Goal: Task Accomplishment & Management: Use online tool/utility

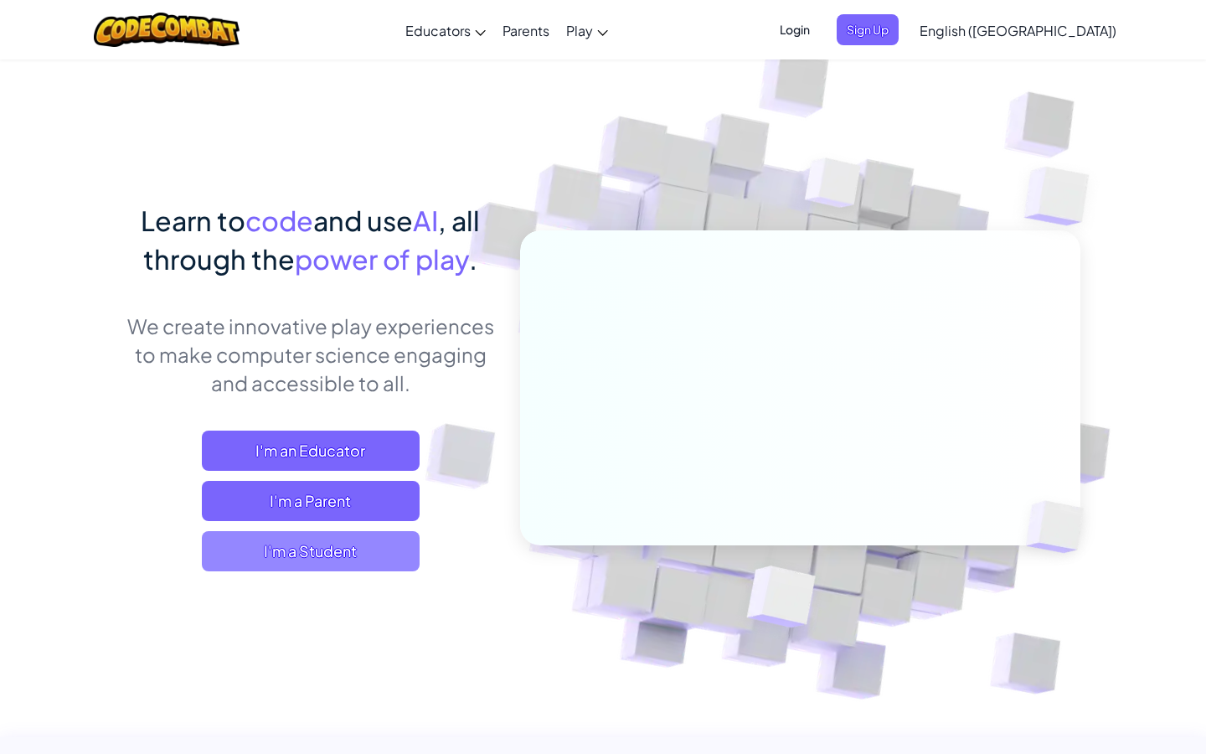
click at [371, 538] on span "I'm a Student" at bounding box center [311, 551] width 218 height 40
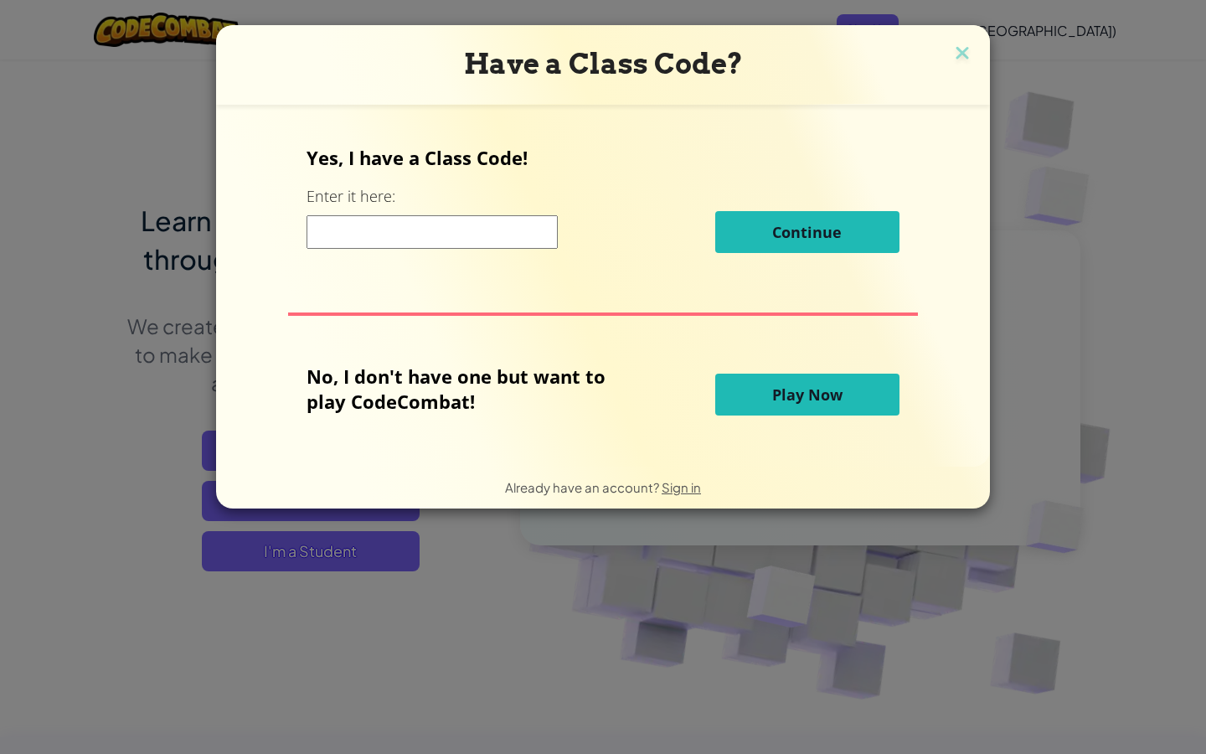
click at [828, 393] on span "Play Now" at bounding box center [807, 394] width 70 height 20
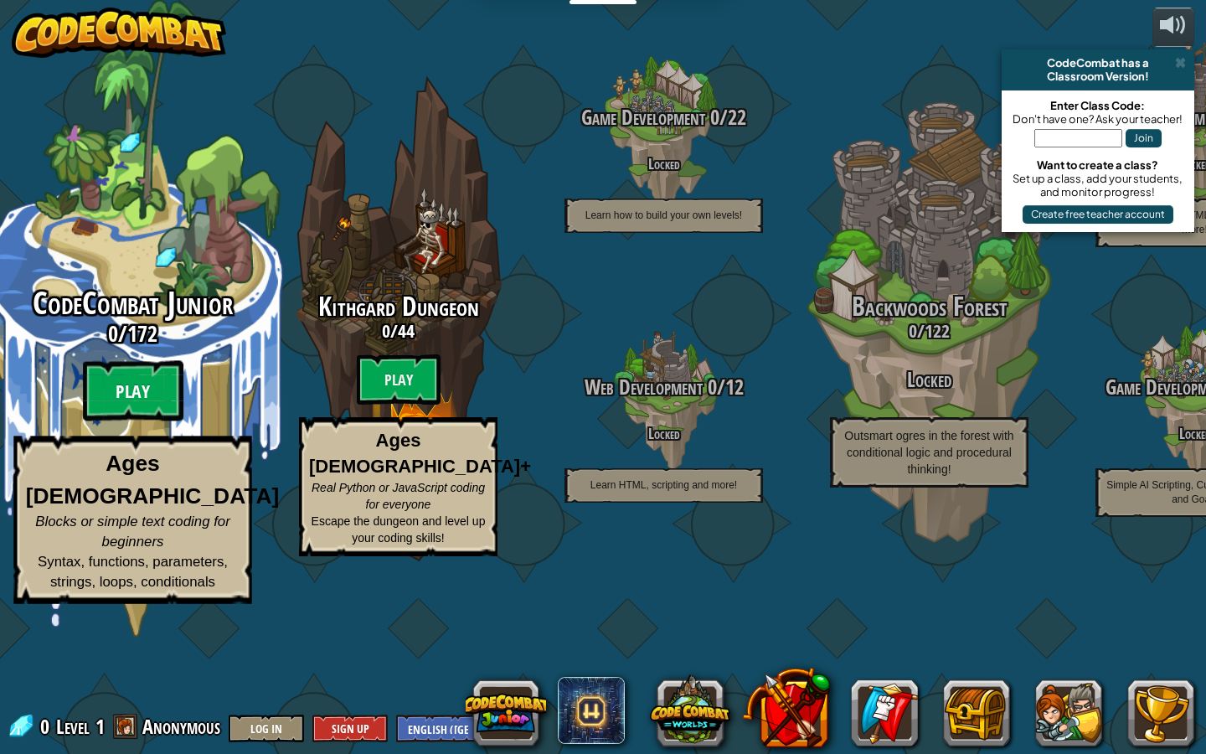
click at [132, 421] on btn "Play" at bounding box center [133, 391] width 100 height 60
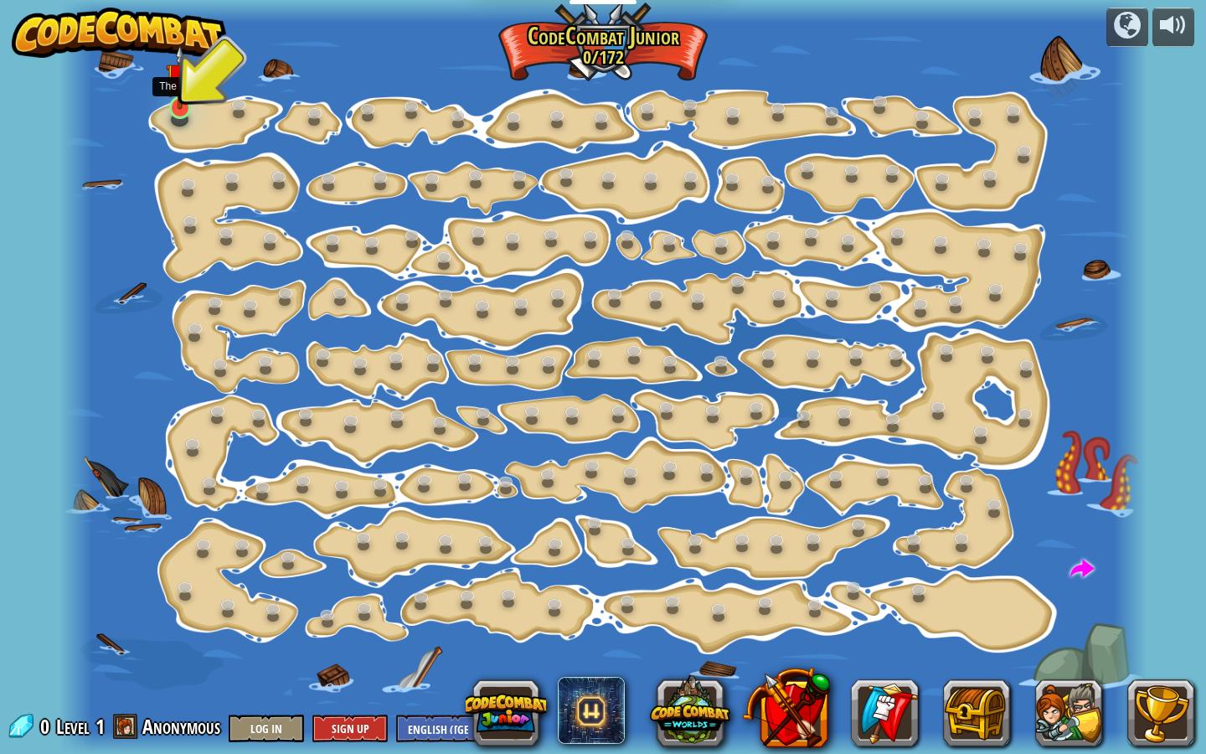
click at [183, 102] on img at bounding box center [180, 76] width 28 height 65
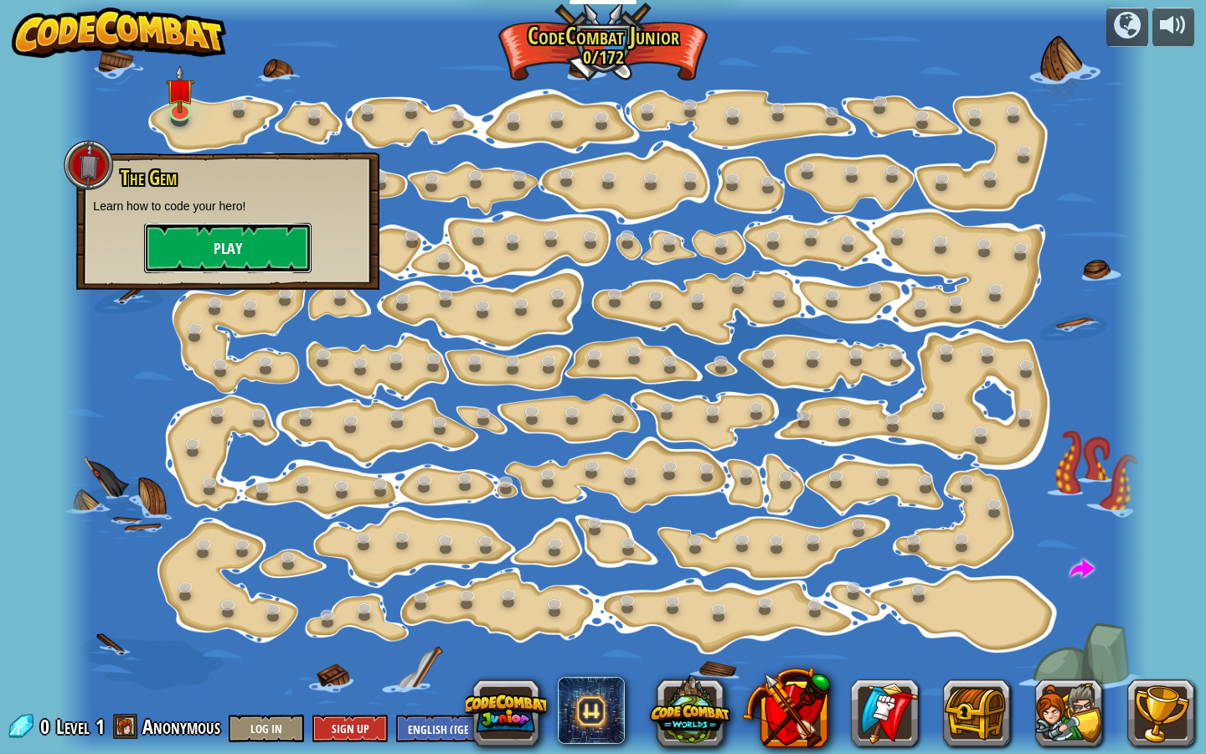
click at [219, 237] on button "Play" at bounding box center [227, 248] width 167 height 50
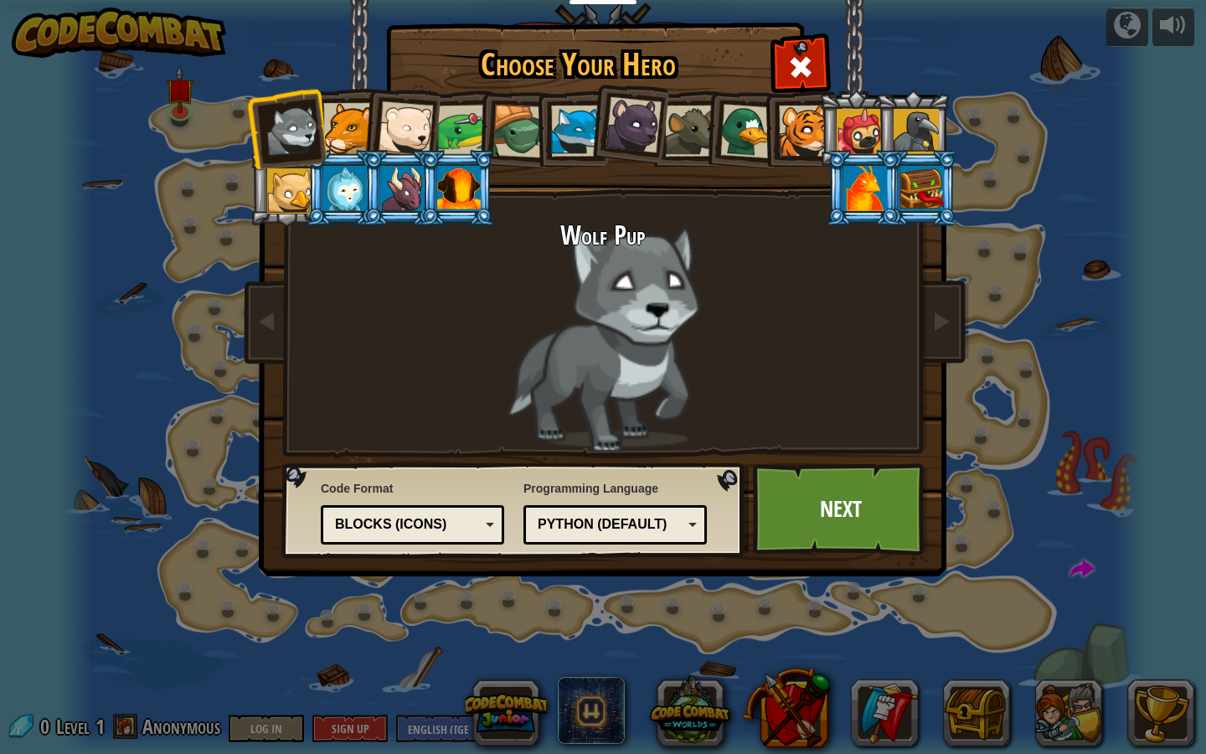
click at [600, 131] on li at bounding box center [627, 122] width 83 height 84
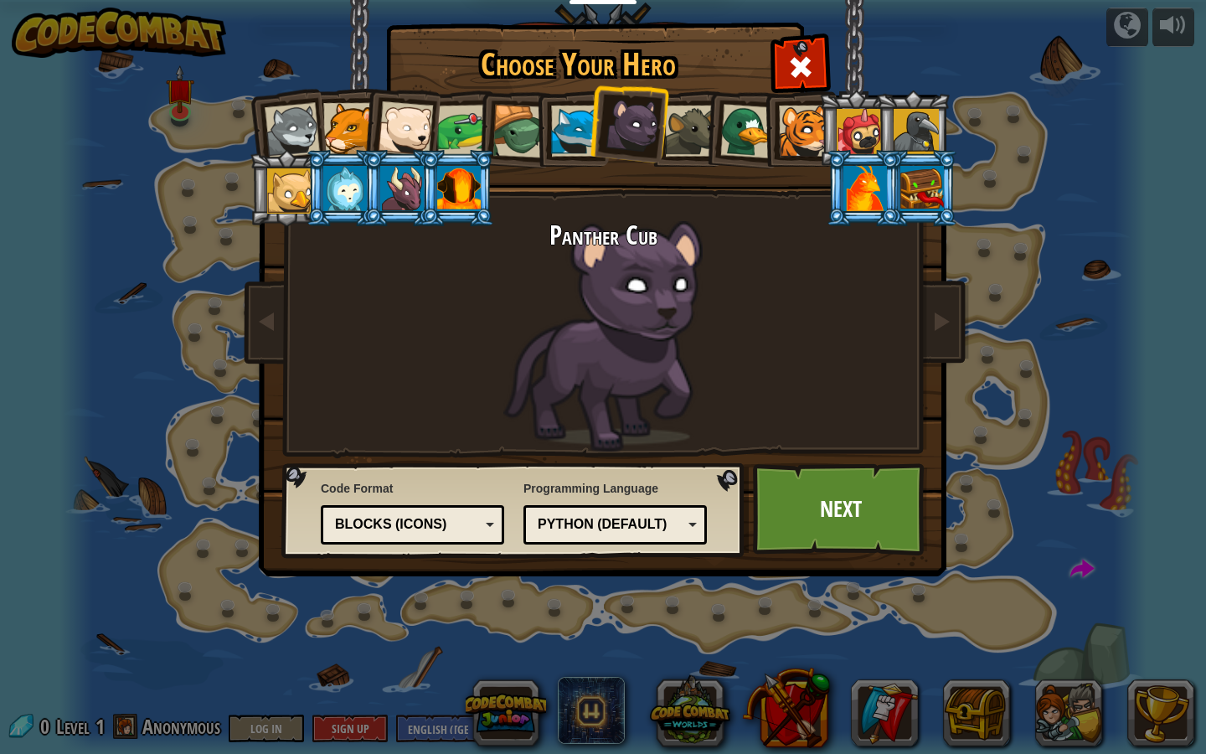
click at [719, 134] on li at bounding box center [742, 128] width 80 height 81
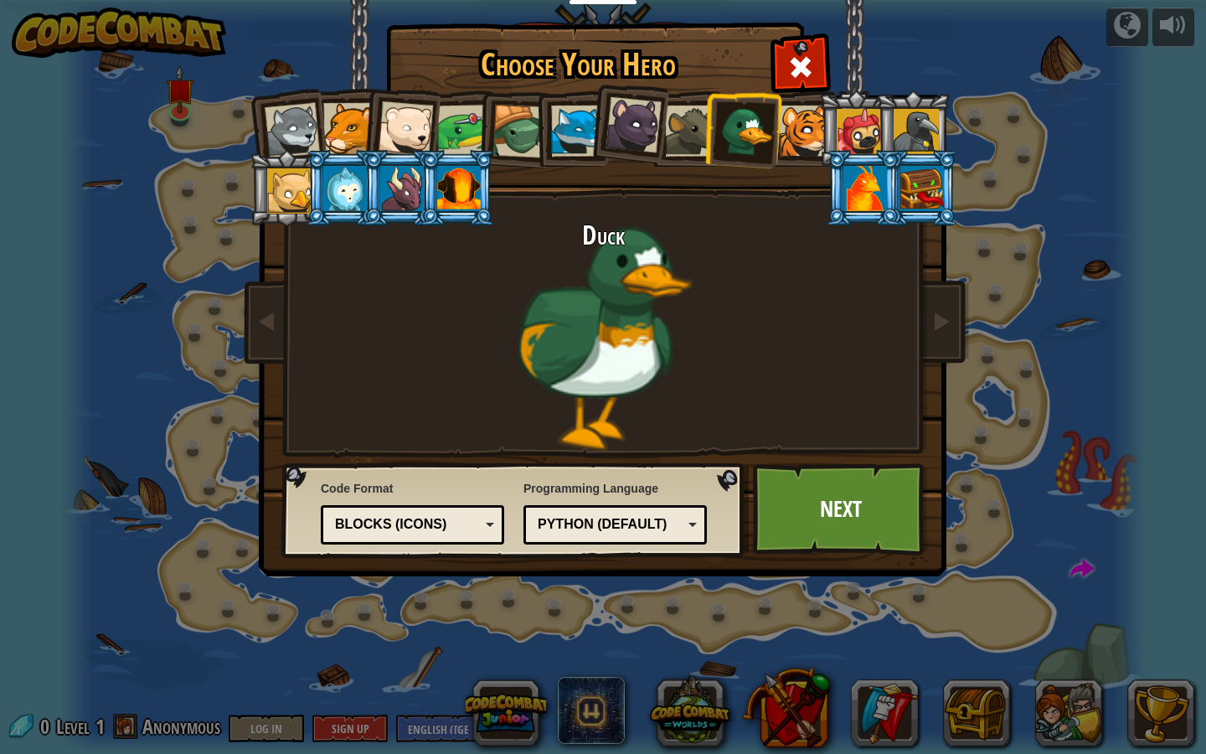
click at [821, 132] on li at bounding box center [855, 128] width 75 height 76
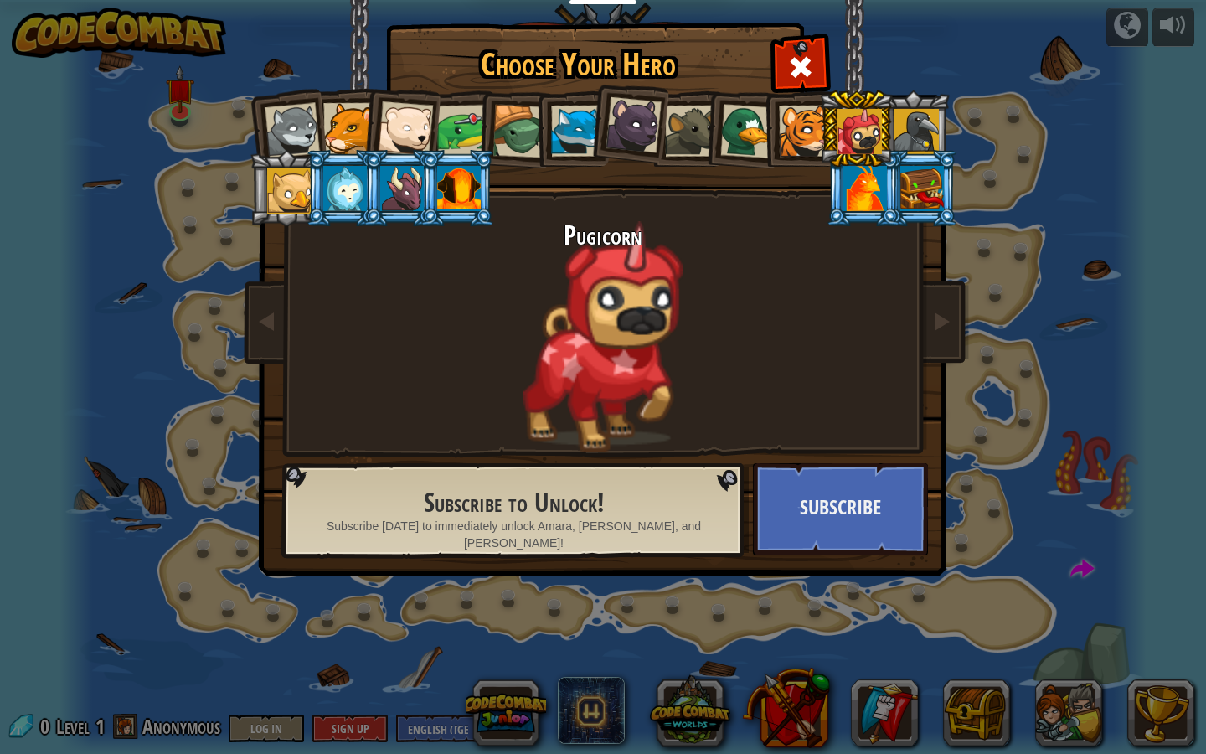
click at [879, 214] on li at bounding box center [863, 188] width 75 height 76
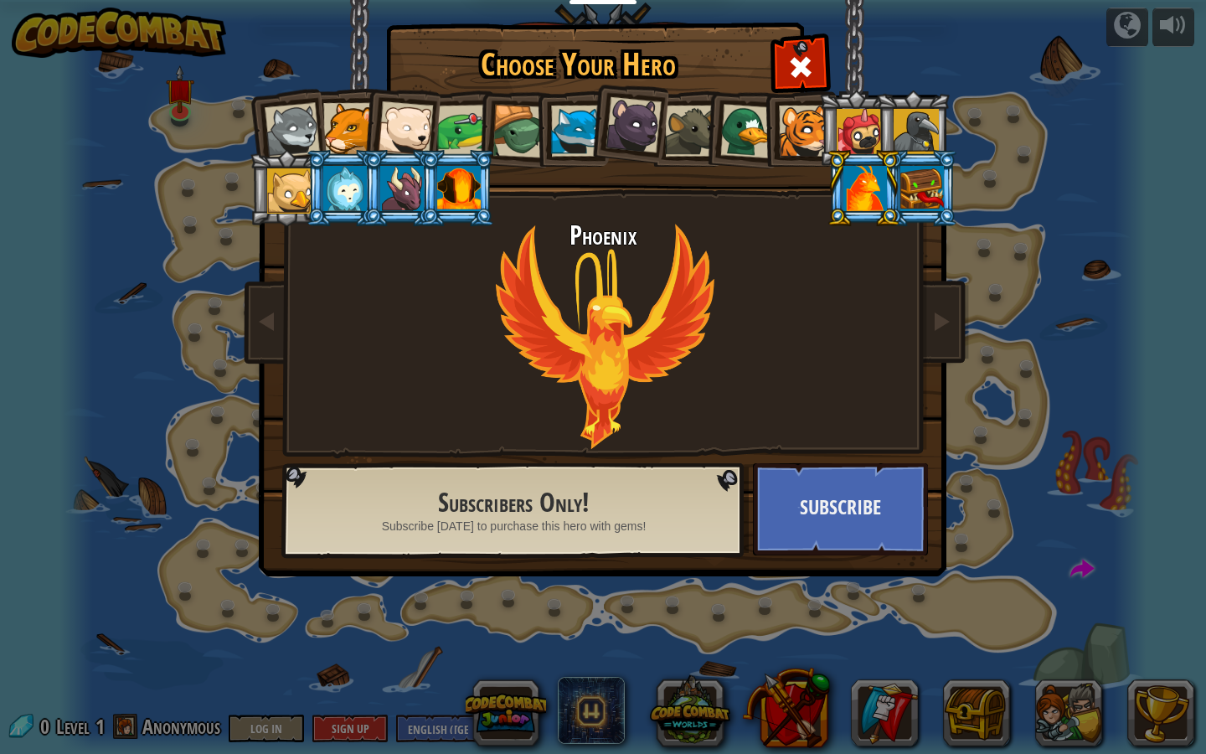
click at [915, 197] on div at bounding box center [922, 188] width 44 height 45
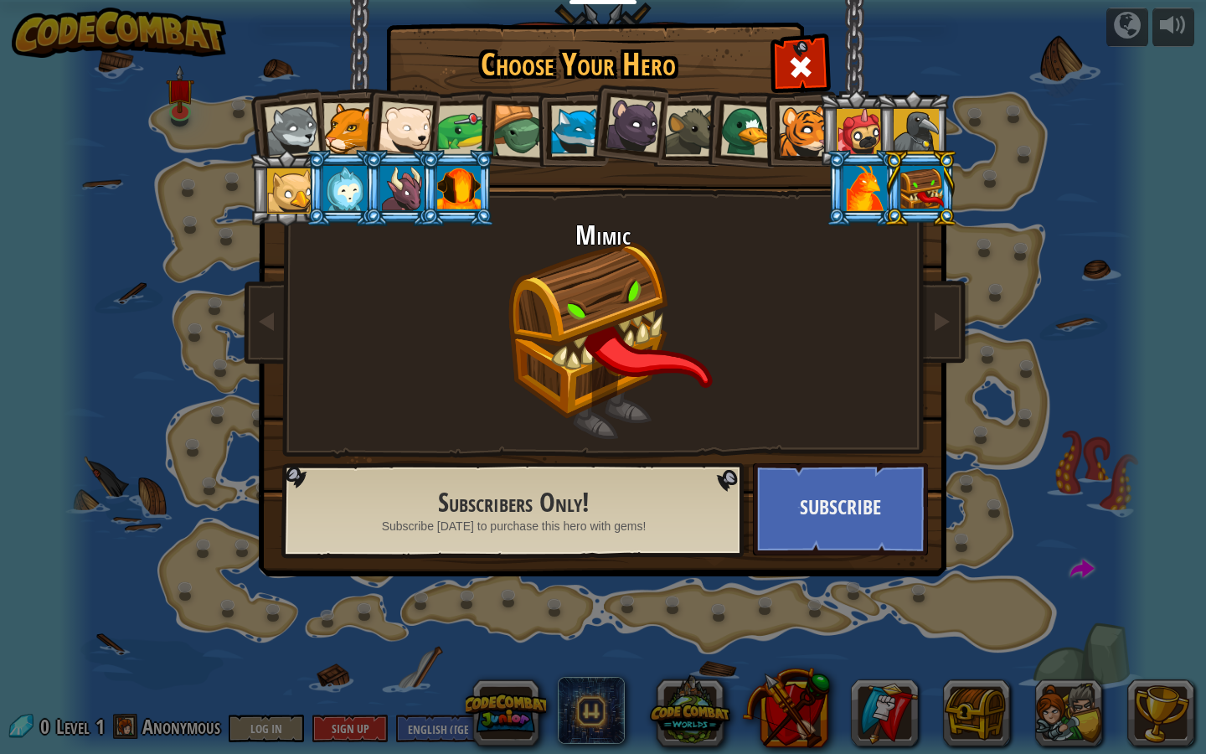
click at [924, 154] on li at bounding box center [920, 188] width 75 height 76
click at [917, 126] on div at bounding box center [916, 131] width 45 height 45
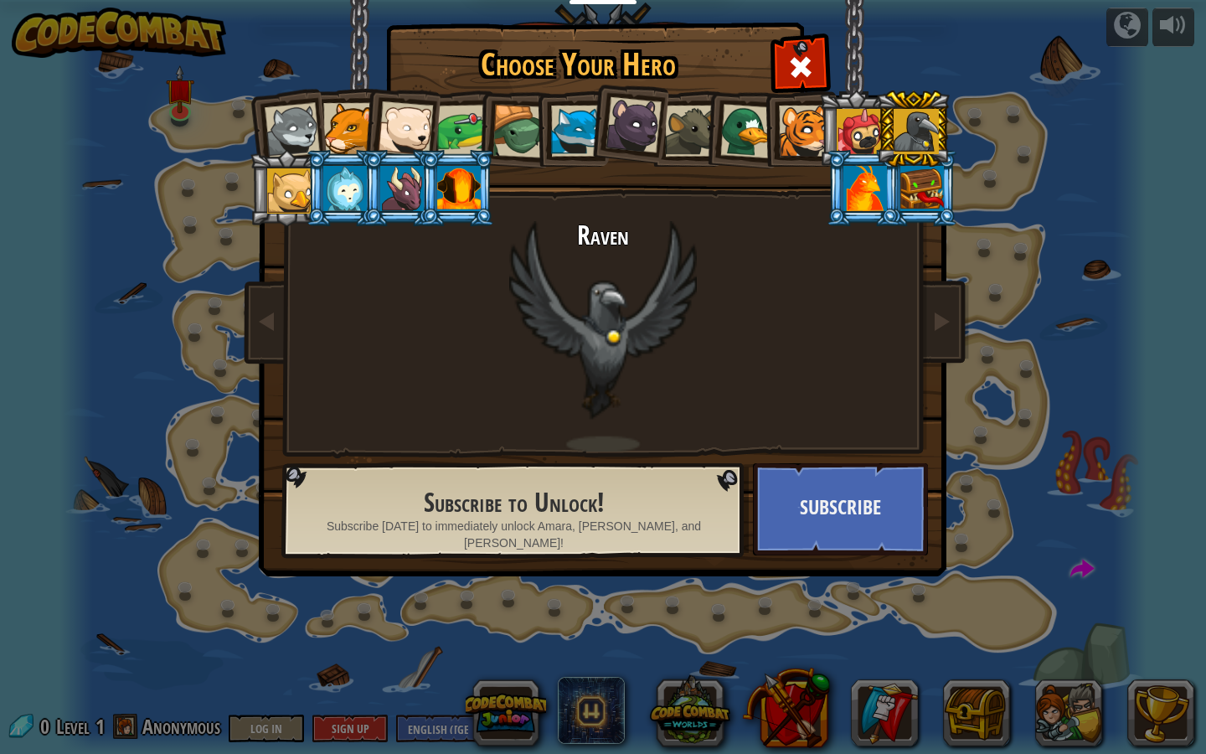
click at [300, 187] on div at bounding box center [289, 190] width 45 height 45
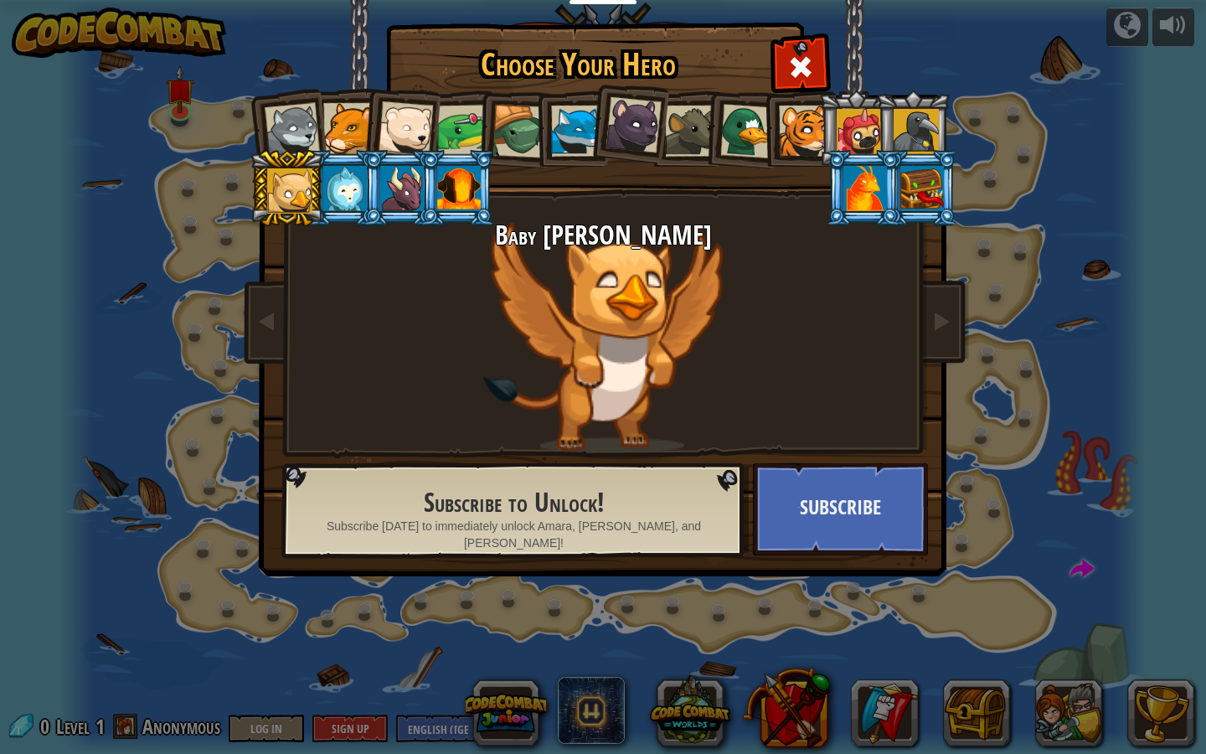
click at [354, 192] on div at bounding box center [345, 188] width 44 height 45
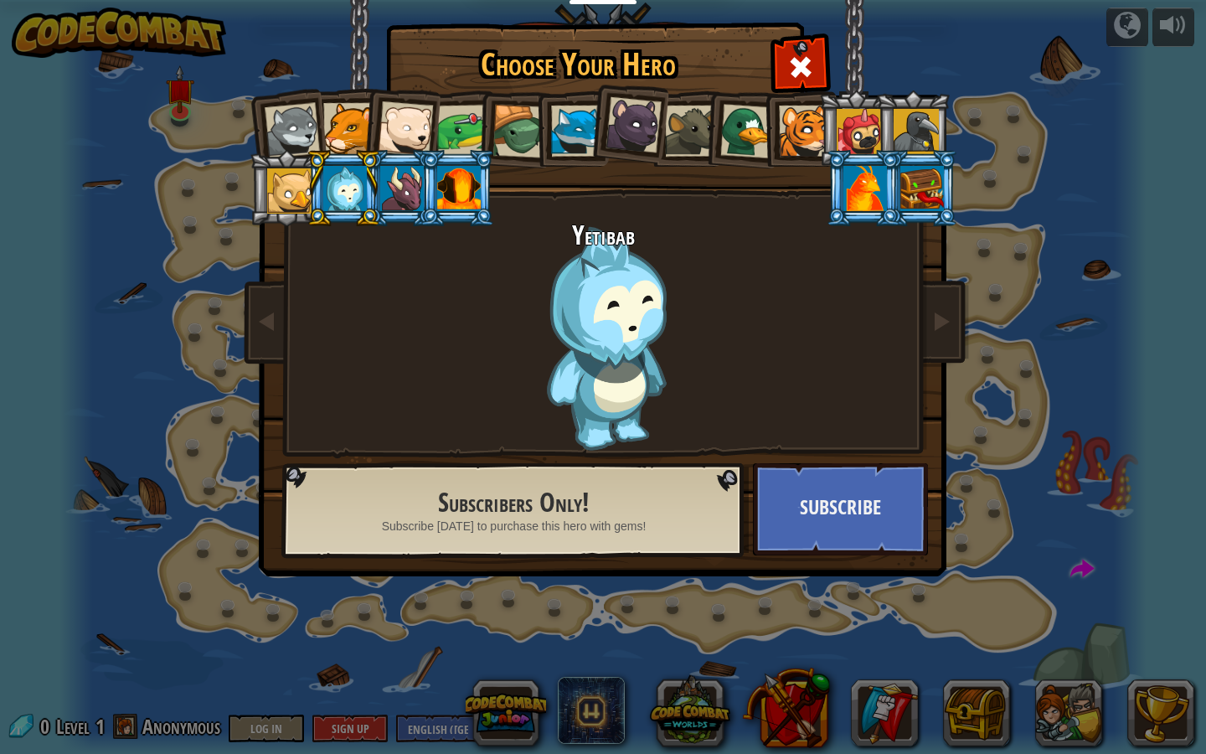
click at [412, 198] on div at bounding box center [402, 188] width 44 height 45
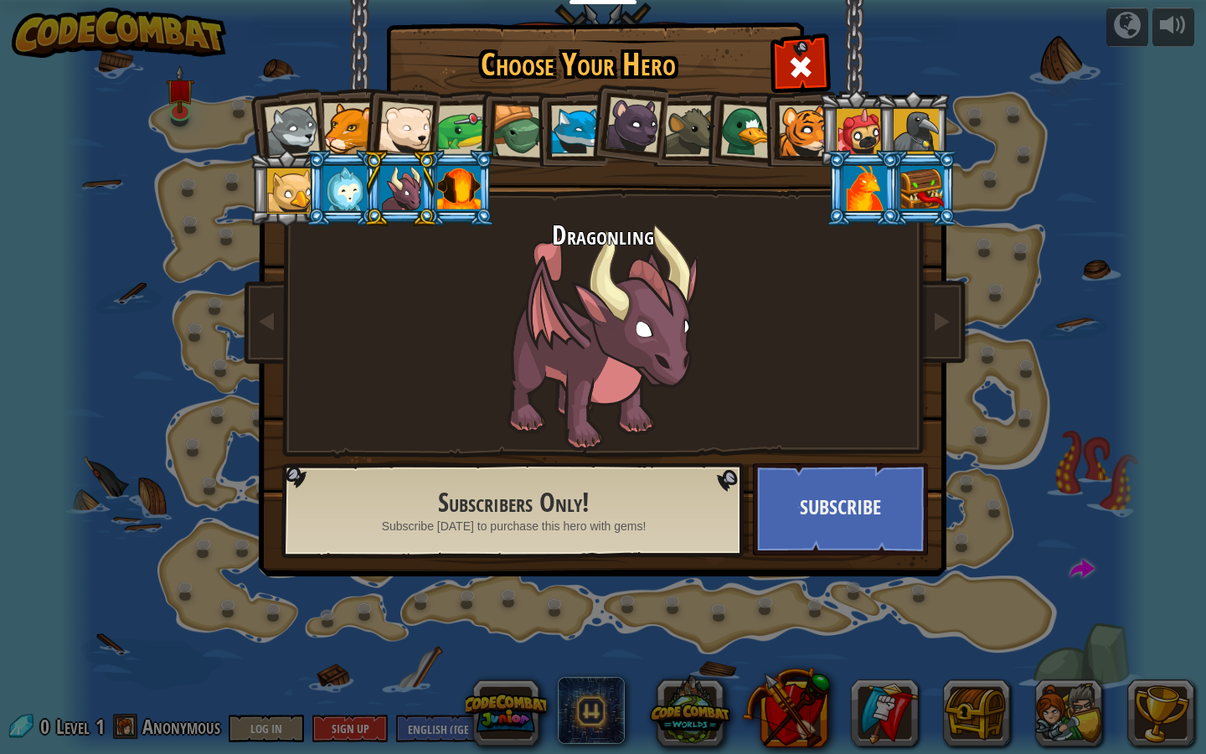
click at [461, 190] on div at bounding box center [459, 188] width 44 height 45
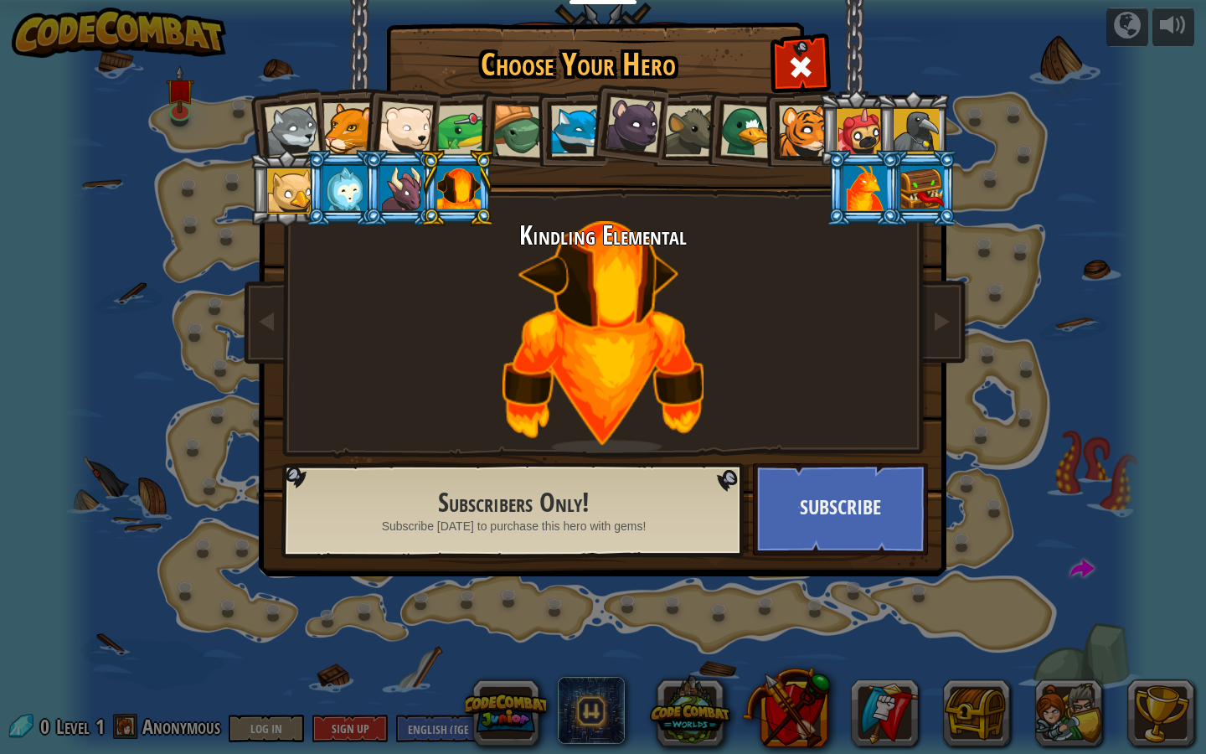
click at [407, 180] on div at bounding box center [402, 188] width 44 height 45
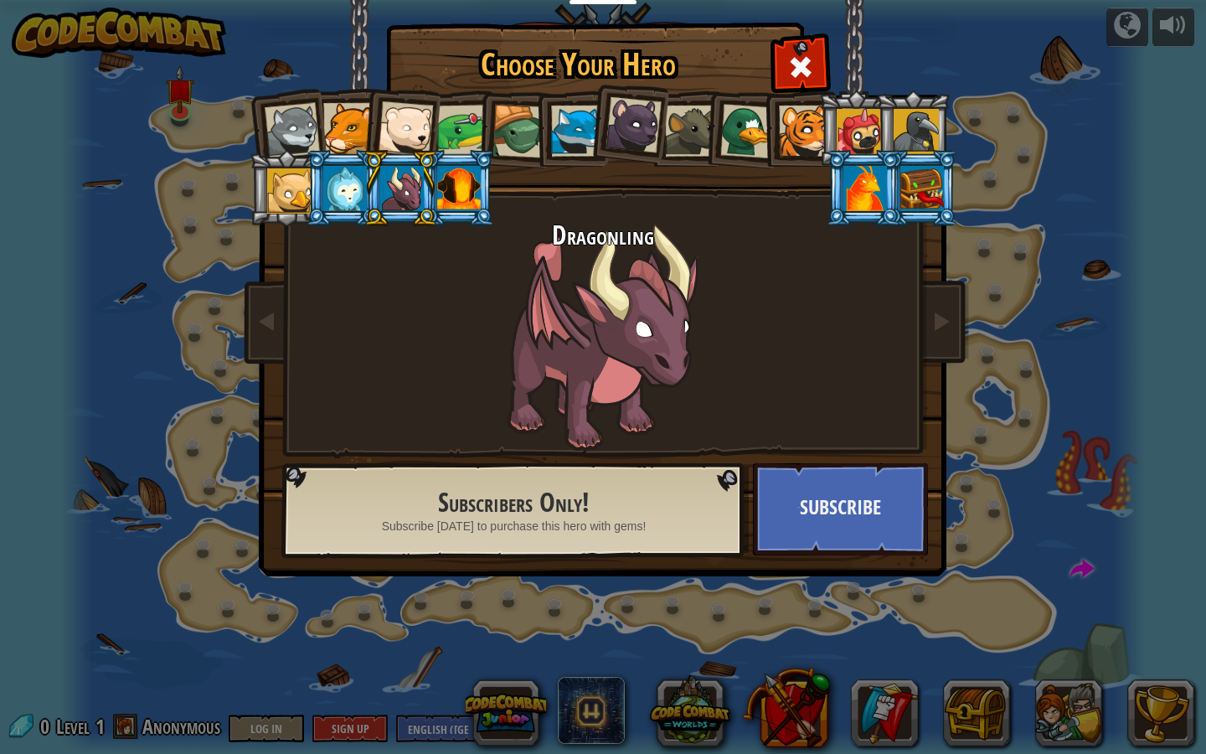
click at [293, 125] on div at bounding box center [292, 130] width 55 height 55
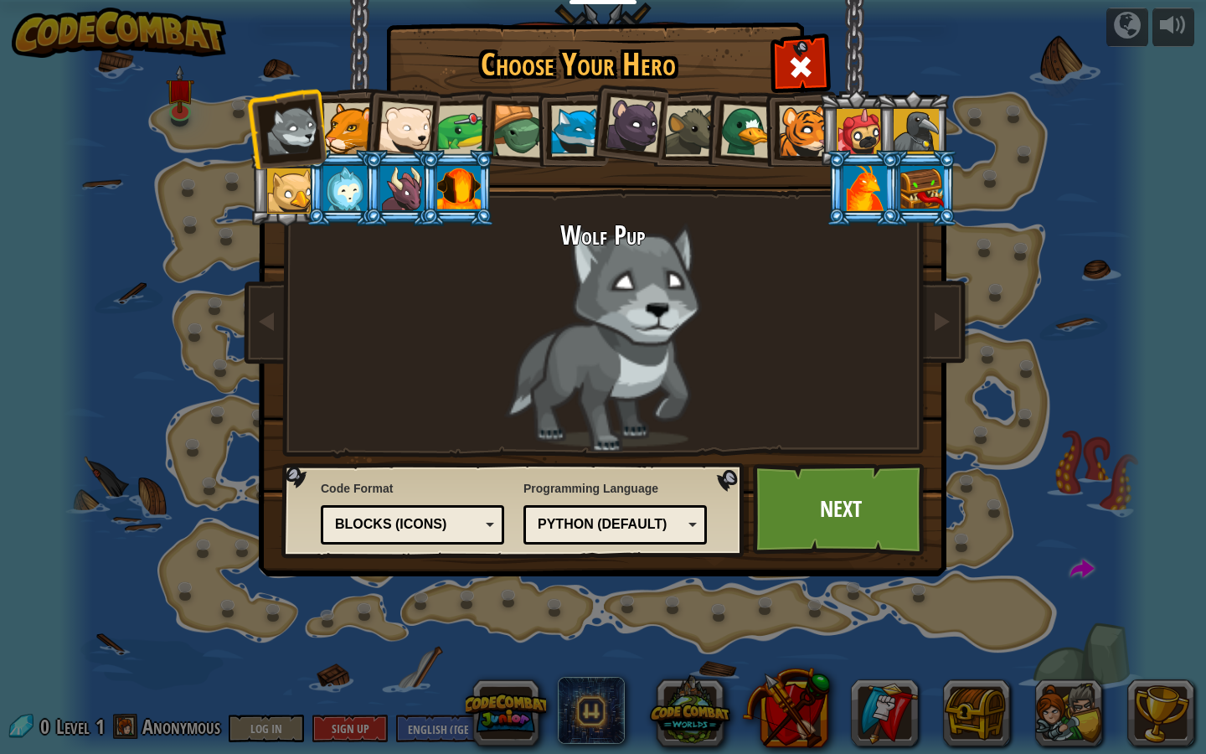
click at [344, 122] on div at bounding box center [348, 128] width 51 height 51
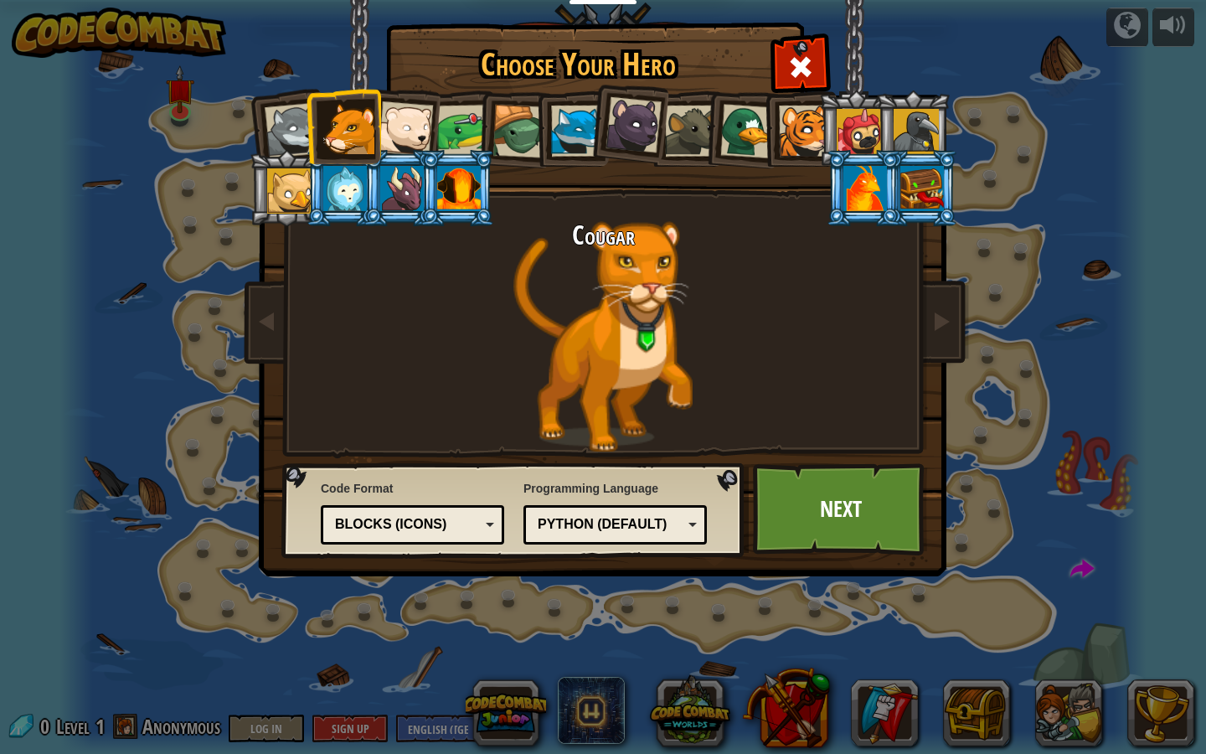
click at [399, 121] on div at bounding box center [405, 128] width 55 height 55
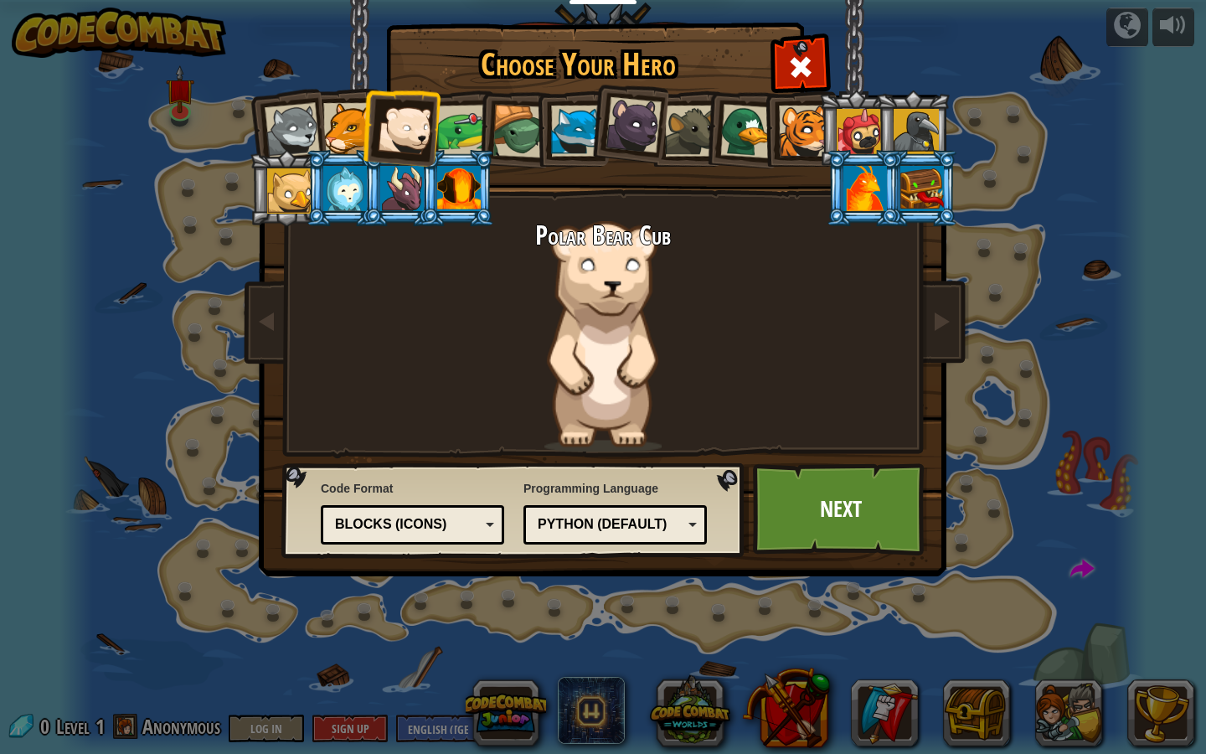
click at [456, 126] on div at bounding box center [463, 131] width 52 height 52
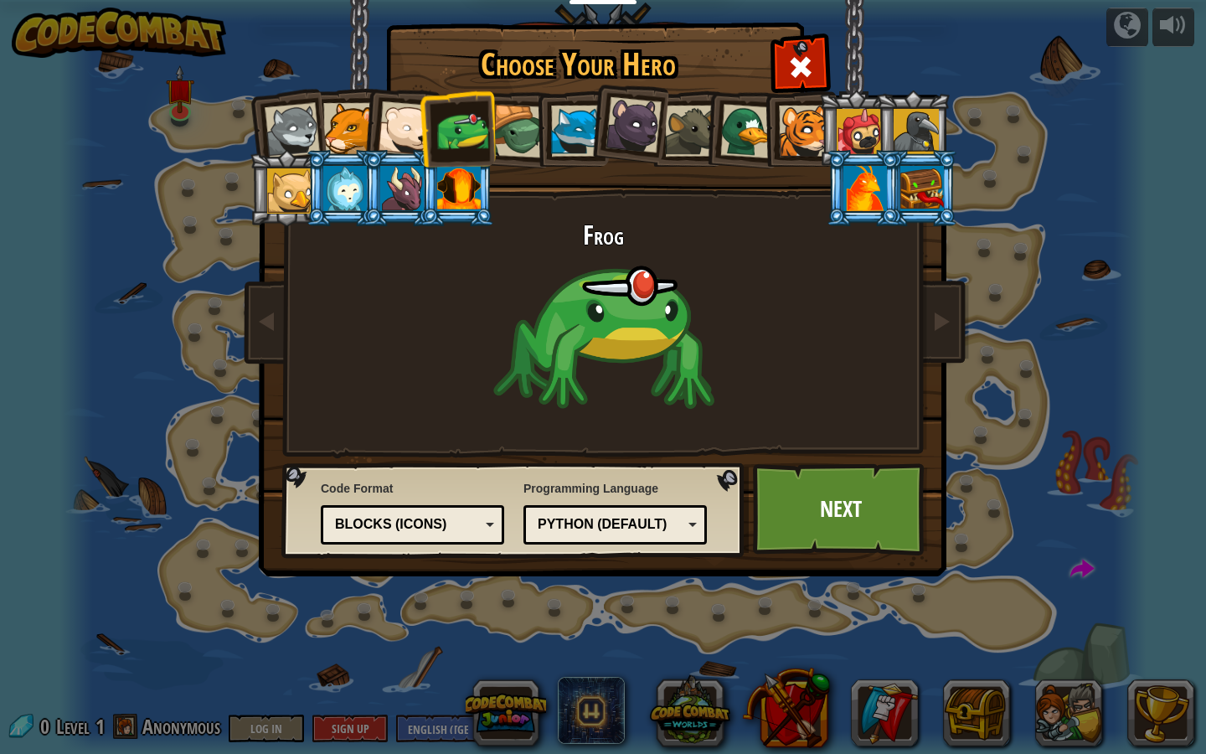
click at [510, 121] on div at bounding box center [519, 132] width 54 height 54
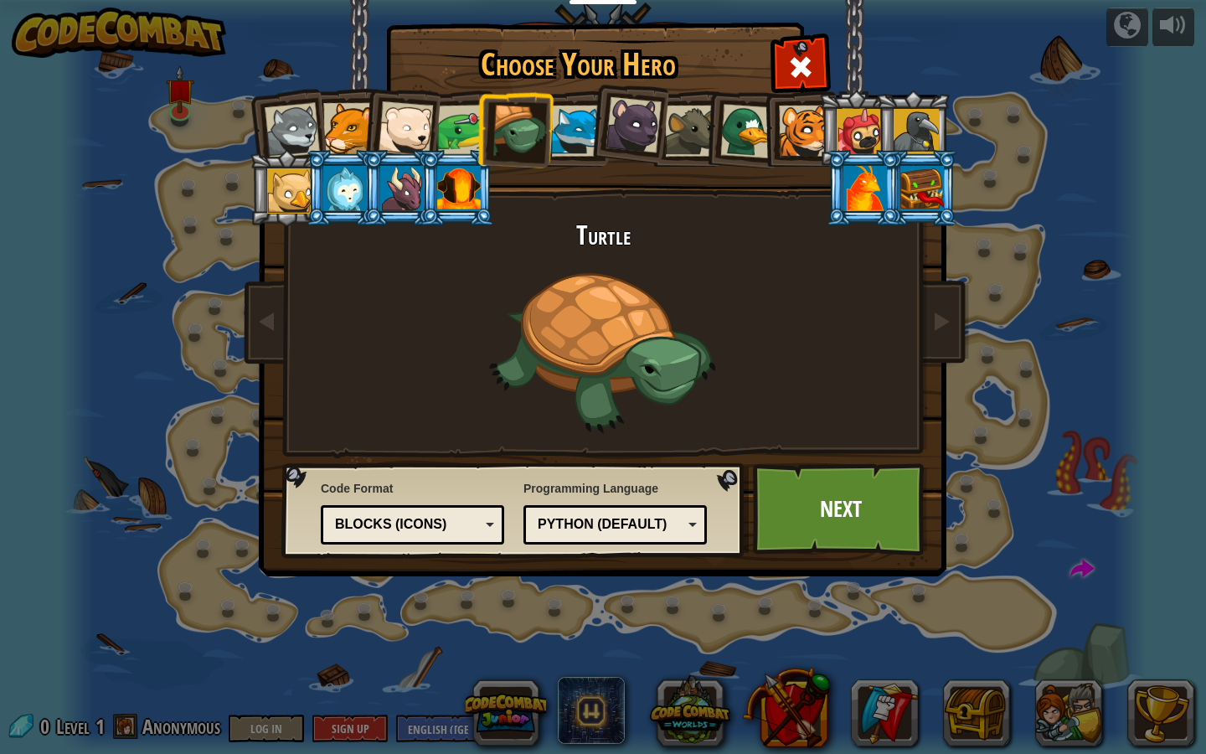
click at [564, 119] on div at bounding box center [576, 131] width 51 height 51
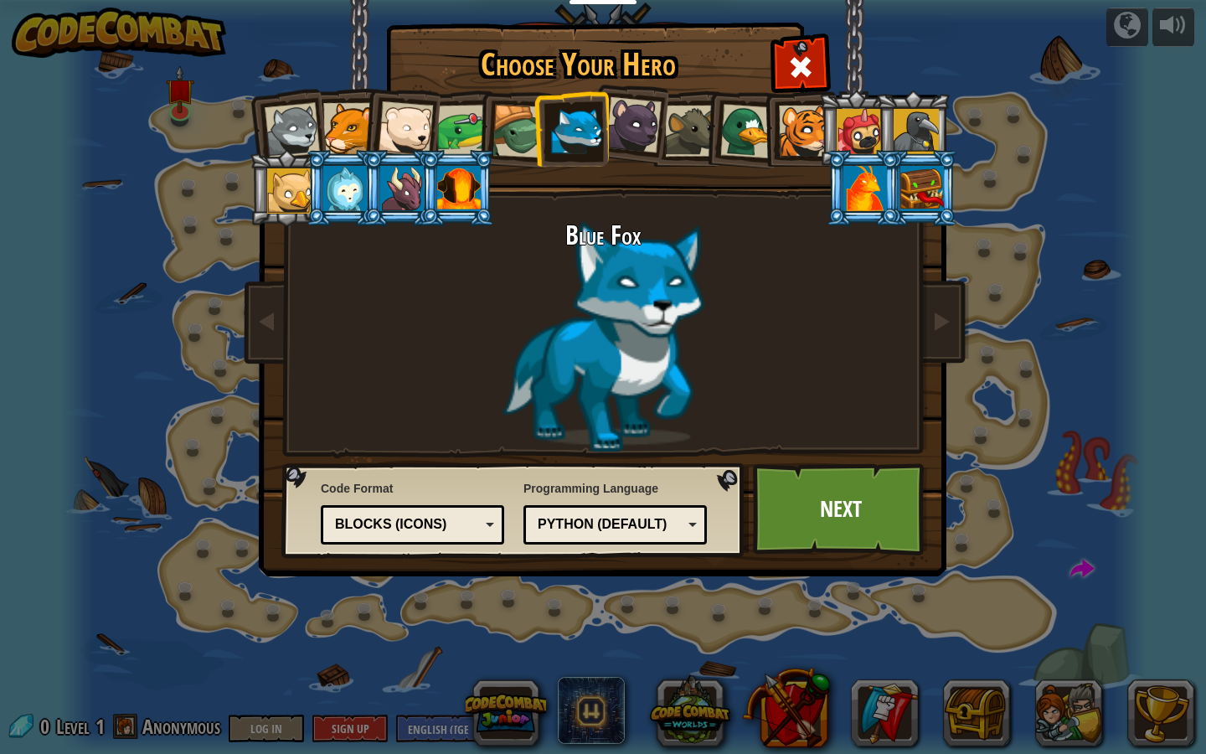
click at [626, 123] on div at bounding box center [633, 125] width 56 height 56
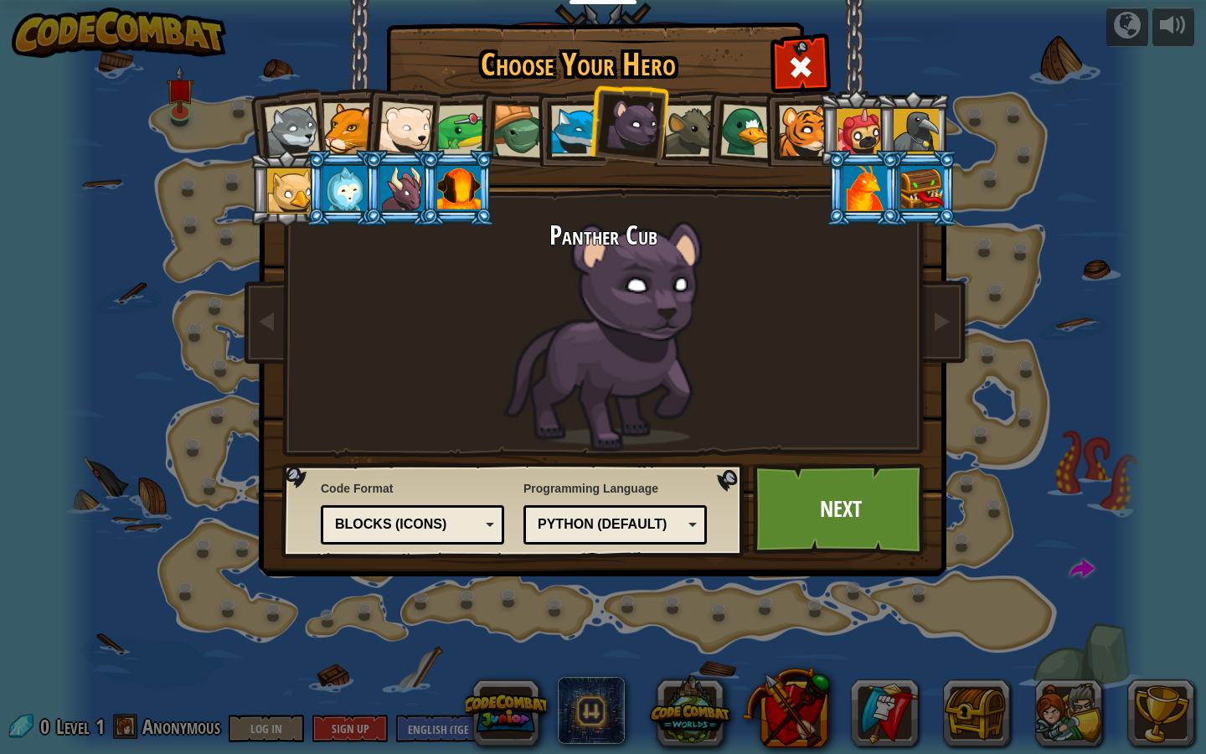
click at [690, 121] on div at bounding box center [690, 131] width 51 height 51
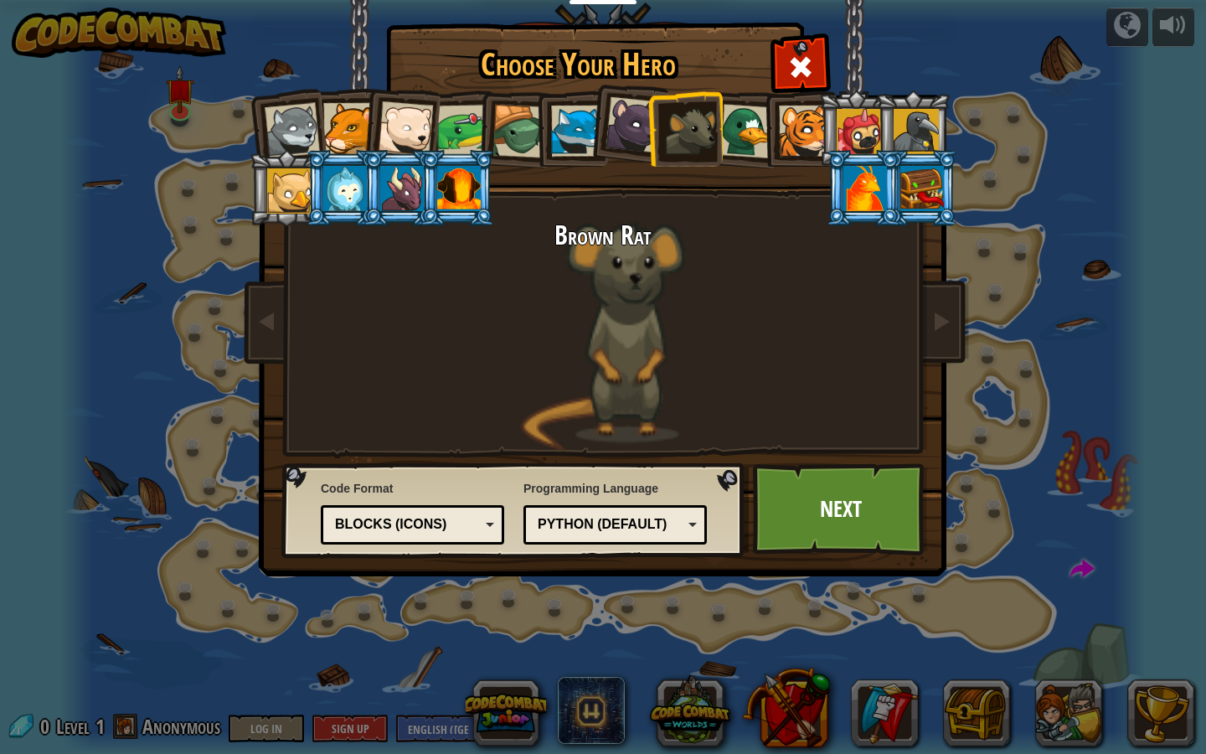
click at [736, 126] on div at bounding box center [747, 131] width 54 height 54
click at [785, 132] on div at bounding box center [804, 131] width 51 height 51
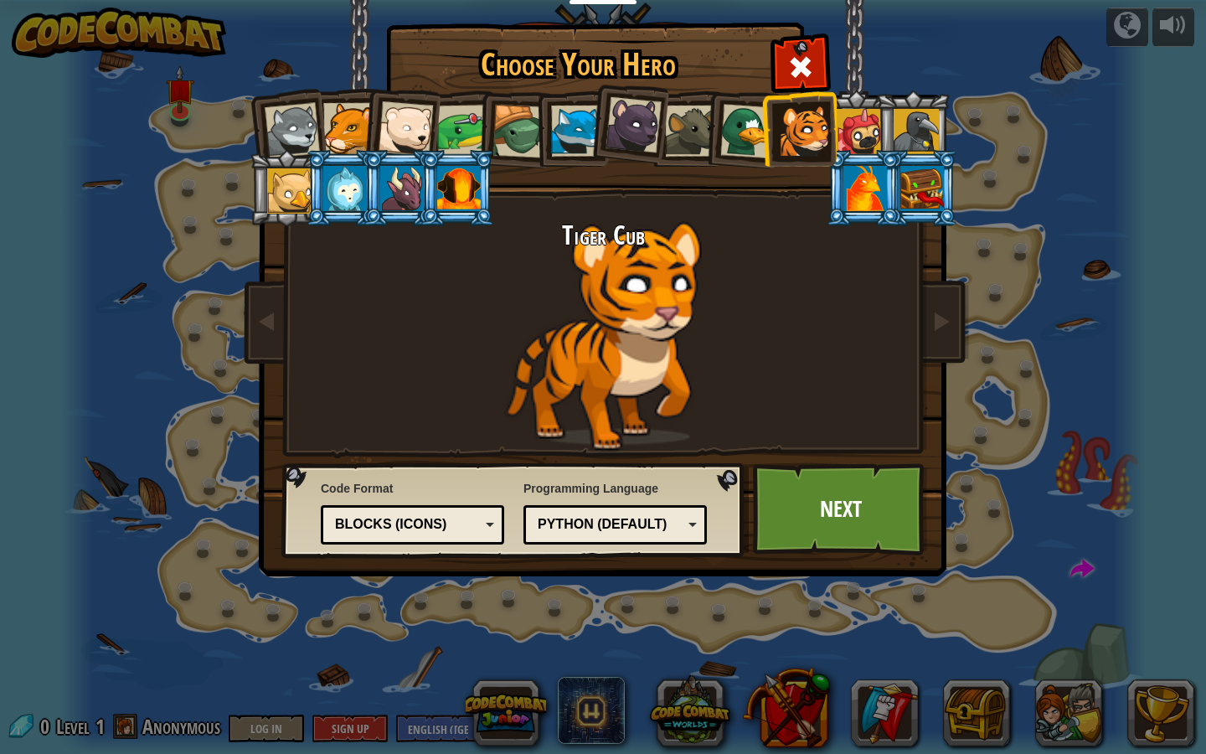
click at [401, 176] on div at bounding box center [402, 188] width 44 height 45
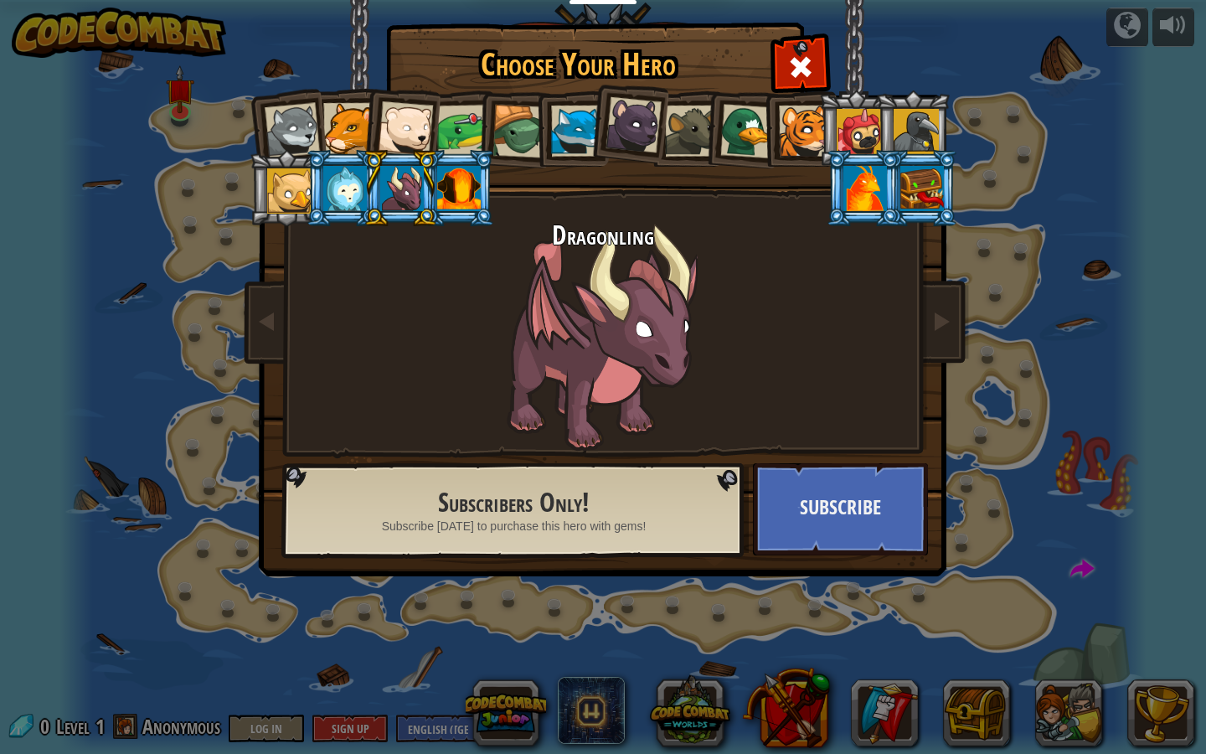
click at [287, 119] on div at bounding box center [292, 130] width 55 height 55
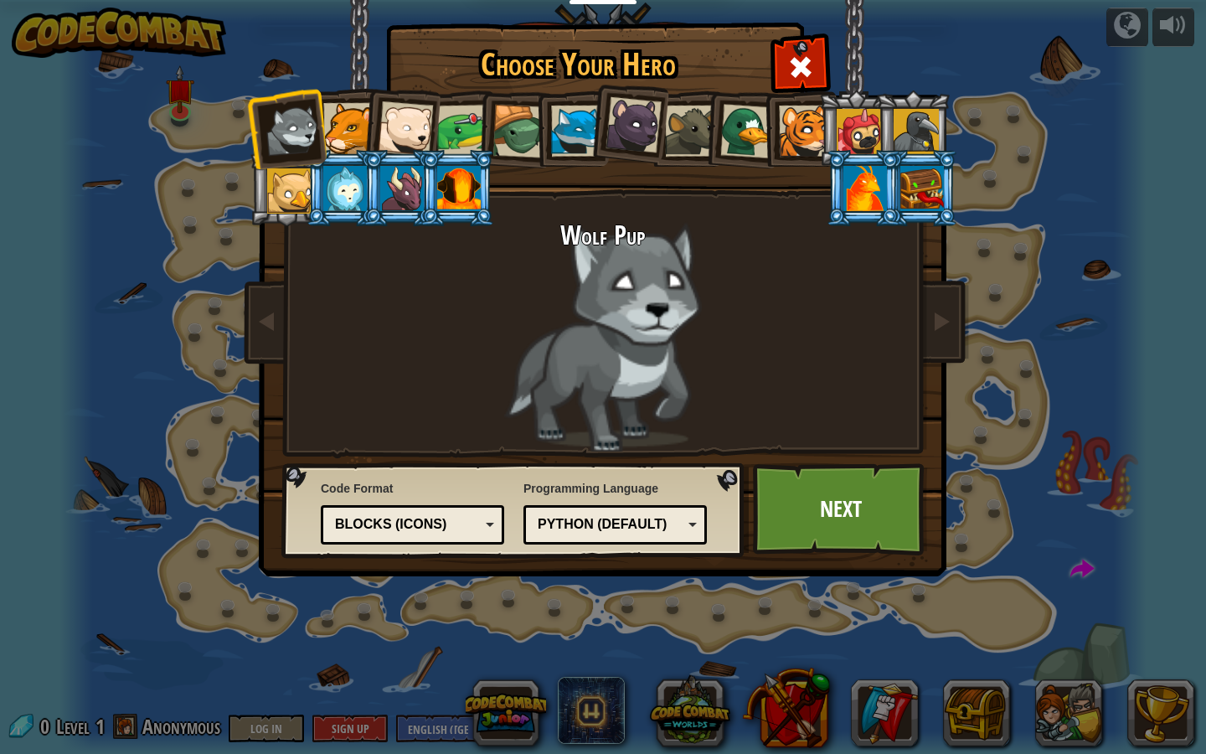
click at [581, 512] on div "Python (Default)" at bounding box center [615, 525] width 162 height 26
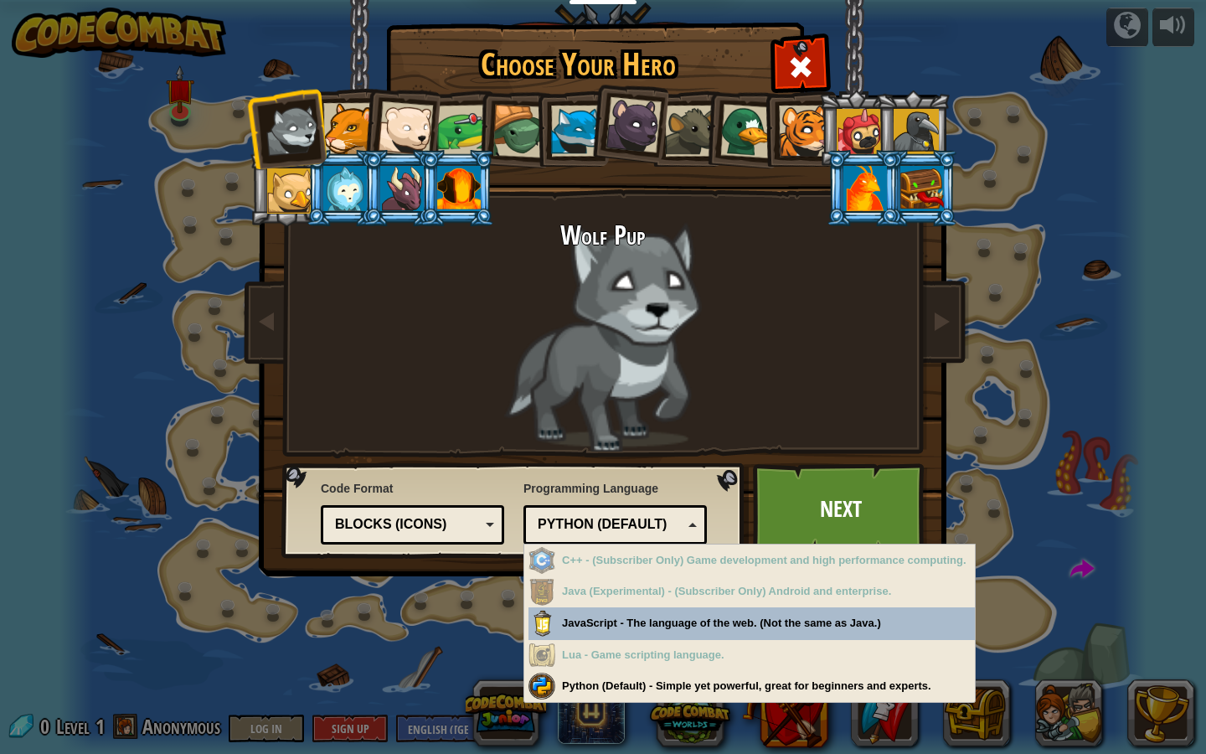
click at [584, 519] on div "Python (Default)" at bounding box center [610, 524] width 145 height 19
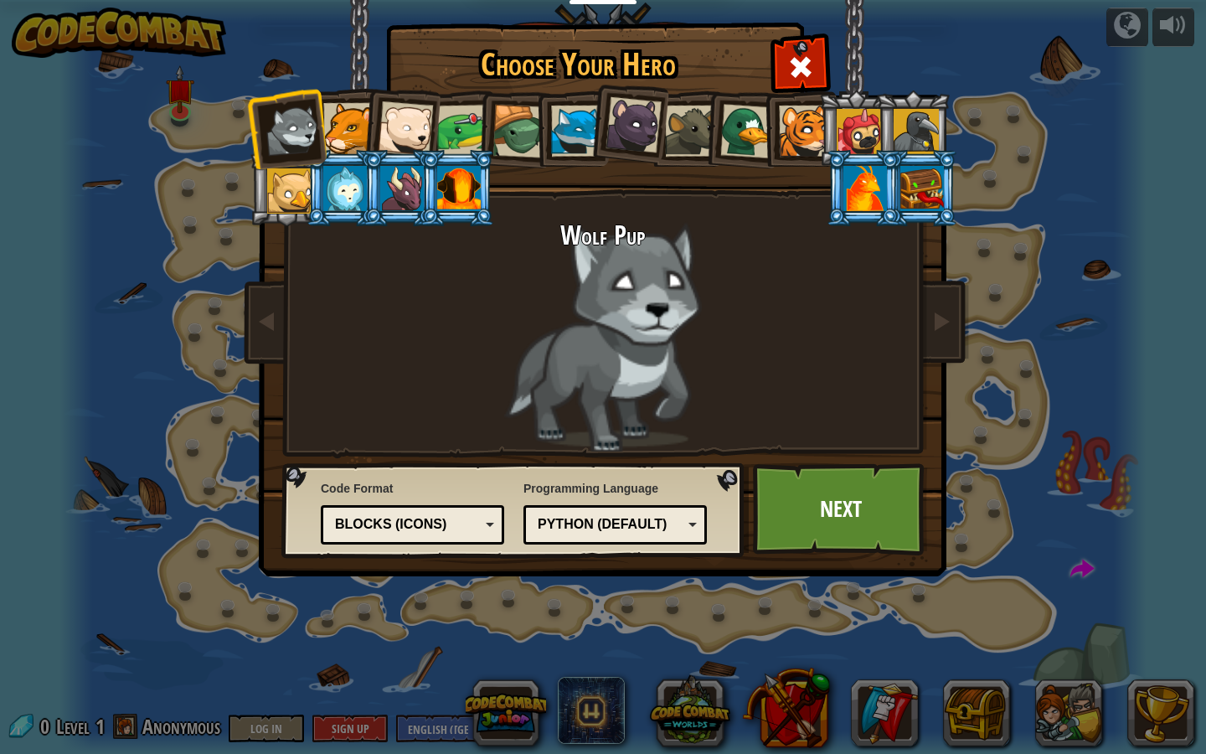
click at [802, 137] on div at bounding box center [804, 131] width 51 height 51
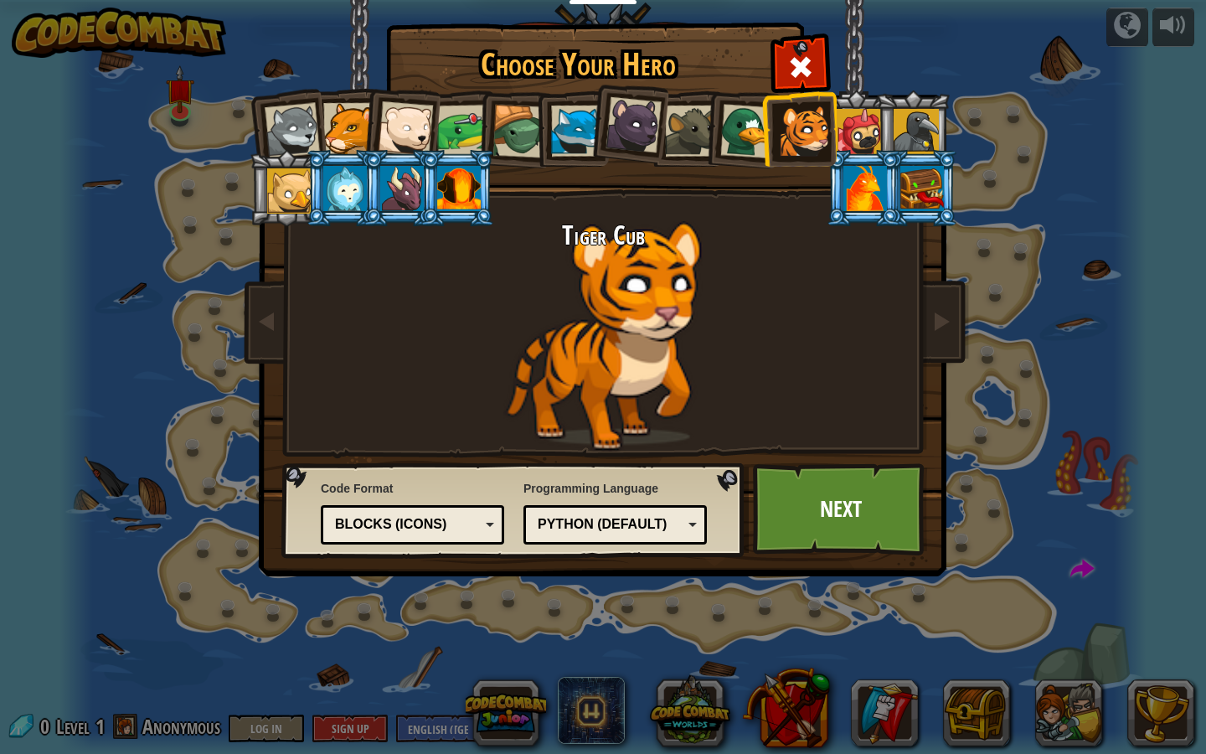
click at [749, 121] on div at bounding box center [747, 131] width 54 height 54
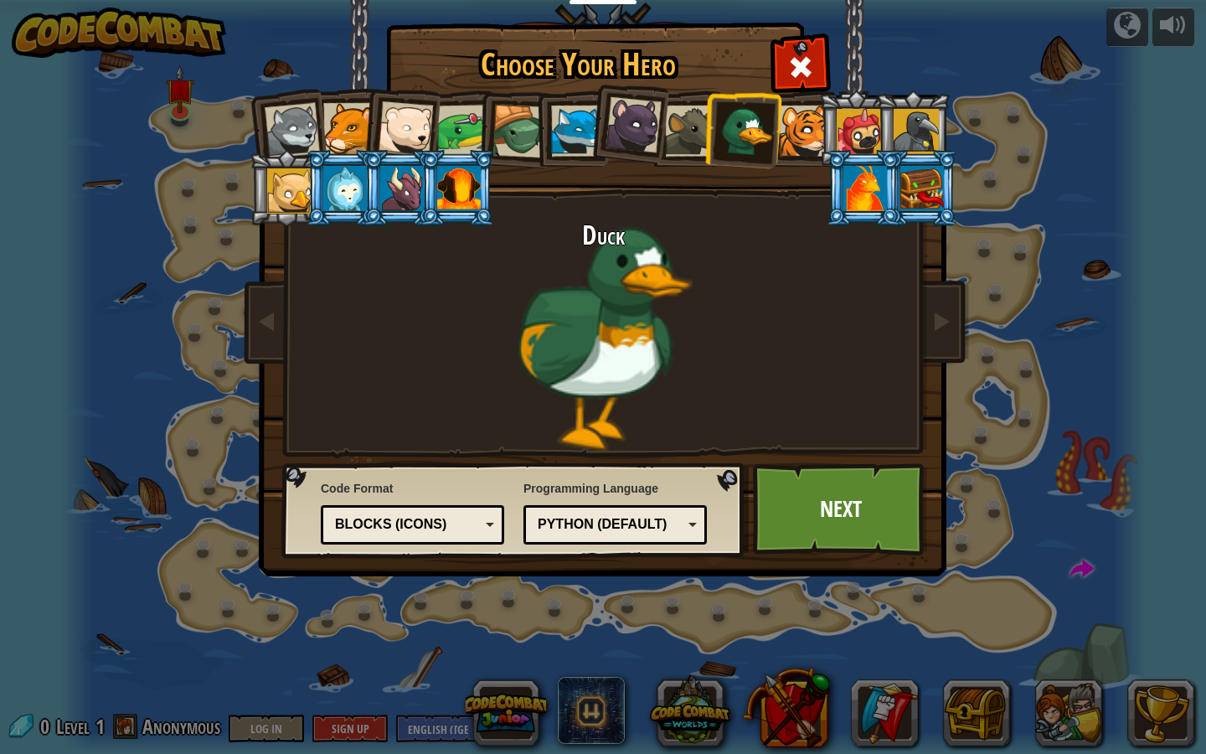
click at [702, 122] on div at bounding box center [690, 131] width 51 height 51
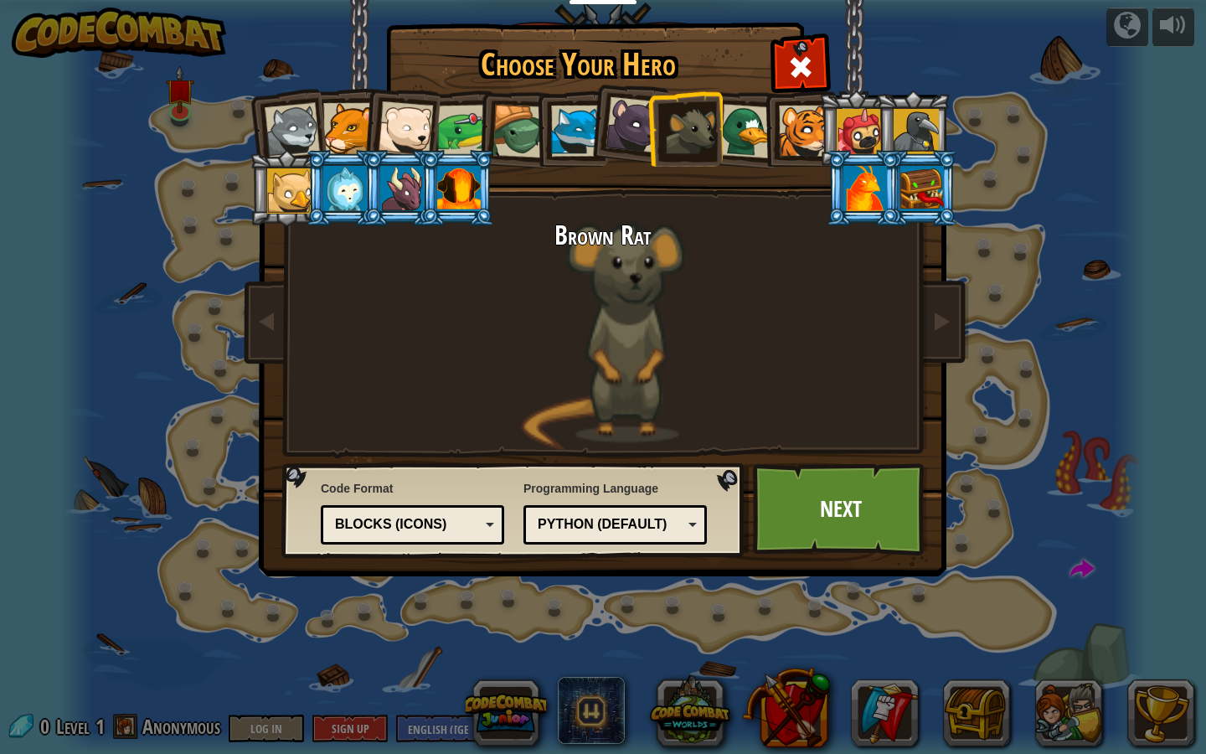
click at [636, 124] on div at bounding box center [633, 125] width 56 height 56
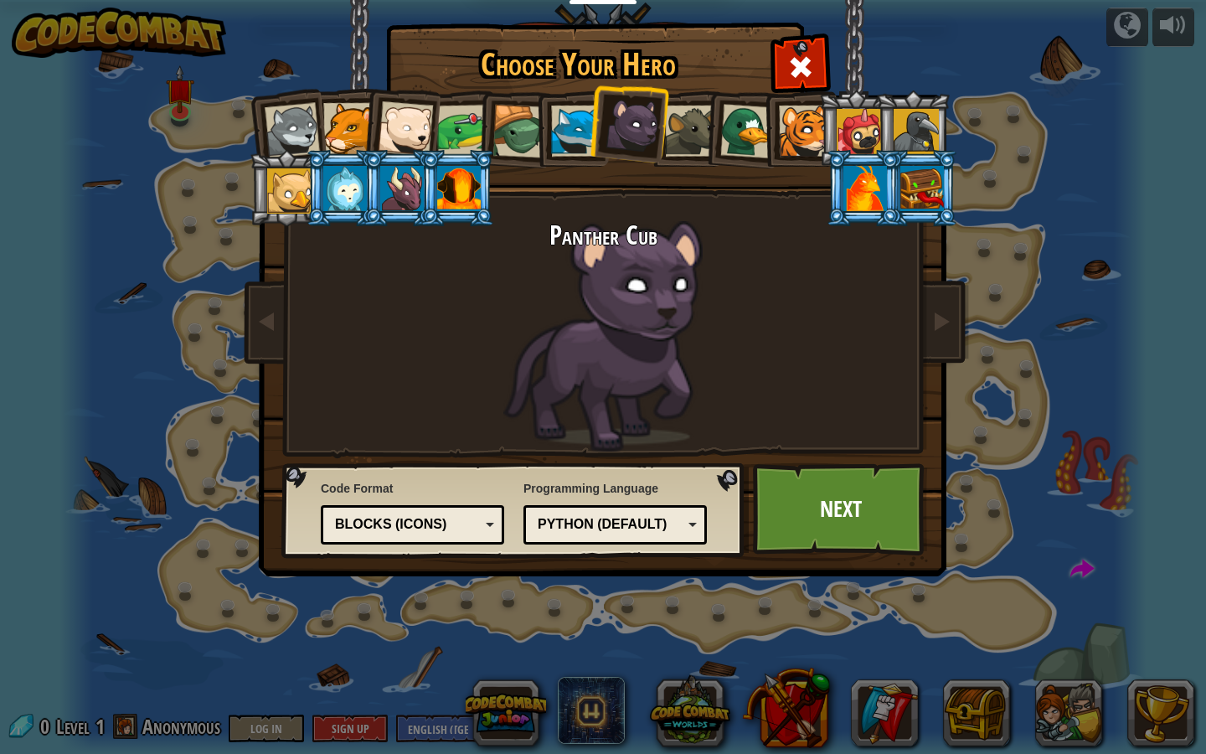
click at [585, 126] on div at bounding box center [576, 131] width 51 height 51
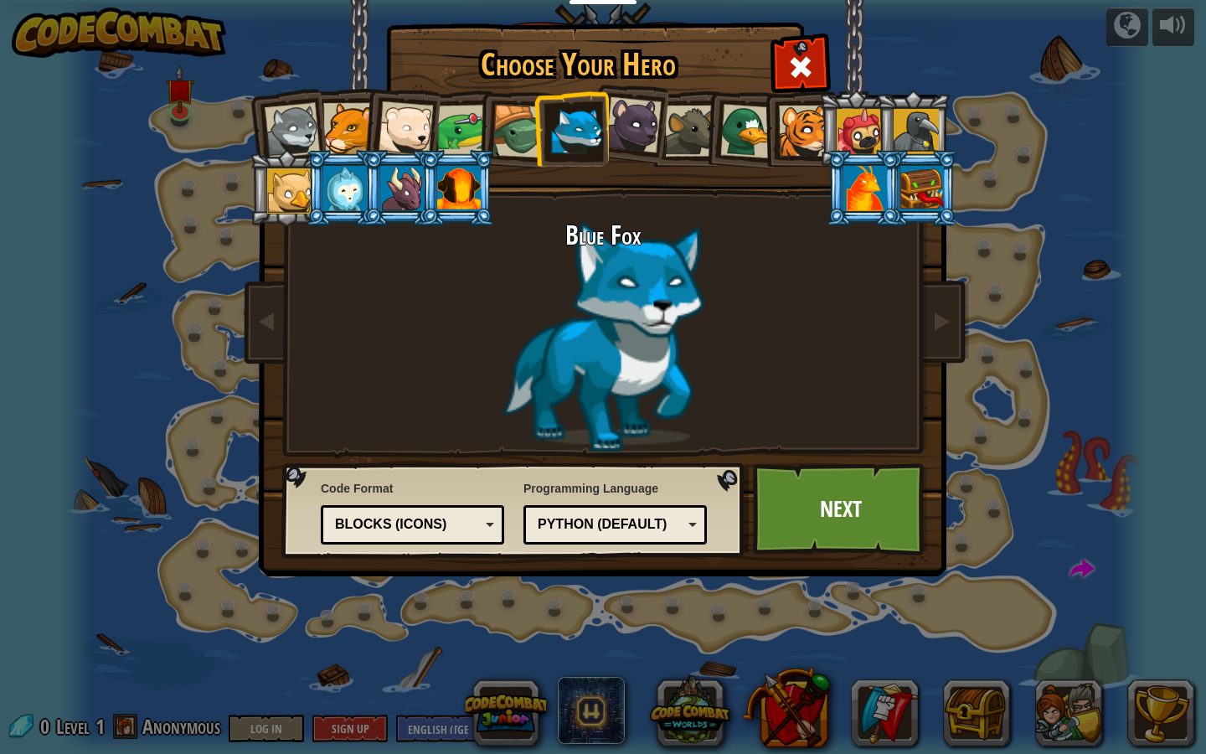
click at [575, 125] on div at bounding box center [576, 131] width 51 height 51
click at [307, 109] on div at bounding box center [292, 130] width 55 height 55
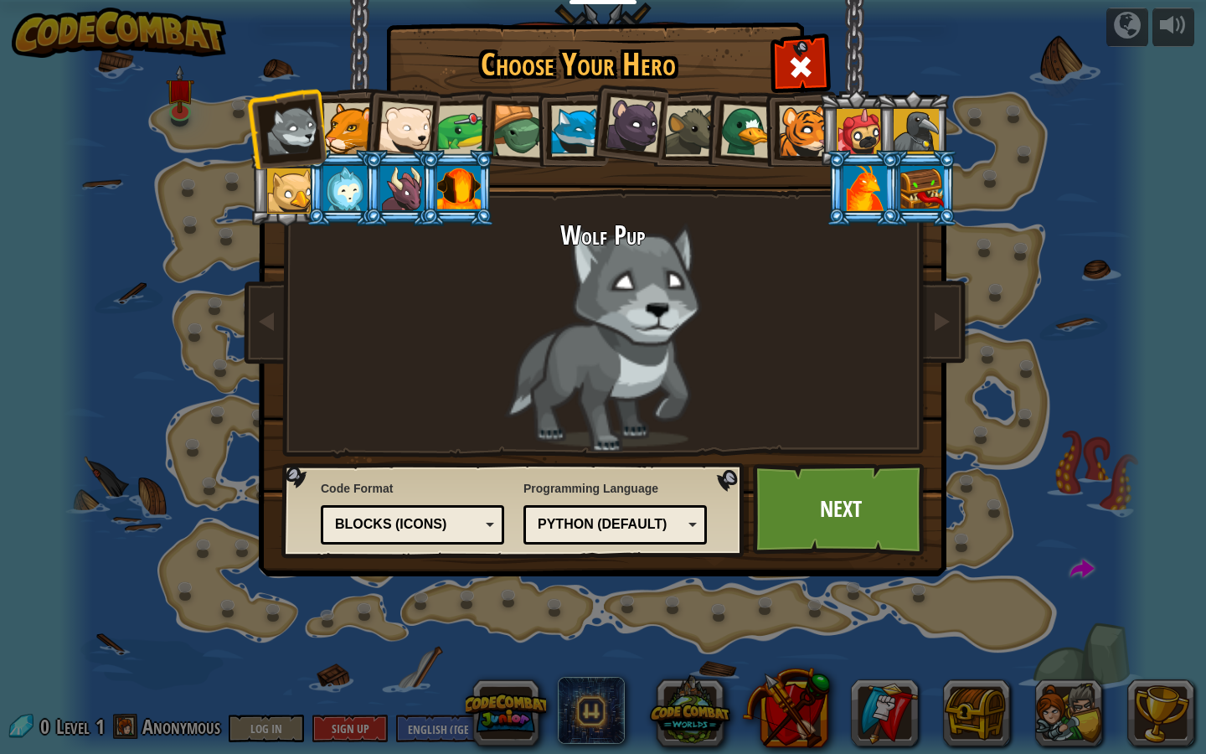
click at [531, 131] on div at bounding box center [519, 132] width 54 height 54
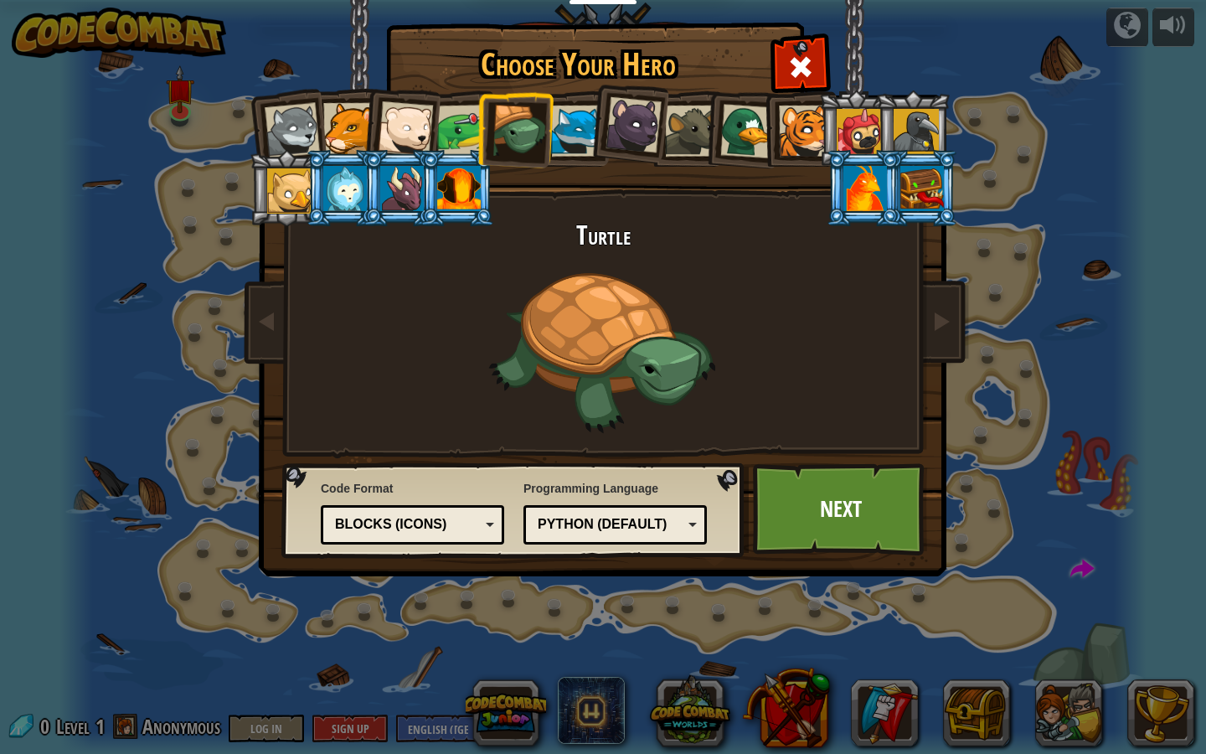
click at [556, 130] on div at bounding box center [576, 131] width 51 height 51
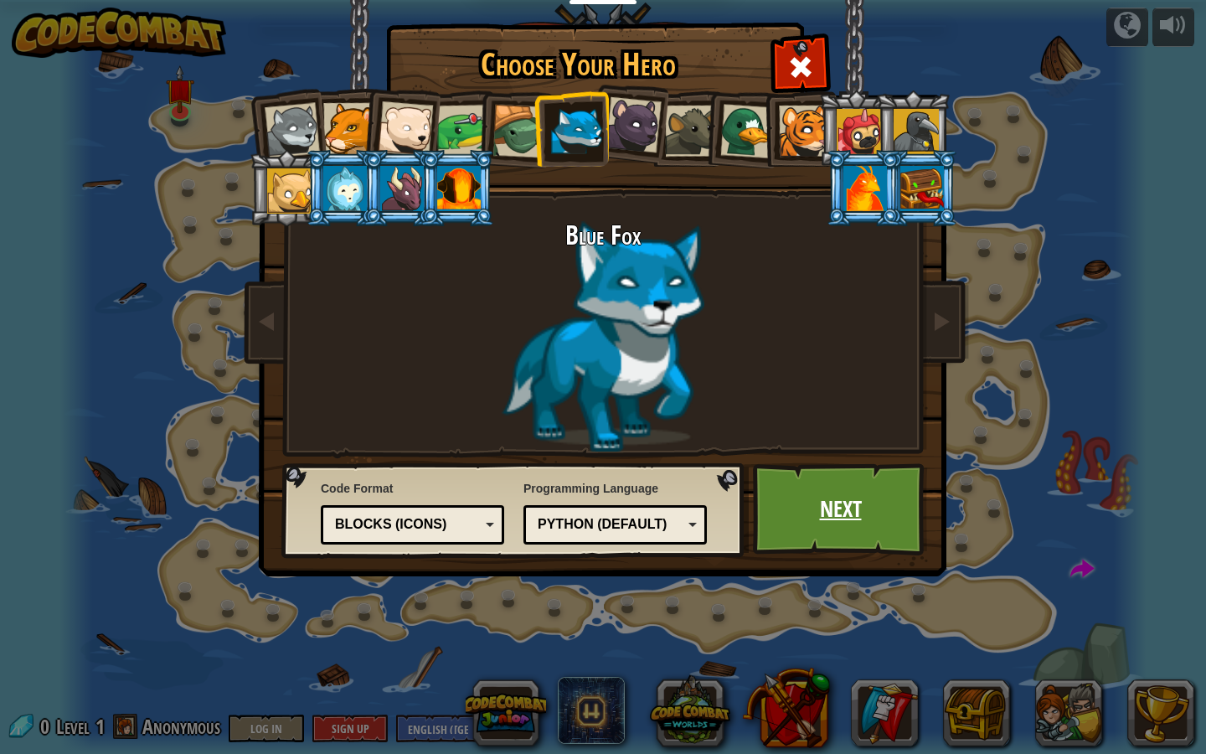
click at [858, 513] on link "Next" at bounding box center [840, 509] width 175 height 92
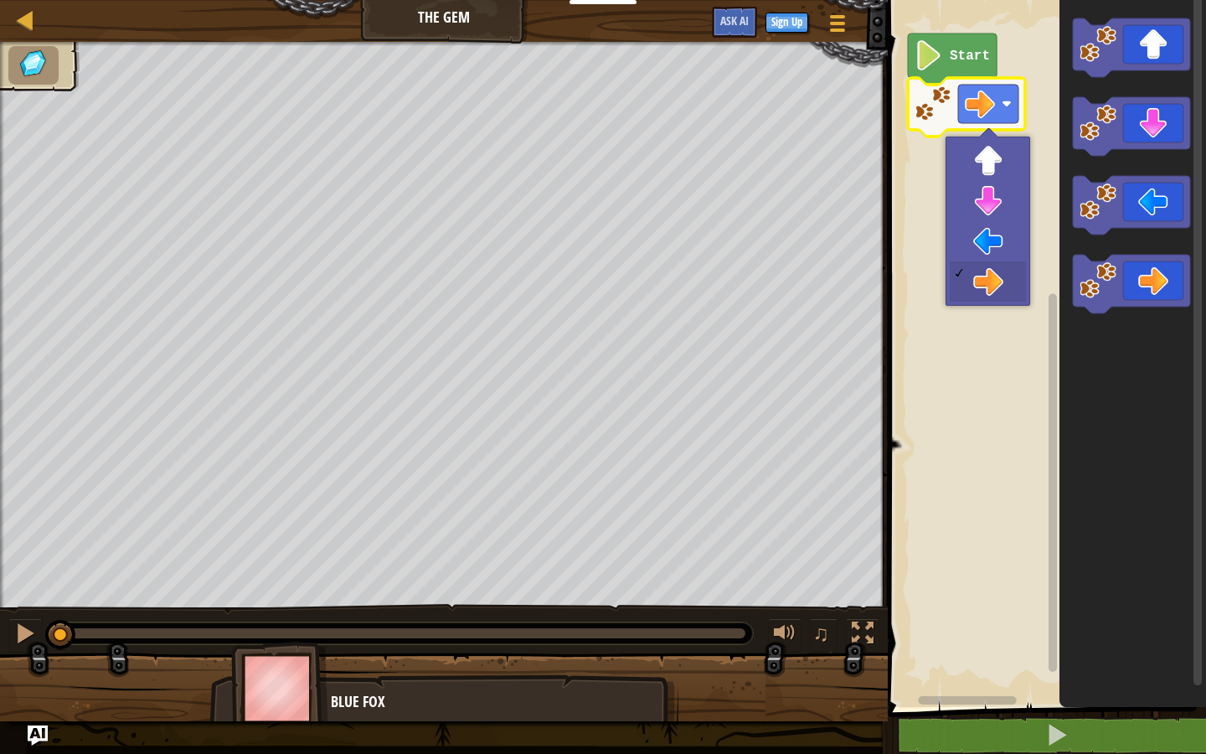
click at [943, 60] on icon "Blockly Workspace" at bounding box center [952, 58] width 89 height 51
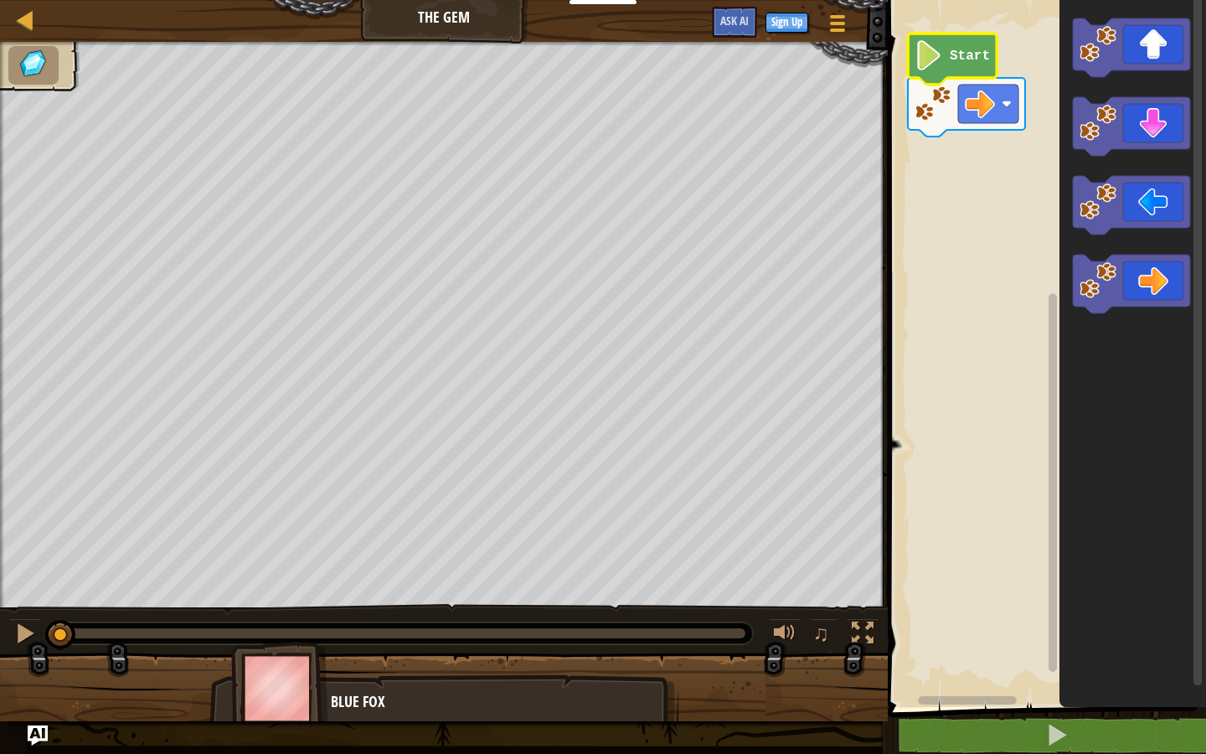
click at [930, 63] on image "Blockly Workspace" at bounding box center [929, 55] width 28 height 30
click at [922, 50] on image "Blockly Workspace" at bounding box center [929, 55] width 28 height 30
click at [982, 105] on image "Blockly Workspace" at bounding box center [980, 104] width 30 height 30
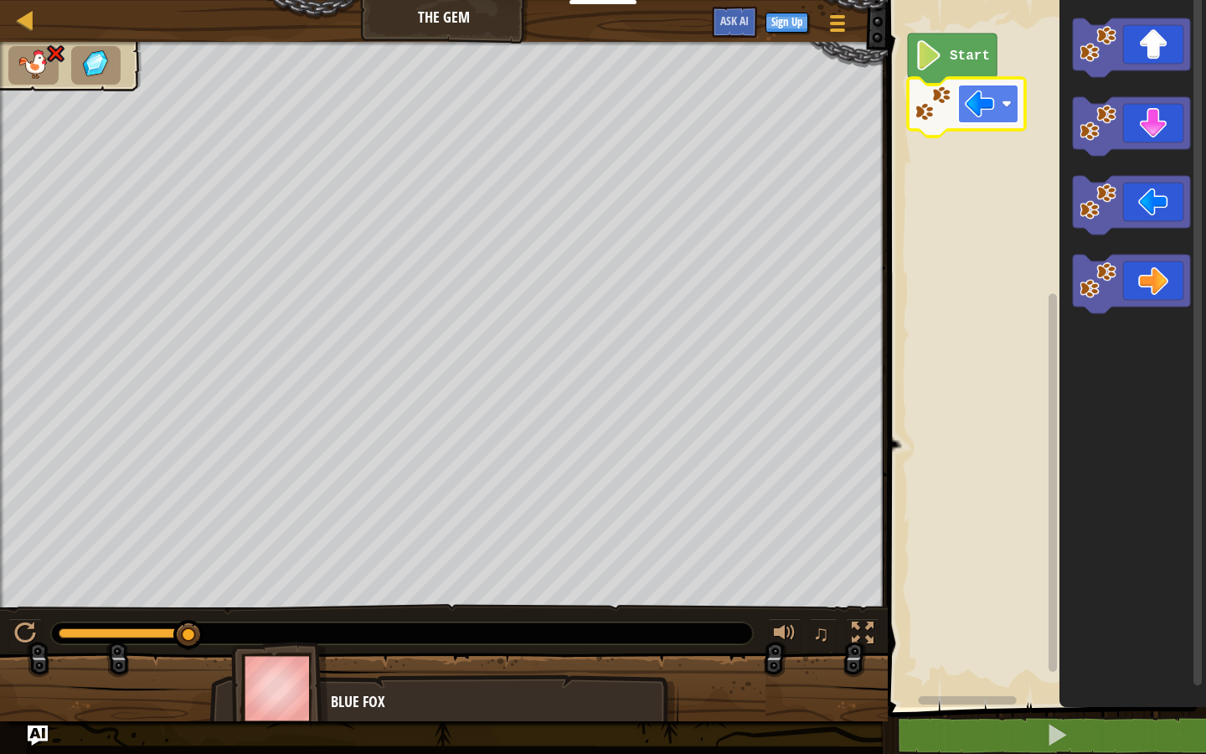
click at [993, 104] on image "Blockly Workspace" at bounding box center [980, 104] width 30 height 30
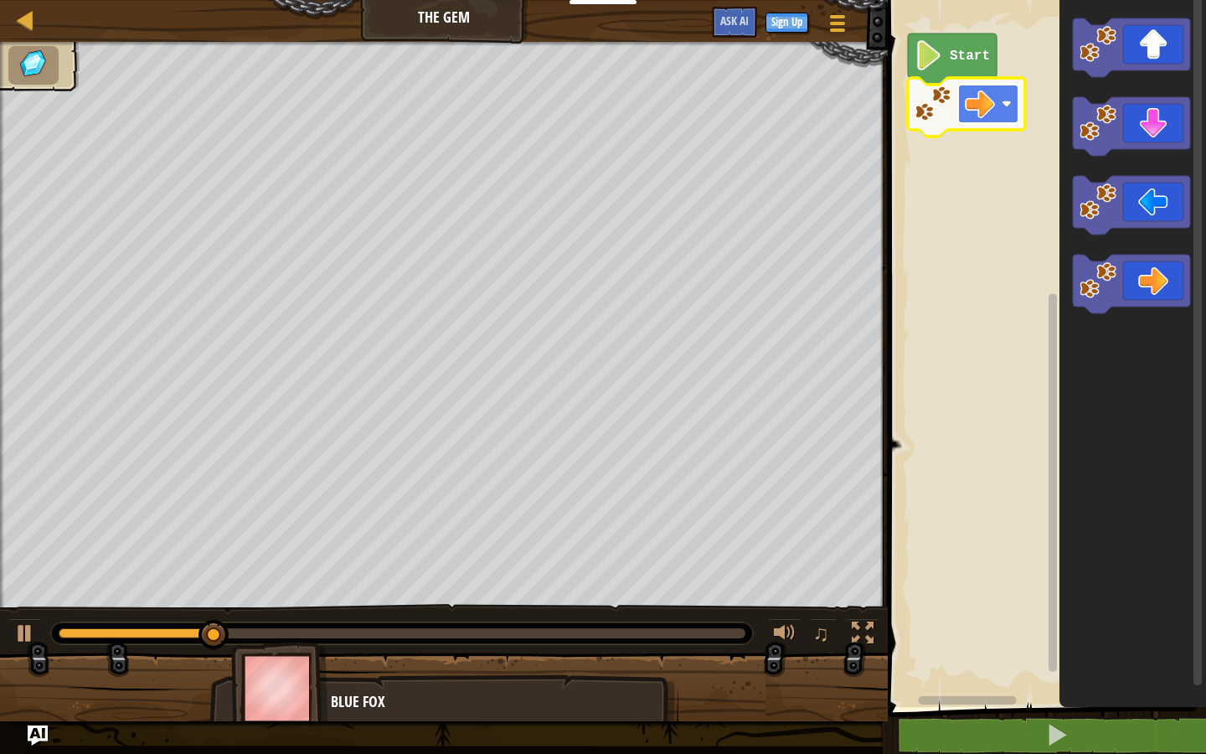
click at [996, 113] on rect "Blockly Workspace" at bounding box center [988, 104] width 60 height 39
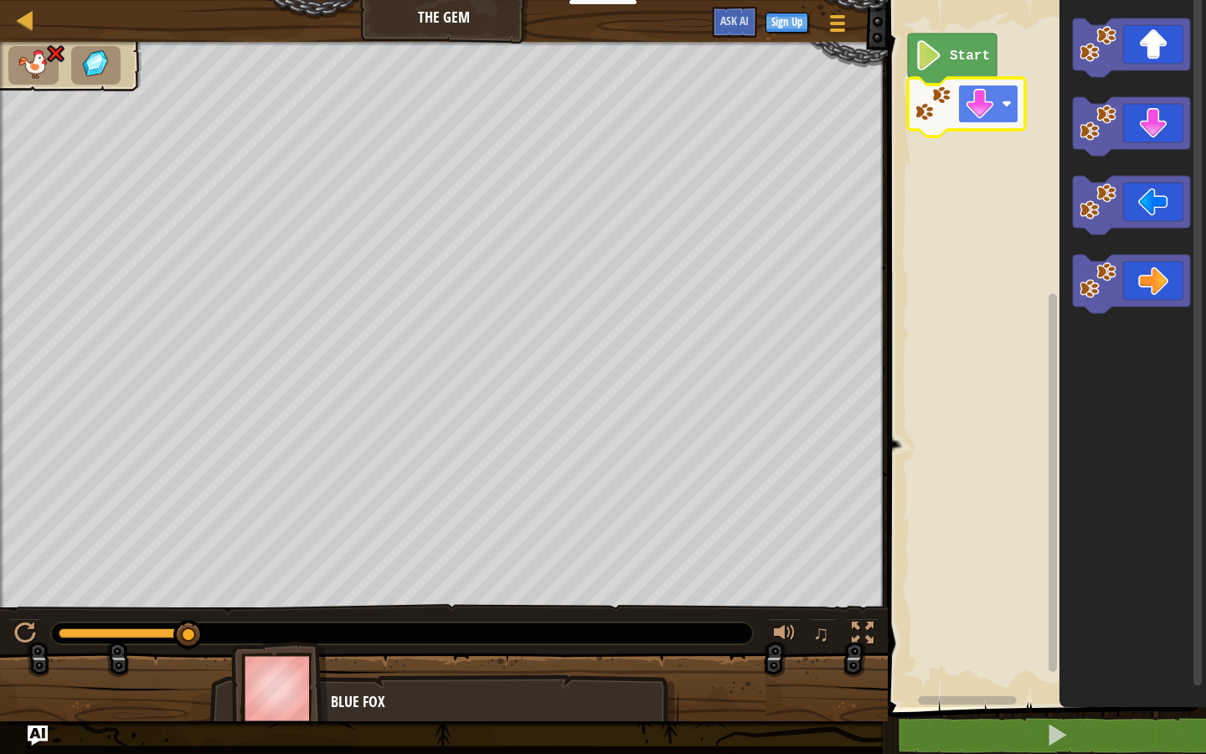
click at [980, 95] on image "Blockly Workspace" at bounding box center [980, 104] width 30 height 30
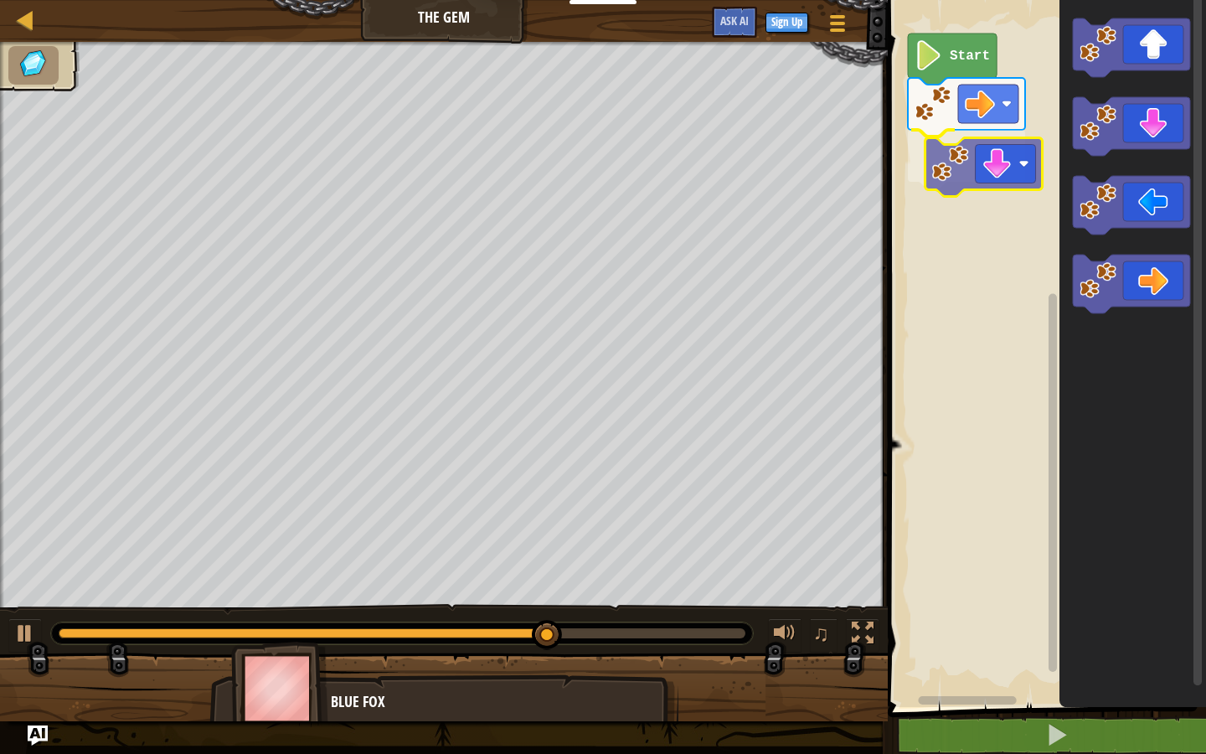
click at [940, 157] on div "Start" at bounding box center [1044, 349] width 323 height 715
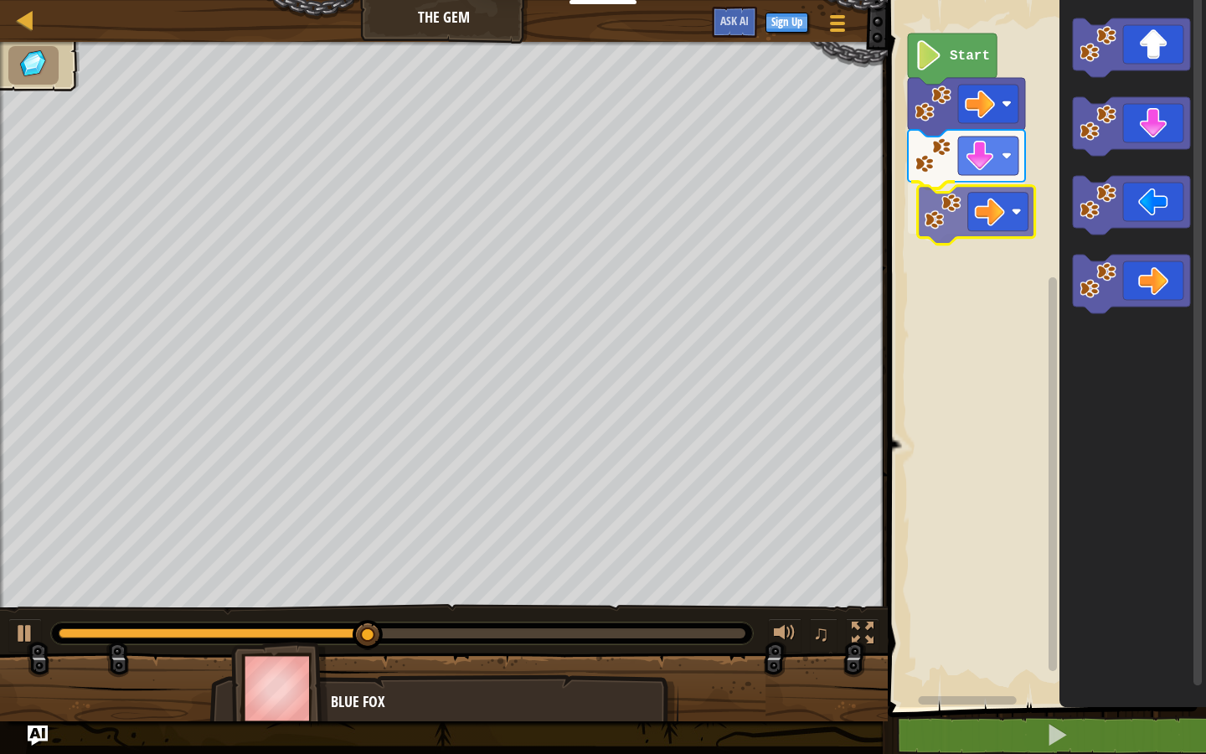
click at [932, 210] on div "Start" at bounding box center [1044, 349] width 323 height 715
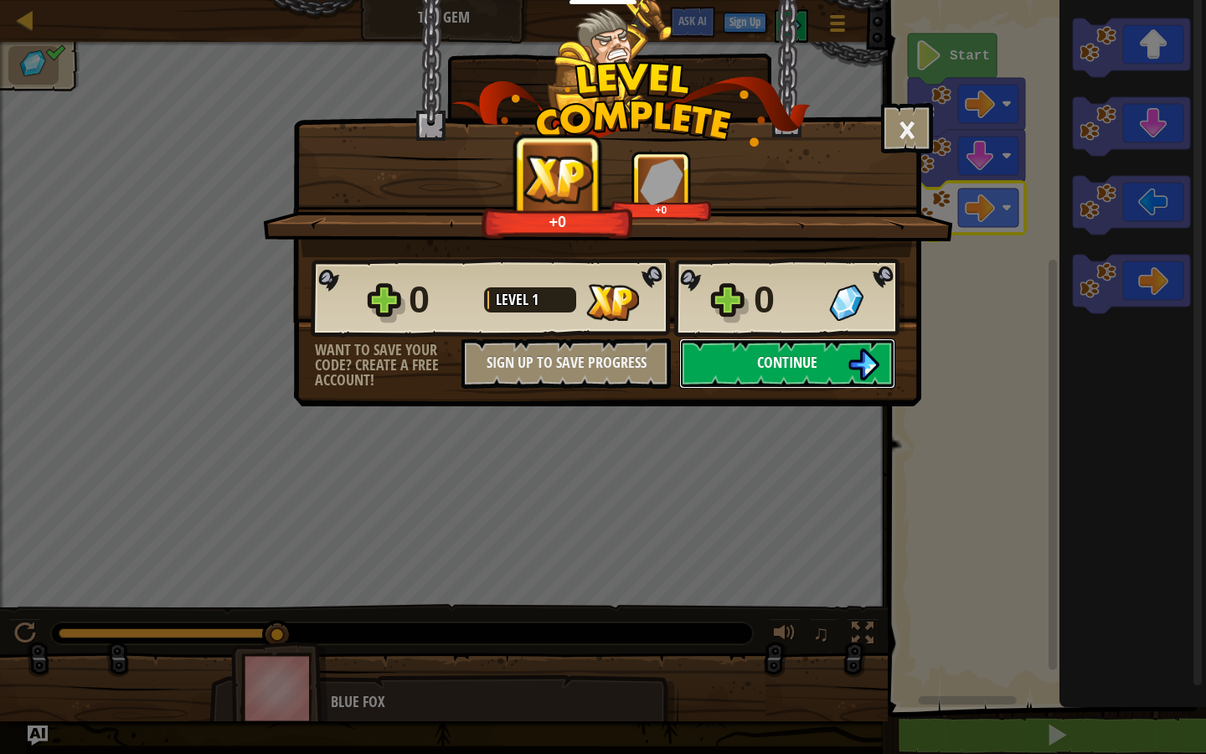
click at [814, 366] on span "Continue" at bounding box center [787, 362] width 60 height 21
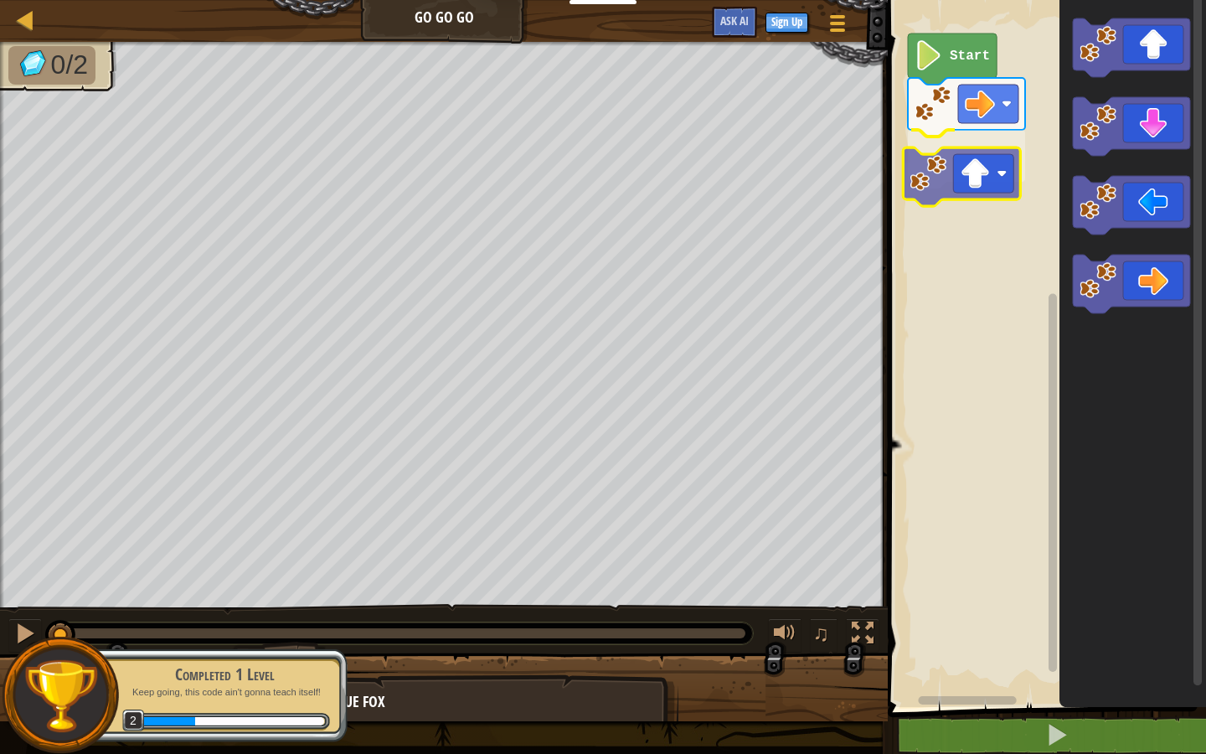
click at [924, 175] on div "Start" at bounding box center [1044, 349] width 323 height 715
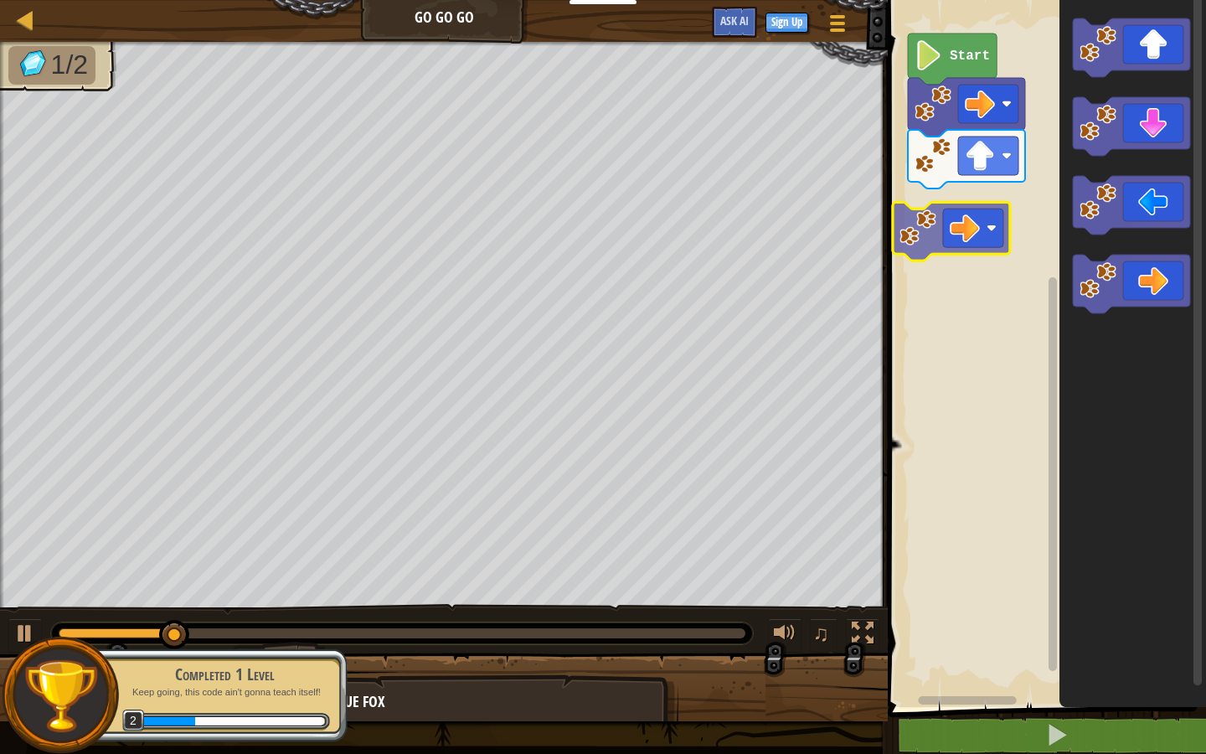
click at [923, 218] on div "Start" at bounding box center [1044, 349] width 323 height 715
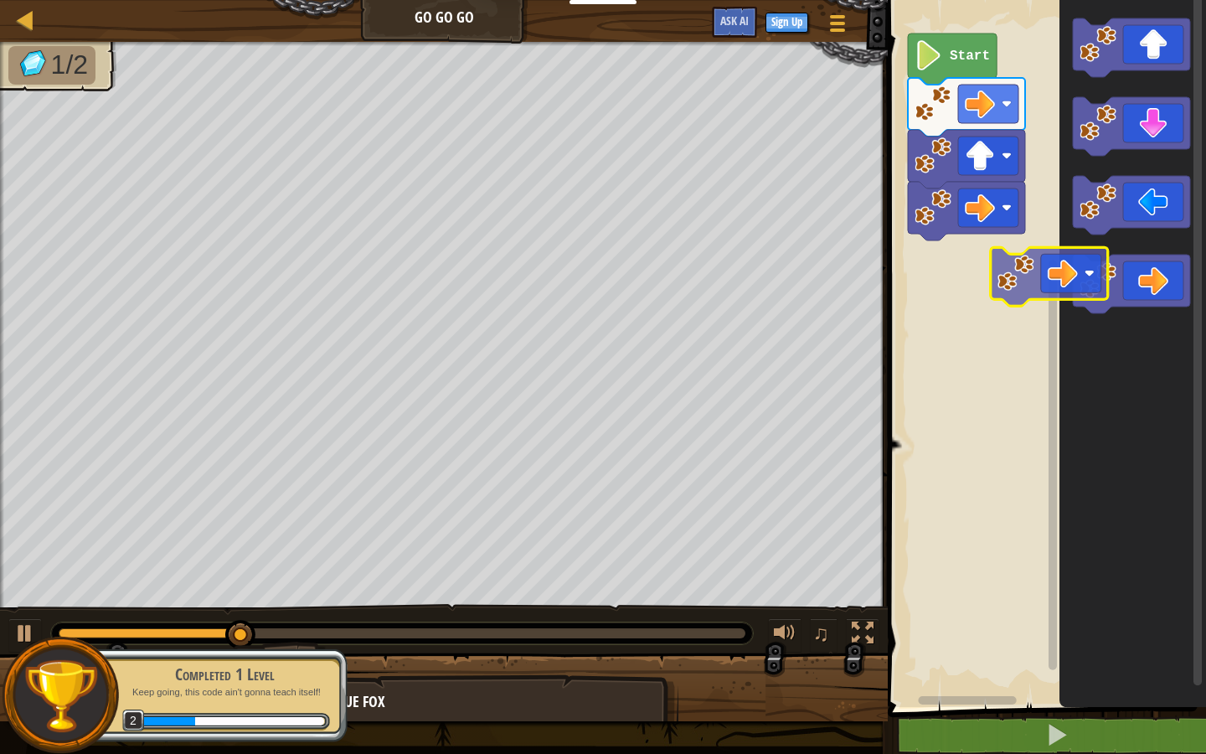
click at [941, 270] on div "Start" at bounding box center [1044, 349] width 323 height 715
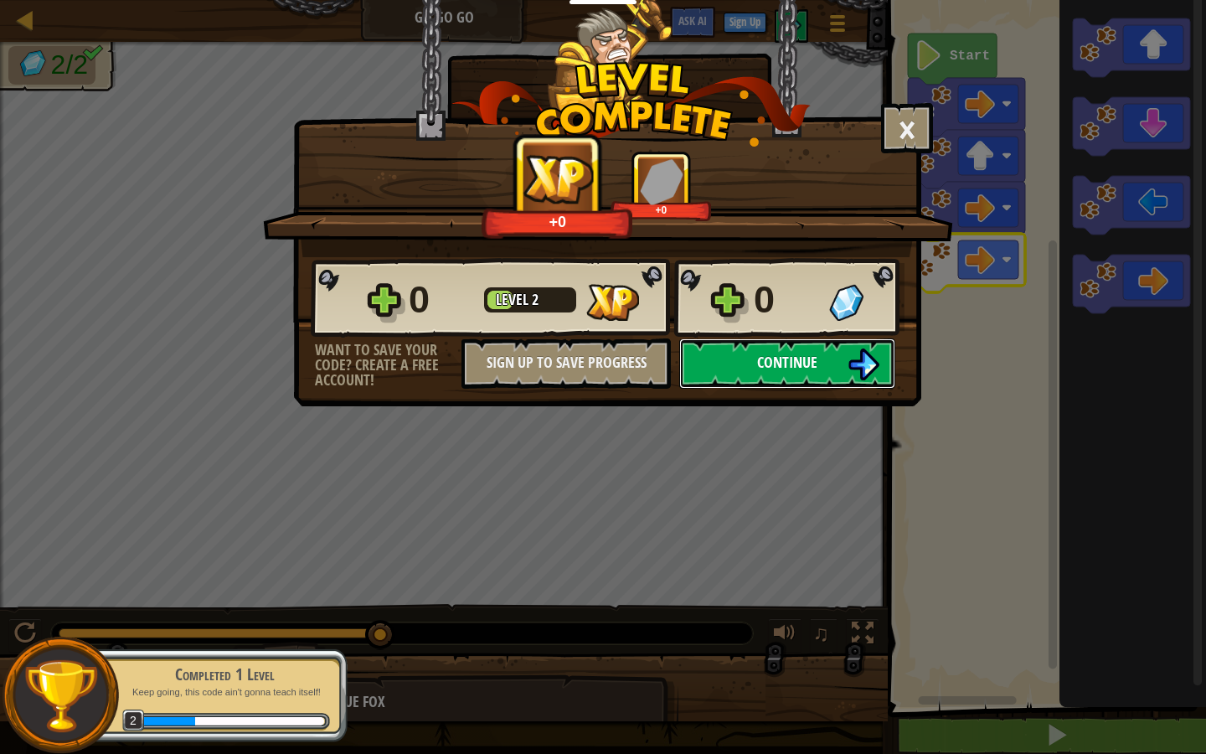
click at [786, 368] on span "Continue" at bounding box center [787, 362] width 60 height 21
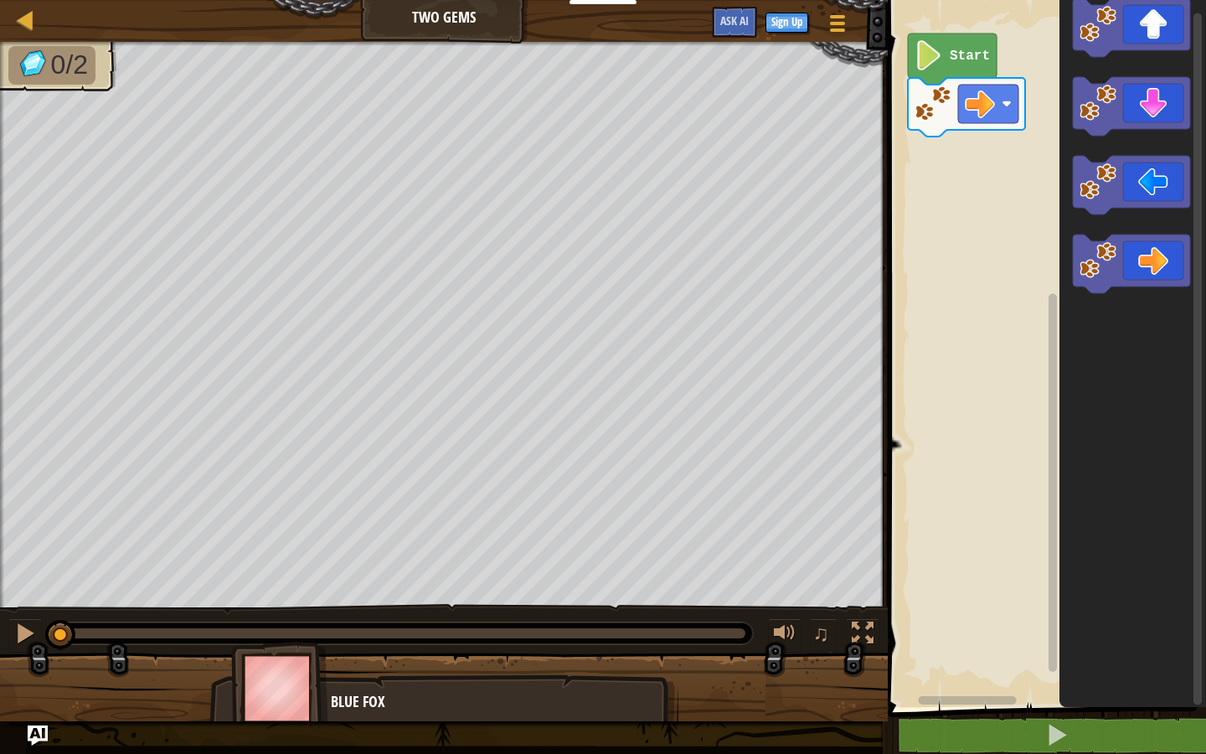
click at [946, 252] on div "Start" at bounding box center [1044, 349] width 323 height 715
click at [961, 153] on div "Start" at bounding box center [1044, 349] width 323 height 715
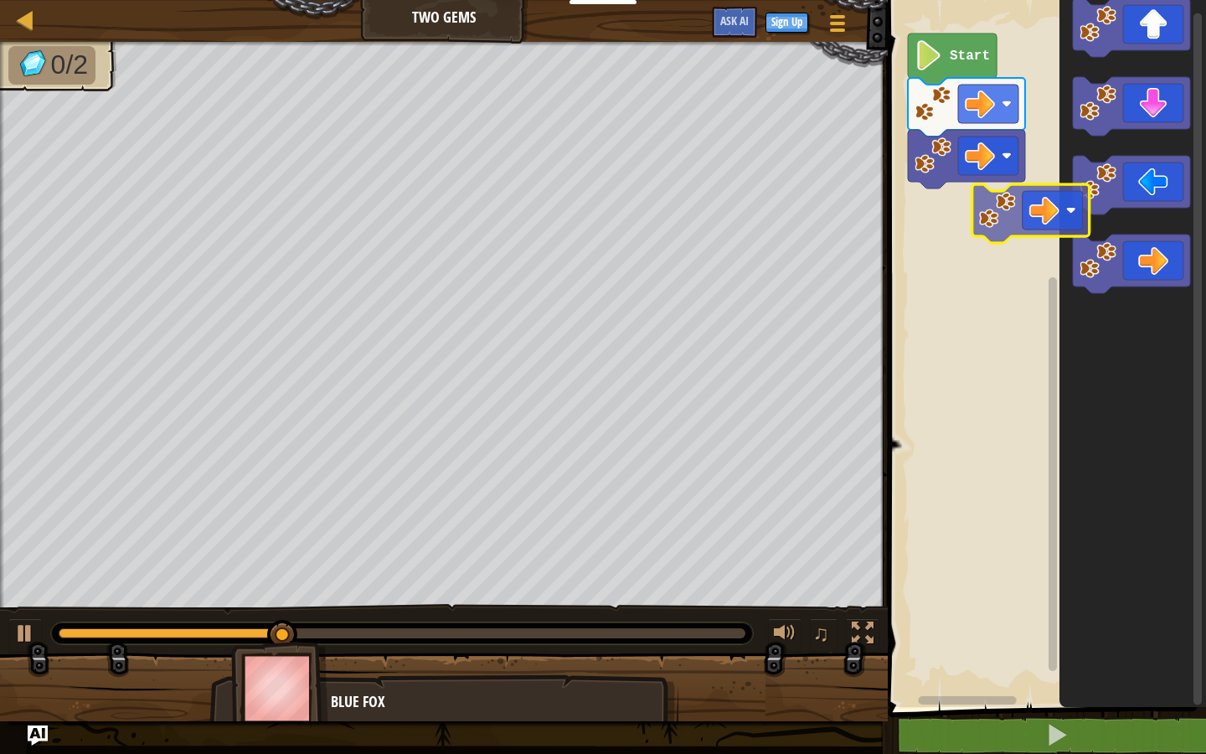
click at [951, 205] on div "Start" at bounding box center [1044, 349] width 323 height 715
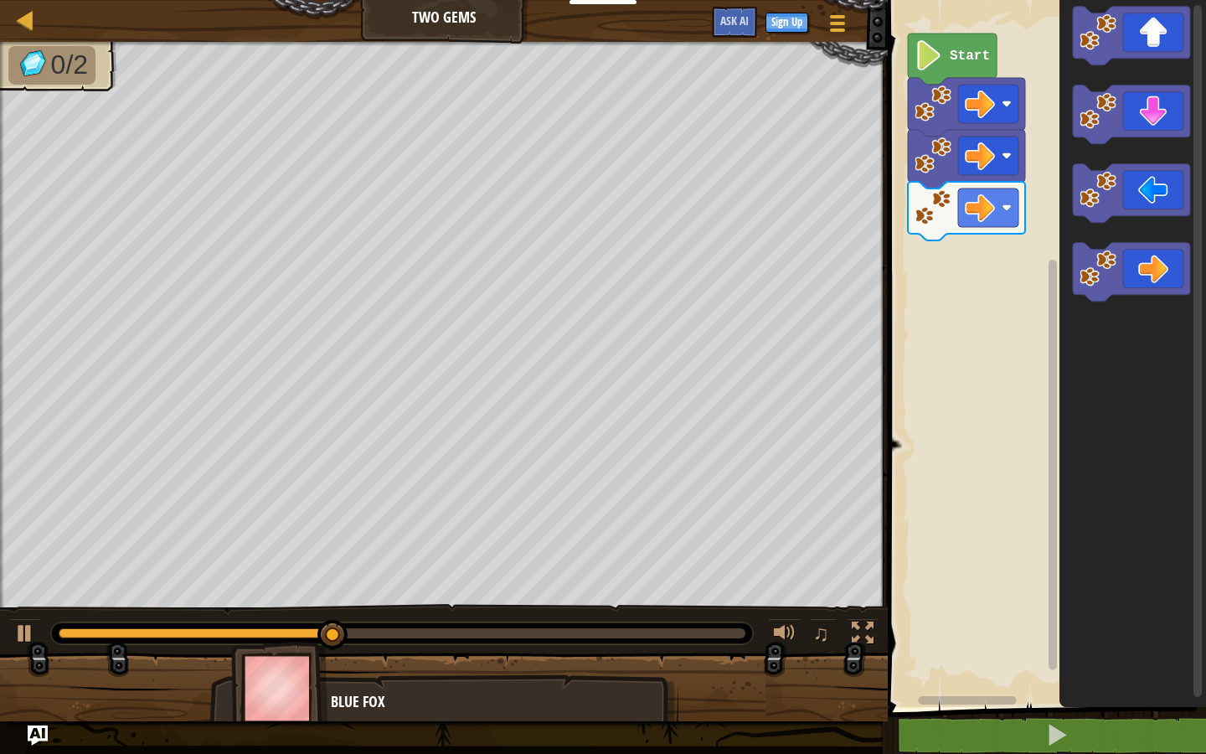
click at [1069, 64] on icon "Blockly Workspace" at bounding box center [1132, 349] width 147 height 715
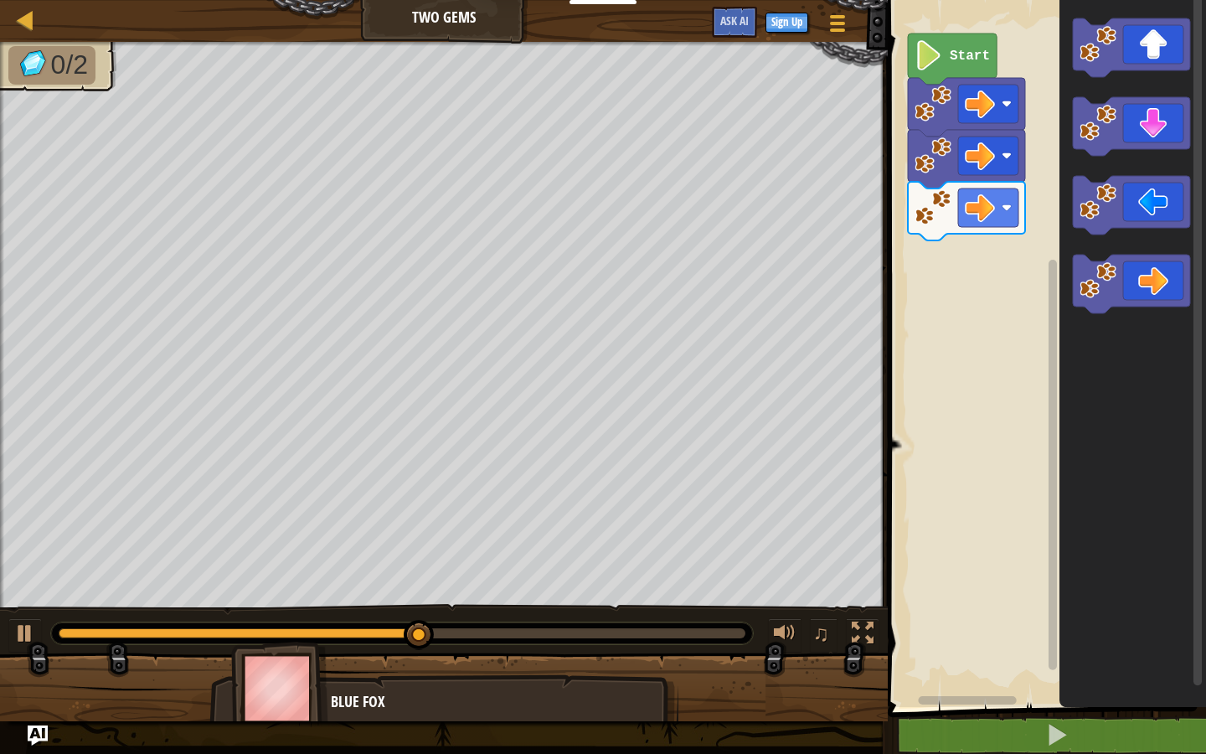
click at [967, 250] on div "Start" at bounding box center [1044, 349] width 323 height 715
click at [942, 293] on div "Start" at bounding box center [1044, 349] width 323 height 715
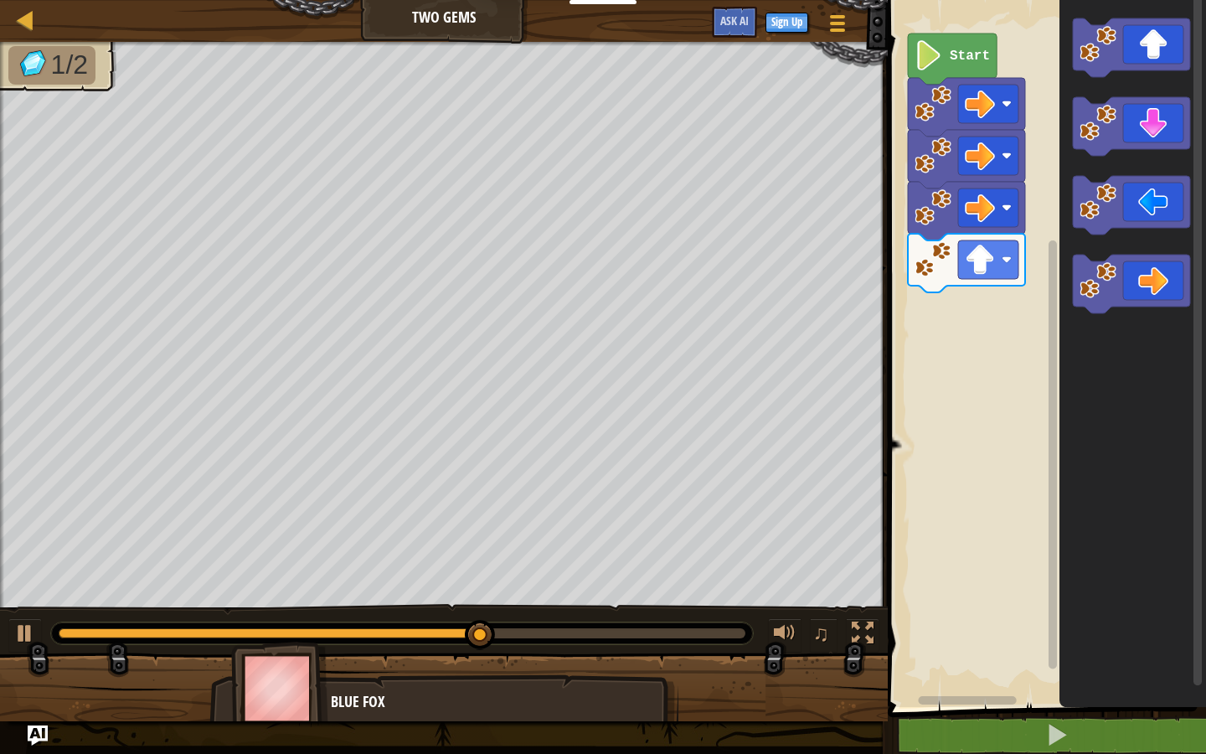
click at [929, 320] on div "Start" at bounding box center [1044, 349] width 323 height 715
click at [953, 304] on div "Start" at bounding box center [1044, 349] width 323 height 715
click at [1096, 152] on g "Blockly Workspace" at bounding box center [1131, 126] width 117 height 59
click at [942, 378] on div "Start" at bounding box center [1044, 349] width 323 height 715
click at [942, 292] on div "Start" at bounding box center [1044, 349] width 323 height 715
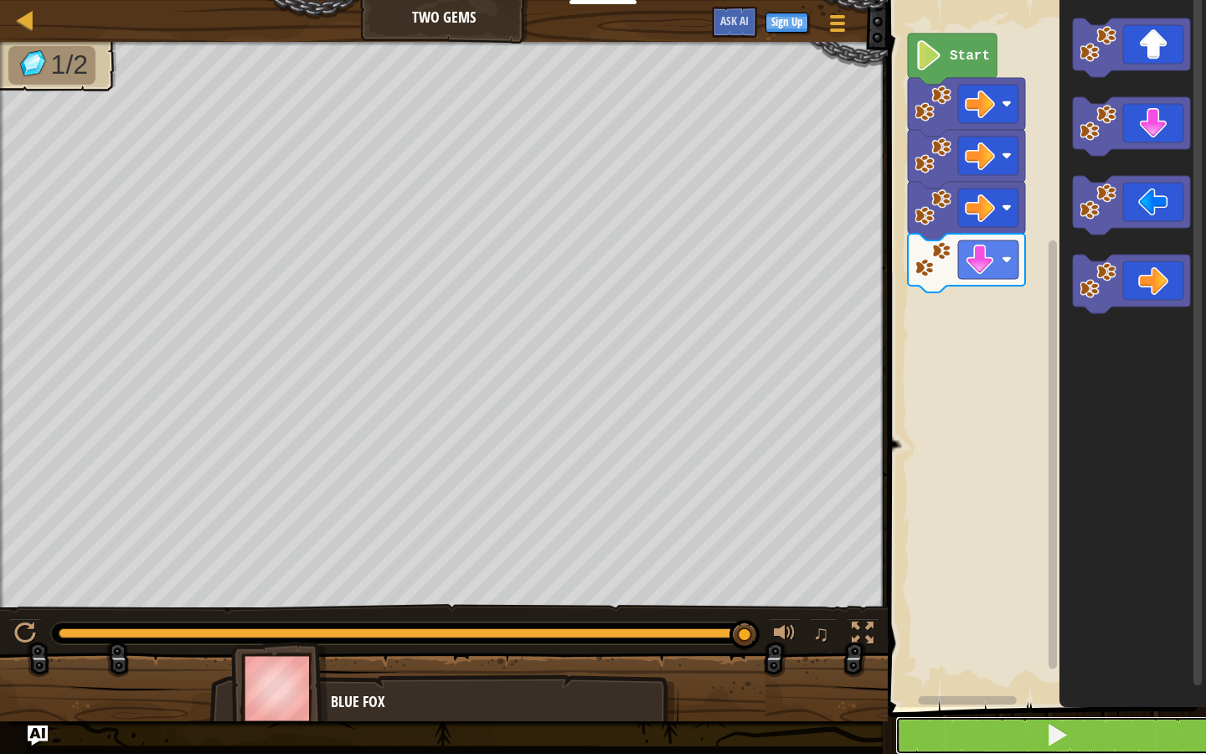
click at [1000, 748] on button at bounding box center [1056, 735] width 323 height 39
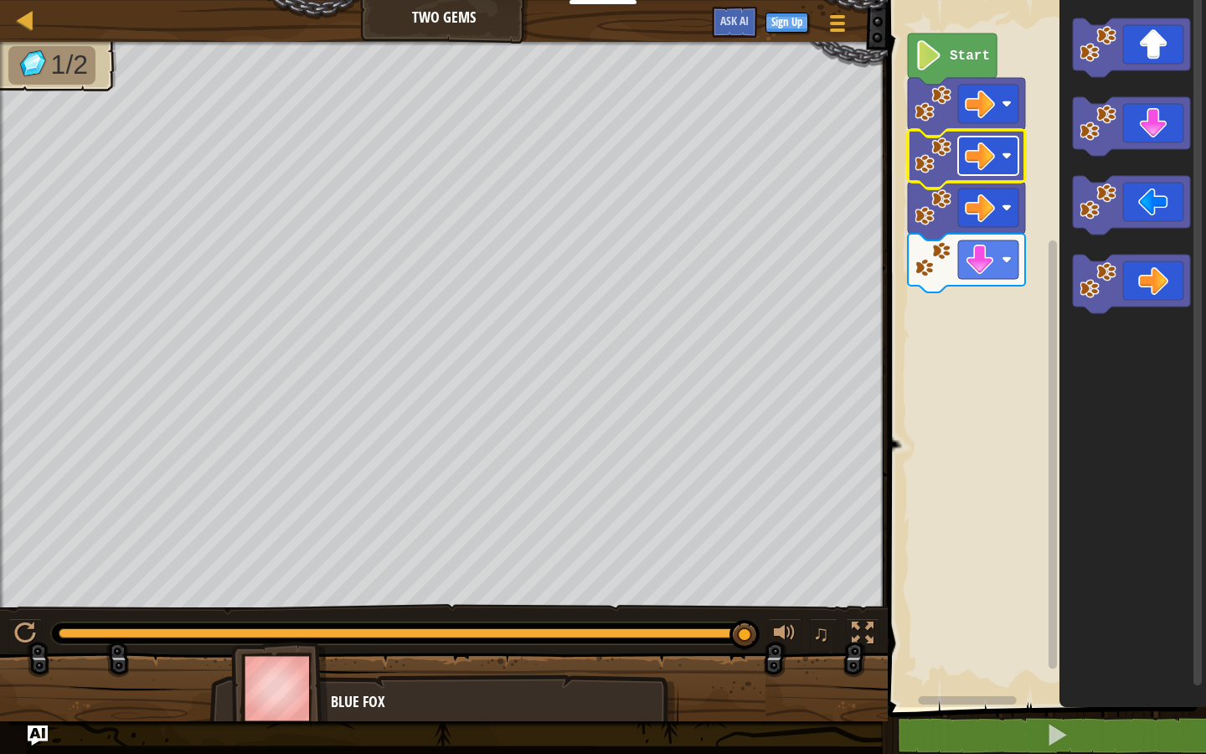
click at [997, 152] on rect "Blockly Workspace" at bounding box center [988, 156] width 60 height 39
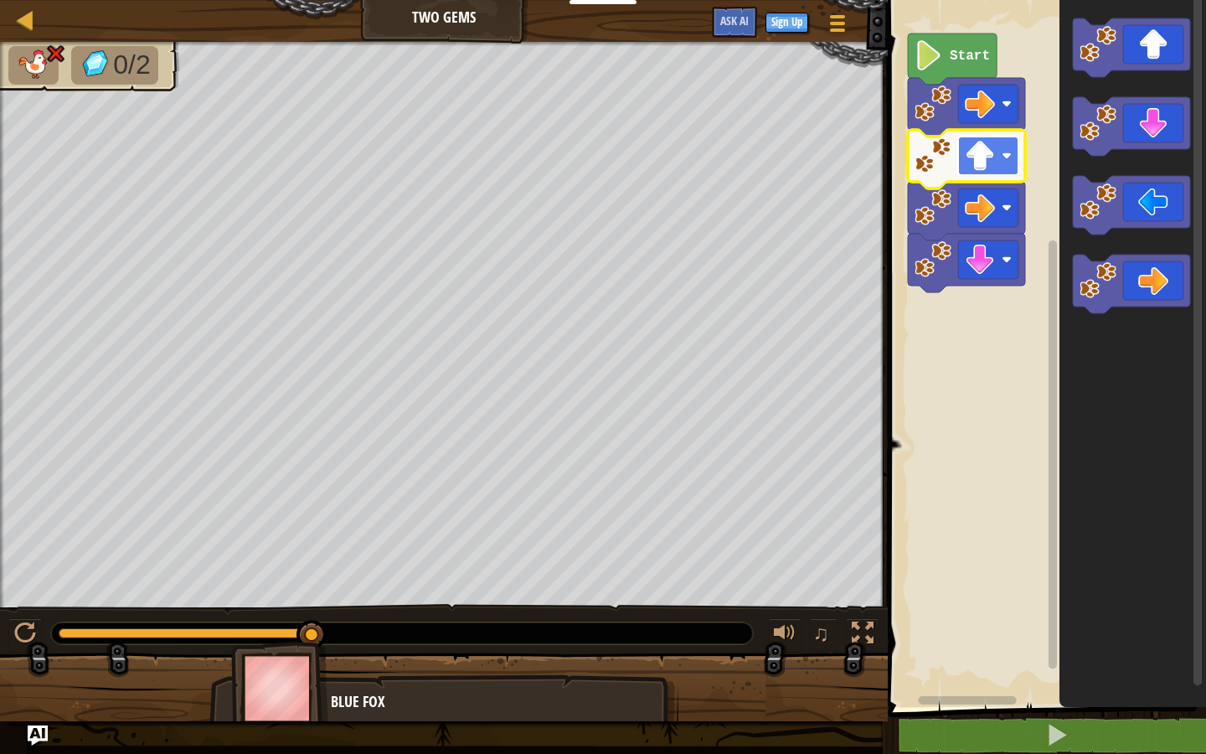
click at [990, 156] on image "Blockly Workspace" at bounding box center [980, 156] width 30 height 30
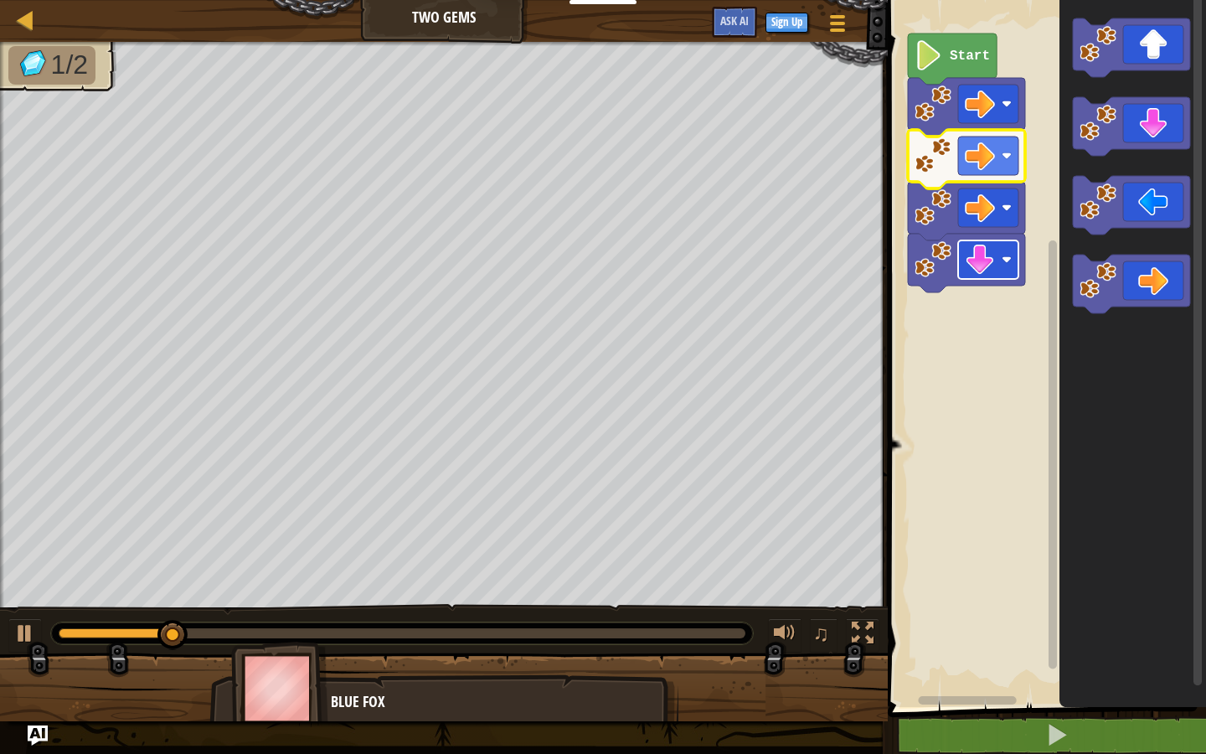
click at [995, 267] on rect "Blockly Workspace" at bounding box center [988, 259] width 60 height 39
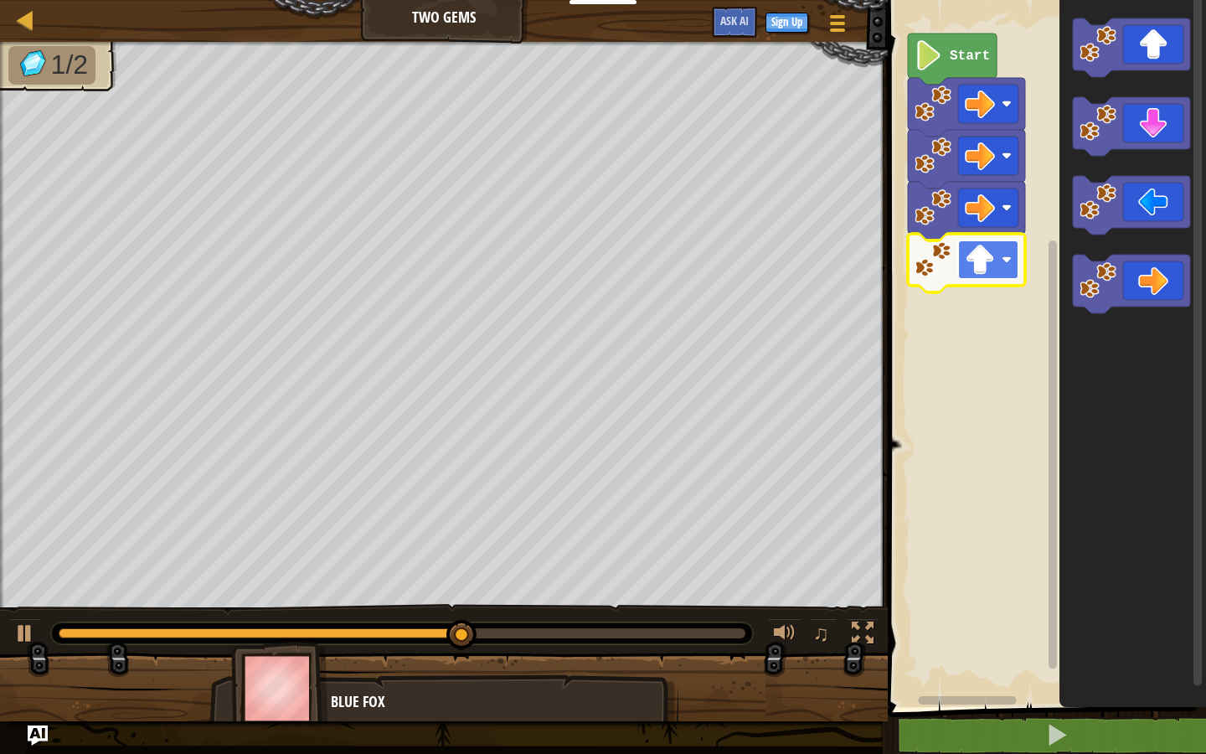
click at [975, 260] on image "Blockly Workspace" at bounding box center [980, 260] width 30 height 30
click at [992, 283] on icon "Blockly Workspace" at bounding box center [966, 263] width 117 height 59
click at [984, 258] on image "Blockly Workspace" at bounding box center [980, 260] width 30 height 30
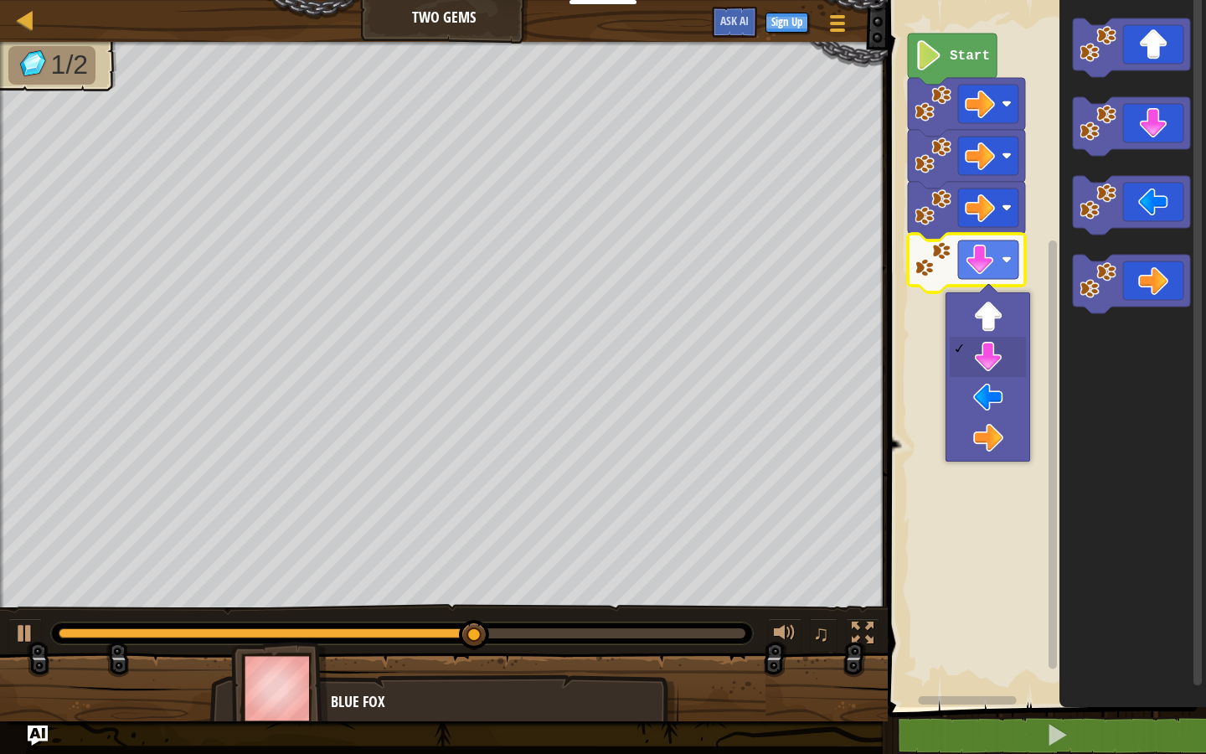
click at [985, 293] on div at bounding box center [988, 292] width 19 height 19
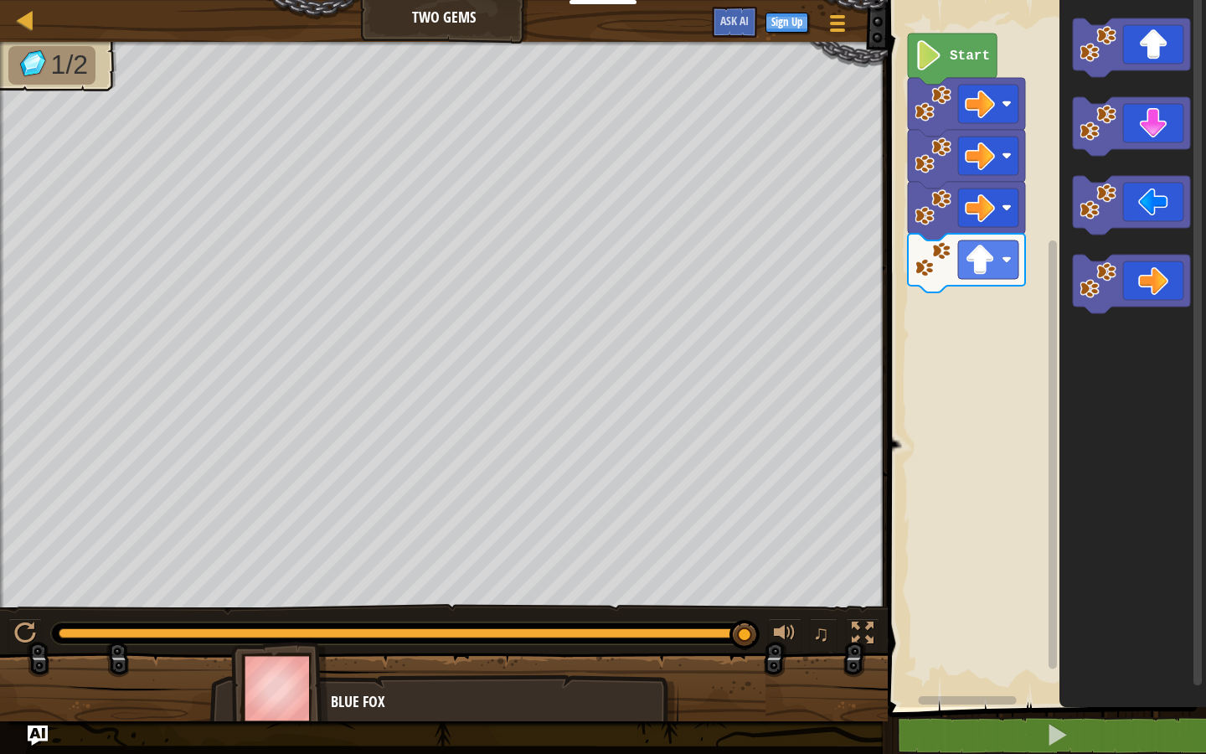
click at [272, 715] on img at bounding box center [279, 688] width 97 height 93
click at [956, 721] on button at bounding box center [1056, 735] width 323 height 39
click at [977, 99] on image "Blockly Workspace" at bounding box center [980, 104] width 30 height 30
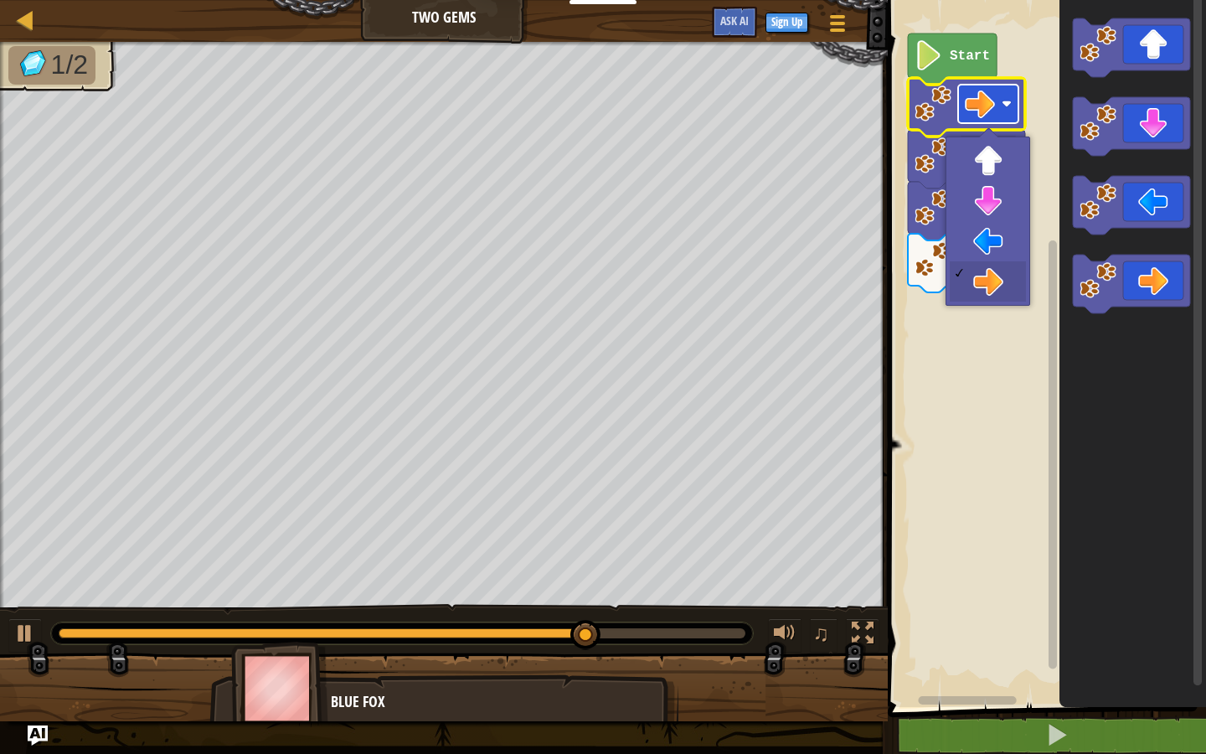
click at [977, 99] on image "Blockly Workspace" at bounding box center [980, 104] width 30 height 30
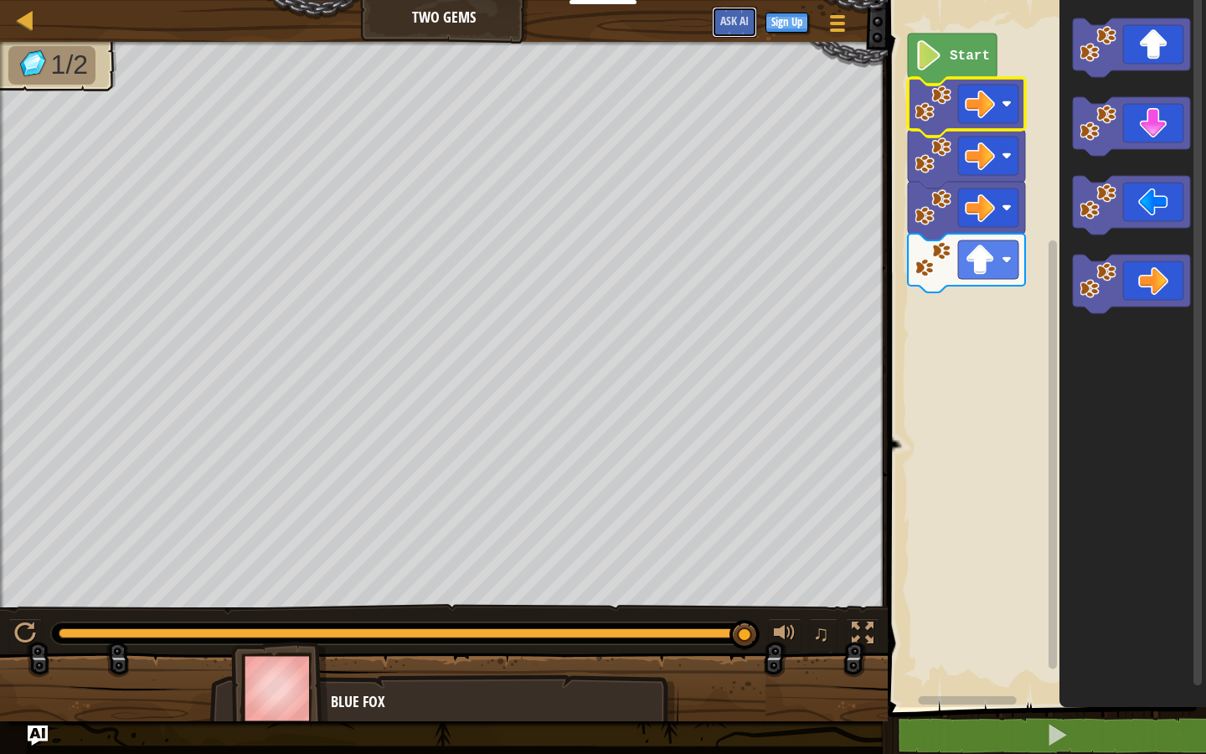
click at [735, 23] on span "Ask AI" at bounding box center [734, 21] width 28 height 16
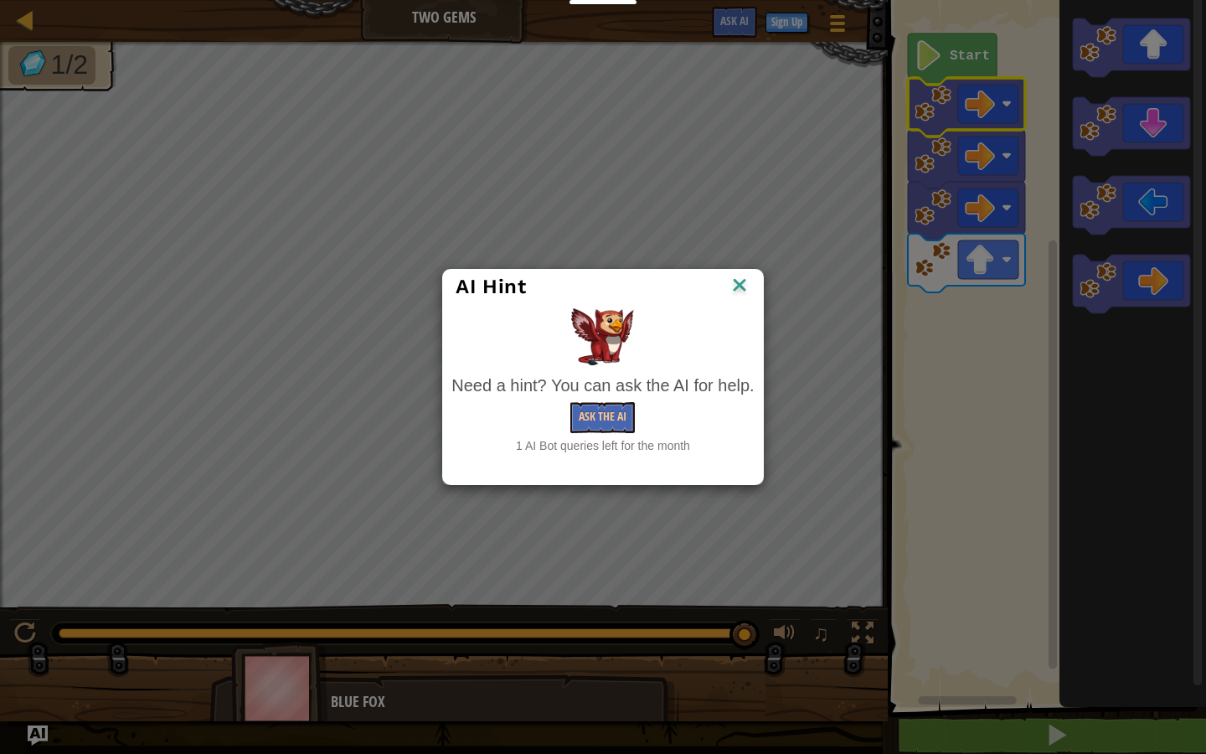
click at [745, 282] on img at bounding box center [740, 286] width 22 height 25
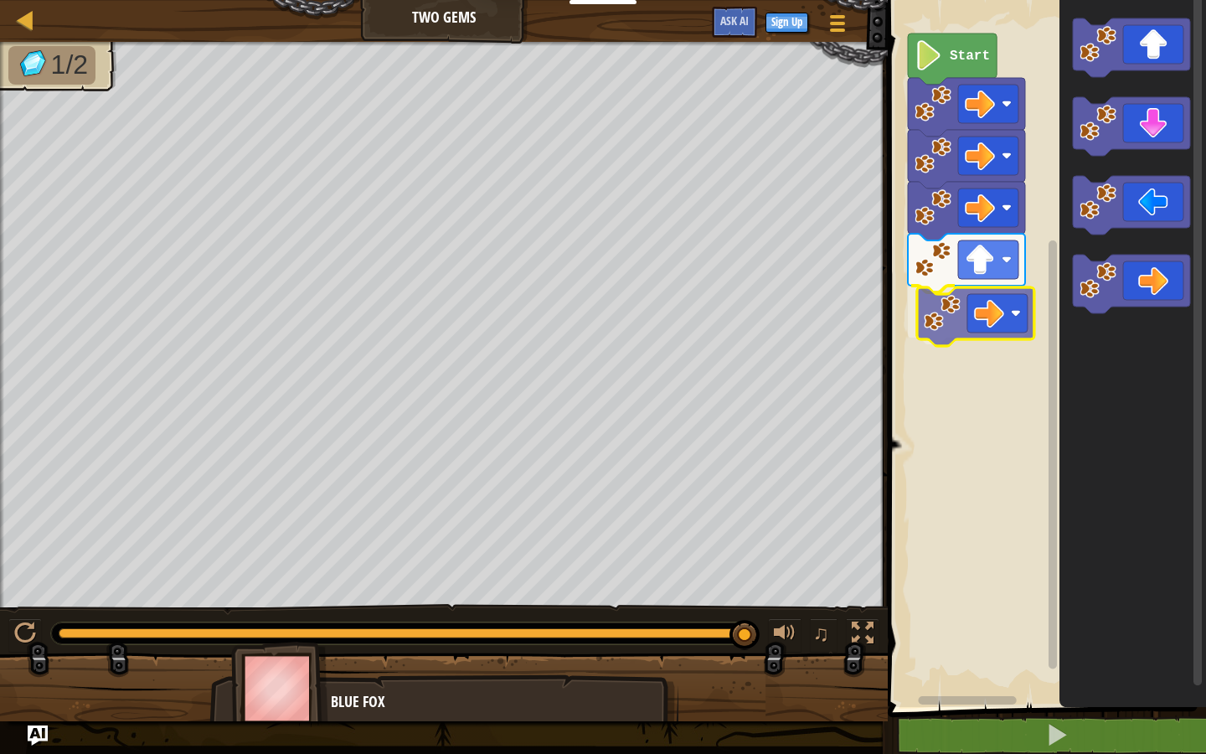
click at [956, 325] on div "Start" at bounding box center [1044, 349] width 323 height 715
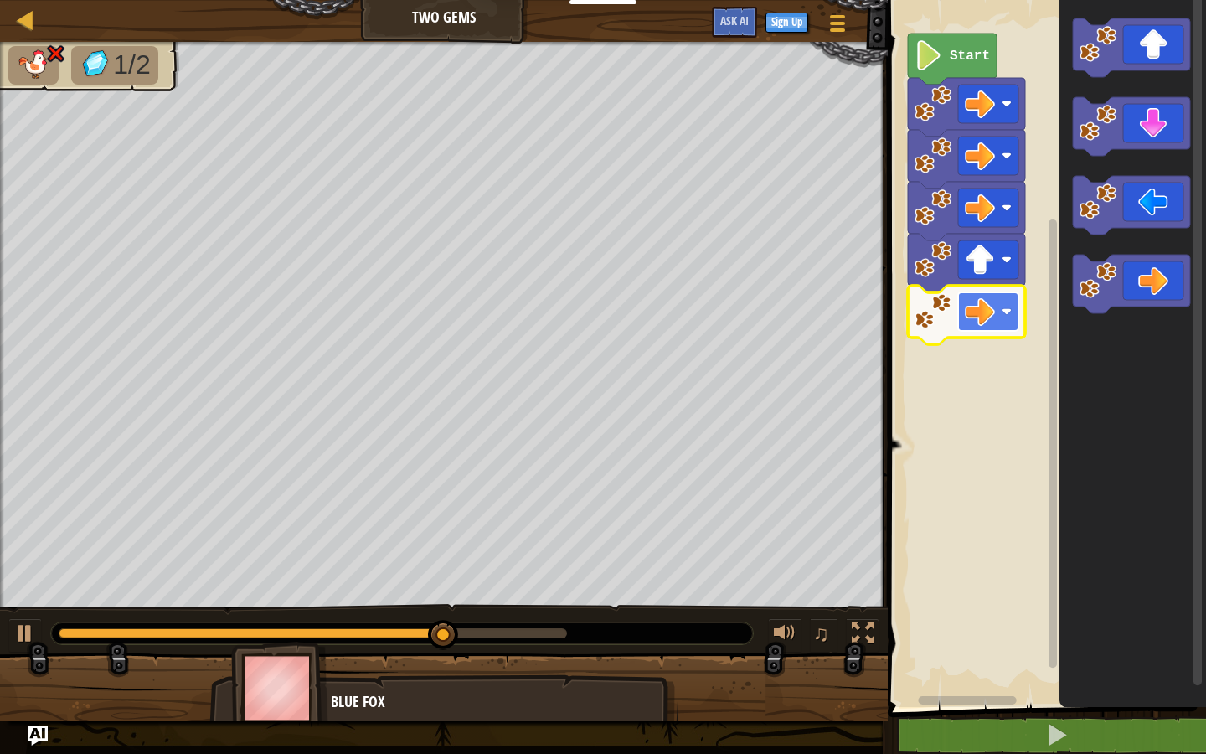
click at [997, 309] on rect "Blockly Workspace" at bounding box center [988, 311] width 60 height 39
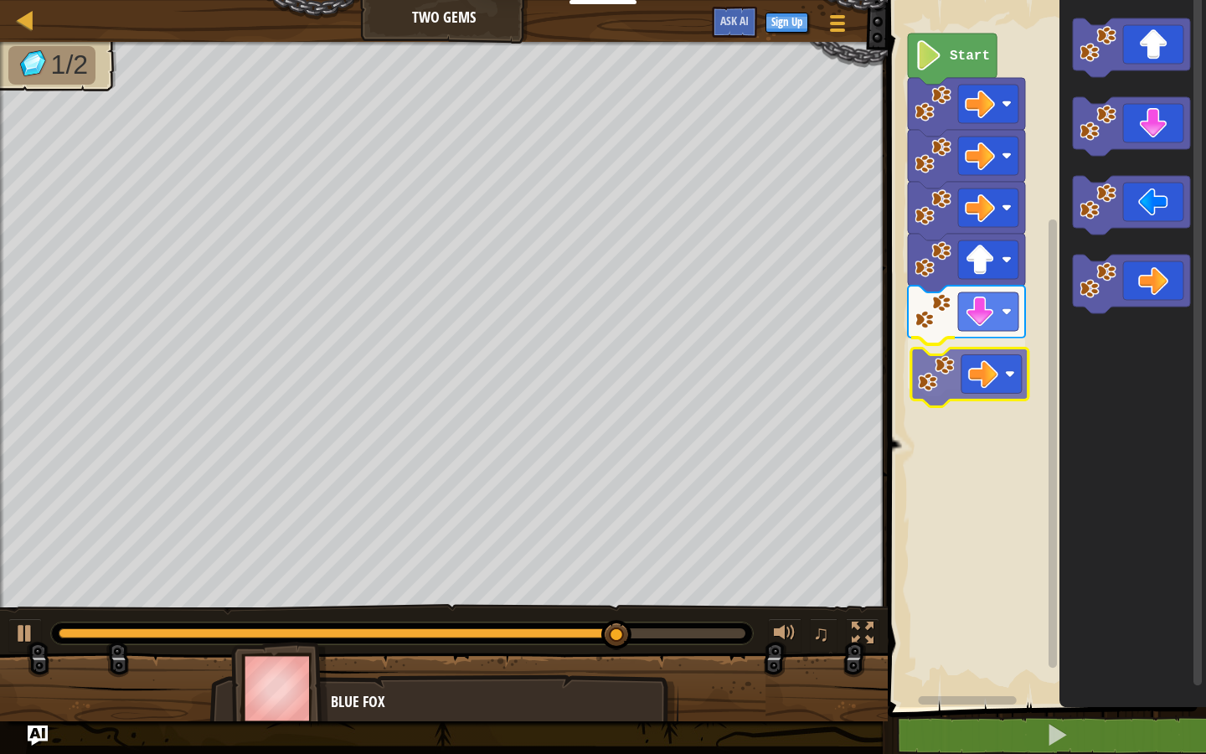
click at [920, 381] on div "Start" at bounding box center [1044, 349] width 323 height 715
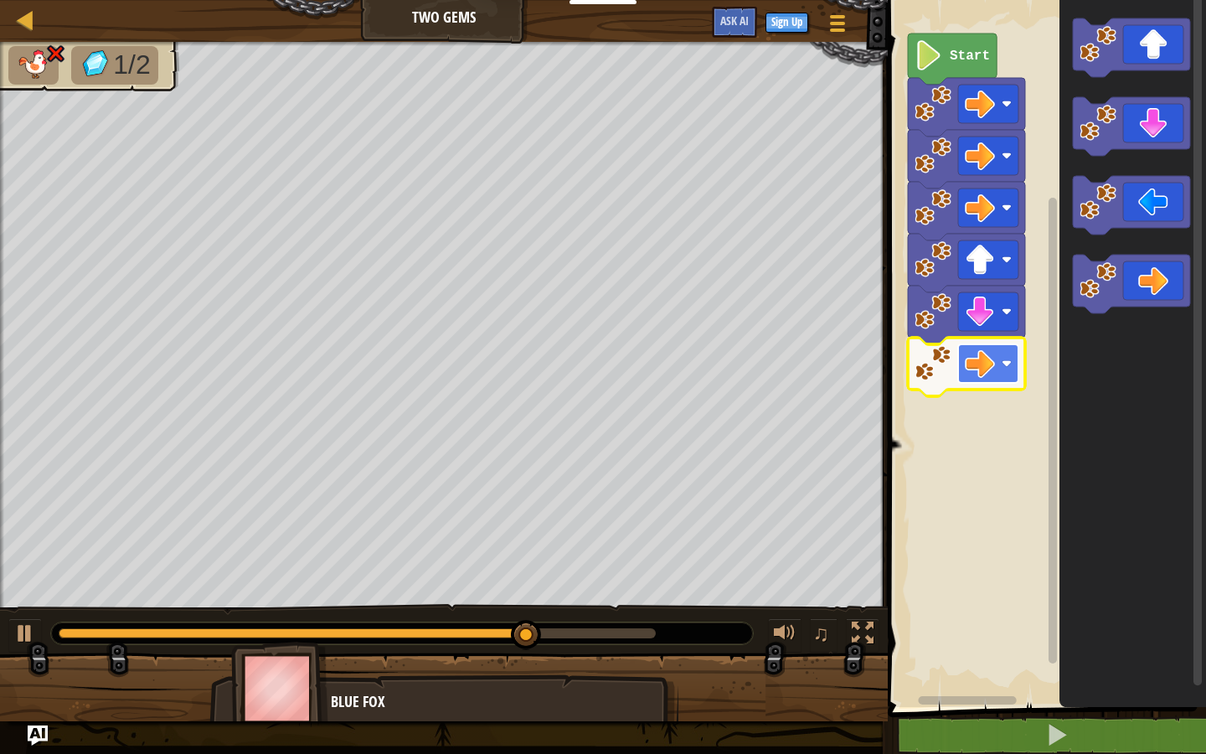
click at [990, 373] on image "Blockly Workspace" at bounding box center [980, 363] width 30 height 30
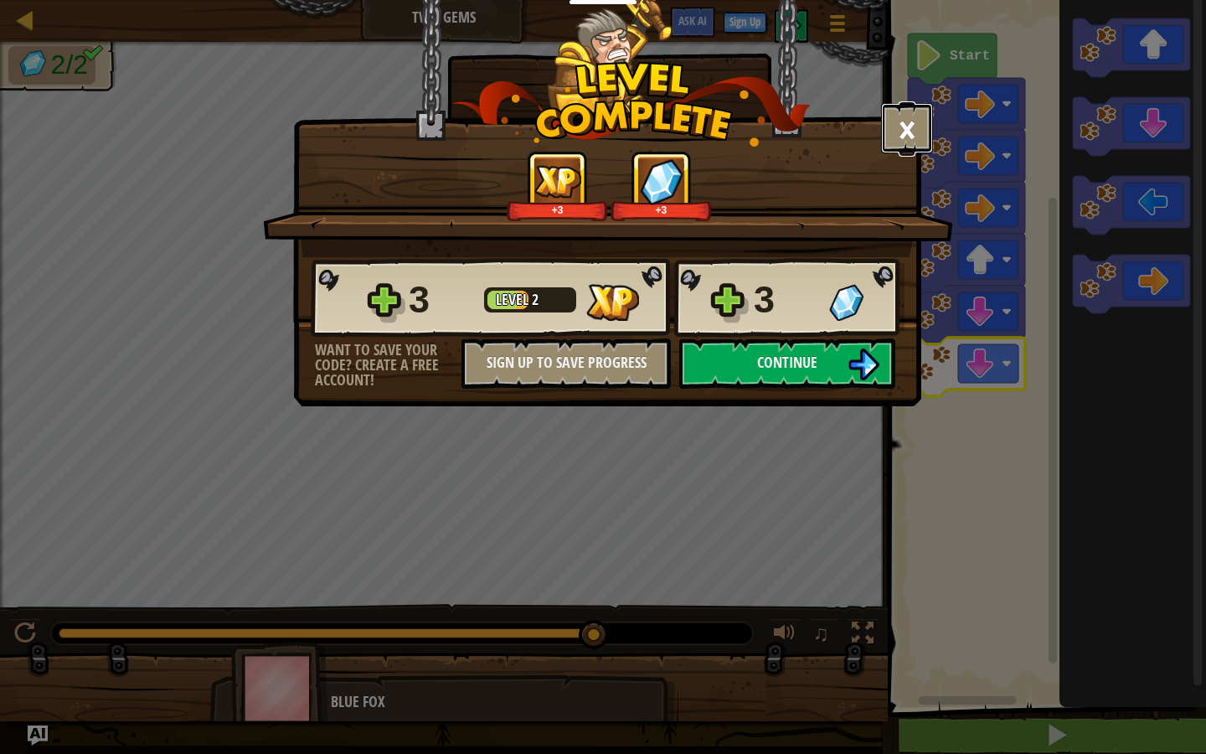
click at [909, 125] on button "×" at bounding box center [907, 128] width 52 height 50
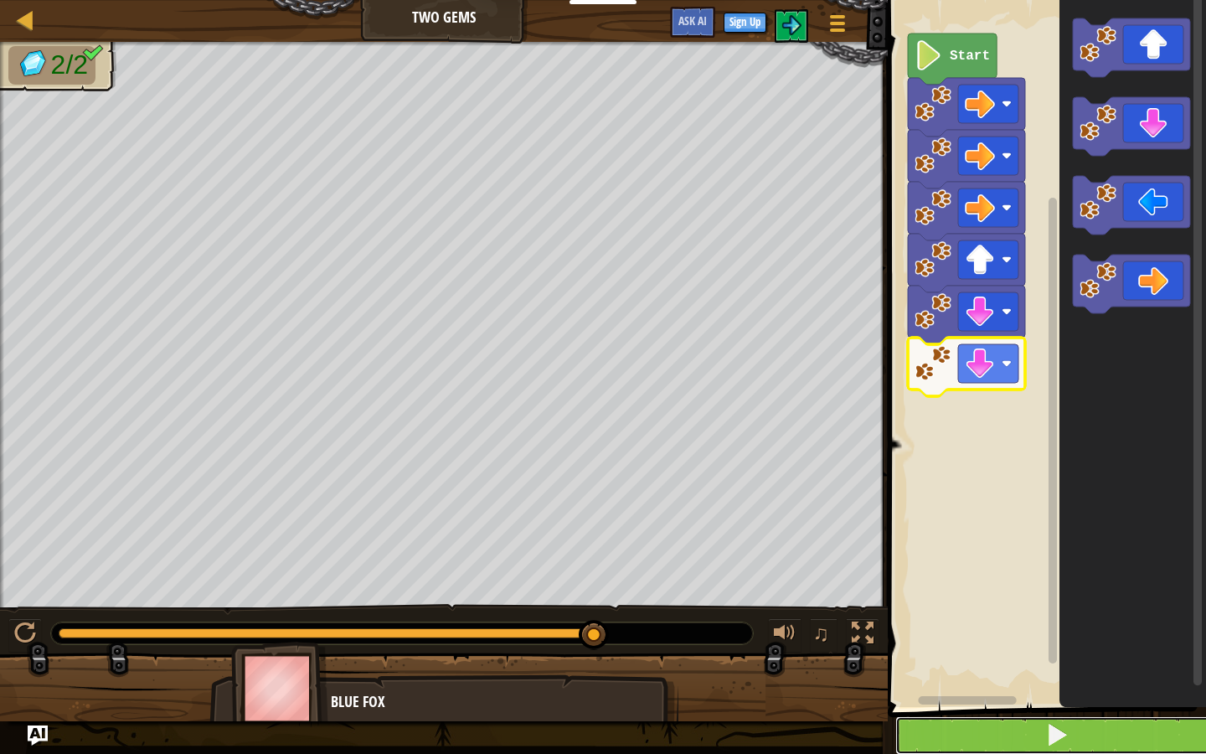
click at [991, 726] on button at bounding box center [1056, 735] width 323 height 39
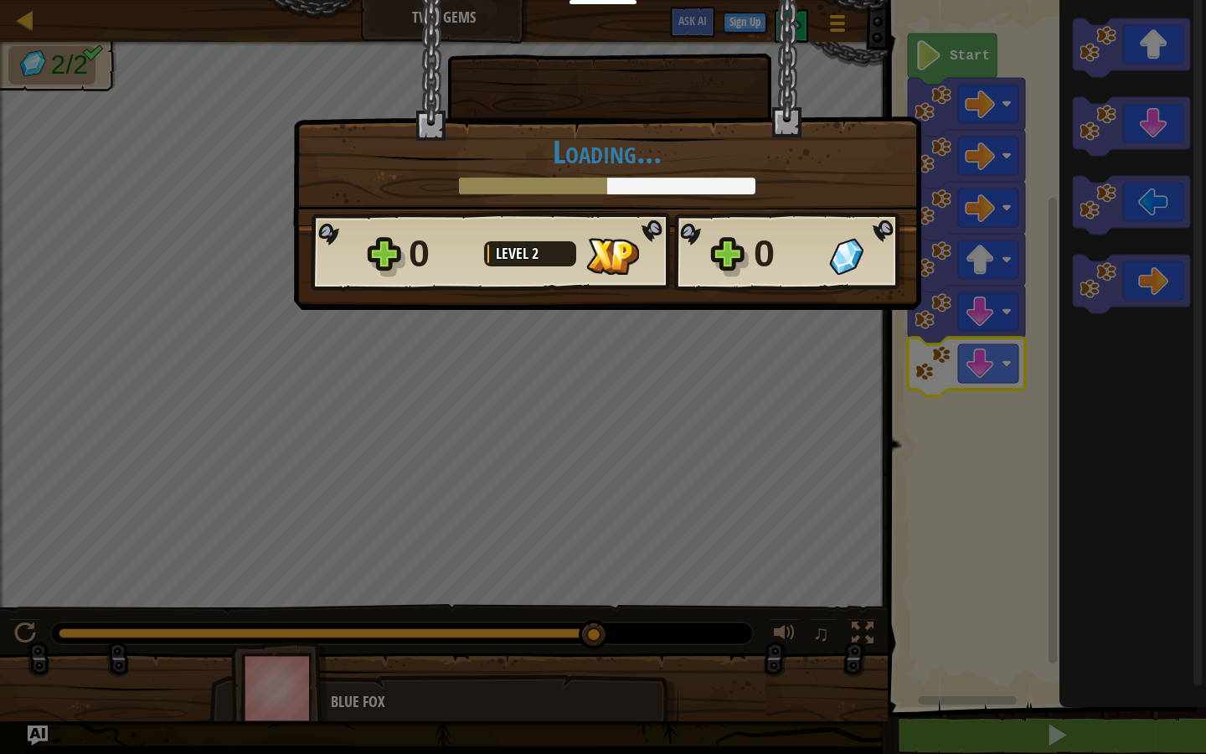
click at [868, 344] on div "× How fun was this level? Loading... Reticulating Splines... Loading... 0 Level…" at bounding box center [603, 377] width 1206 height 754
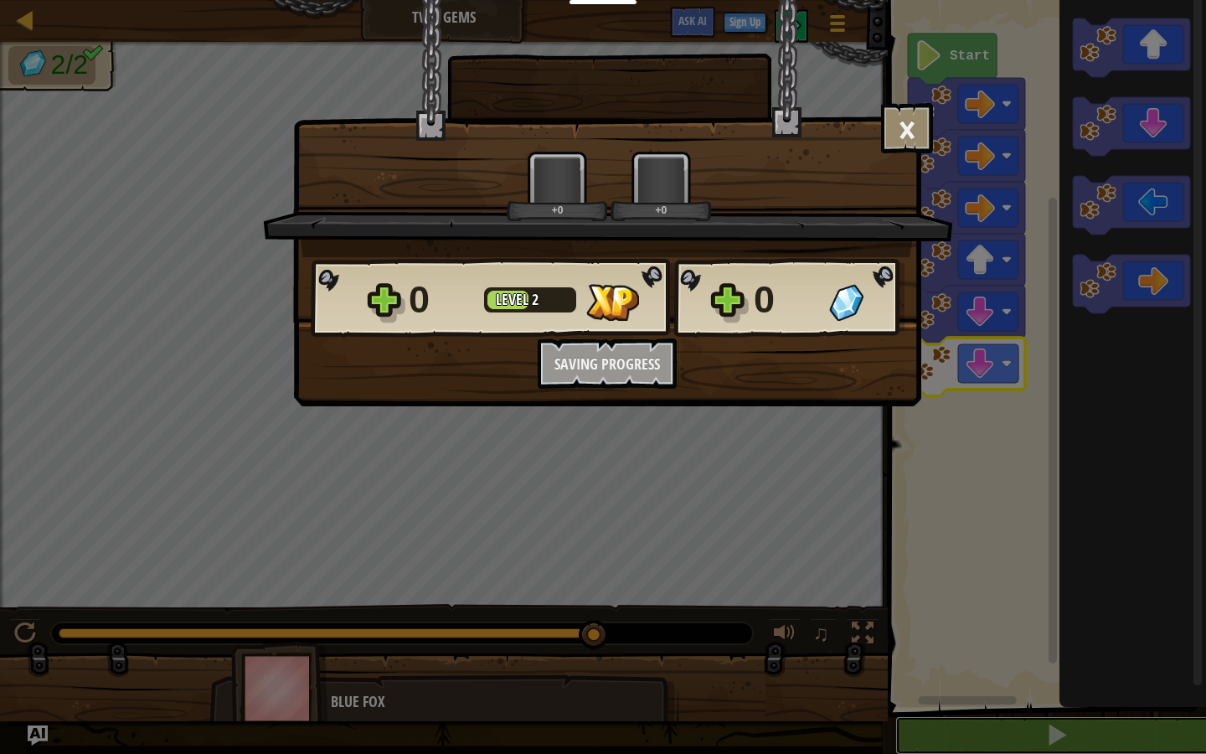
scroll to position [1, 0]
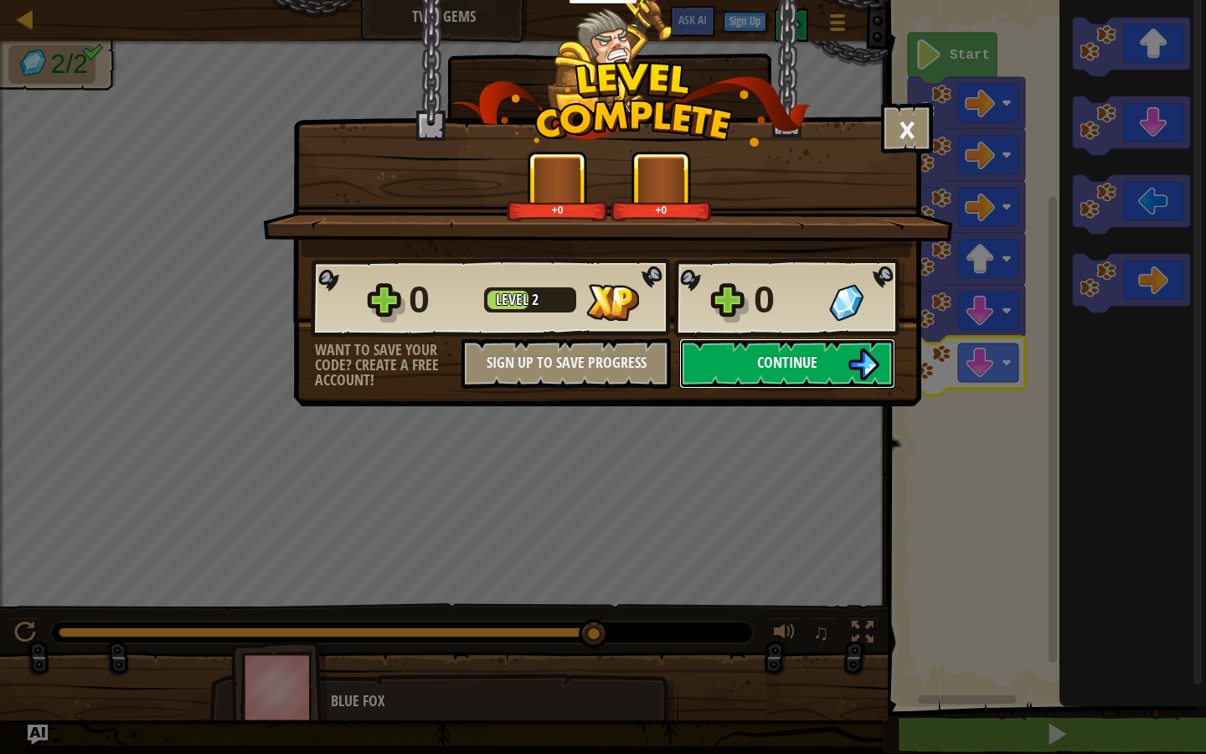
click at [801, 361] on span "Continue" at bounding box center [787, 362] width 60 height 21
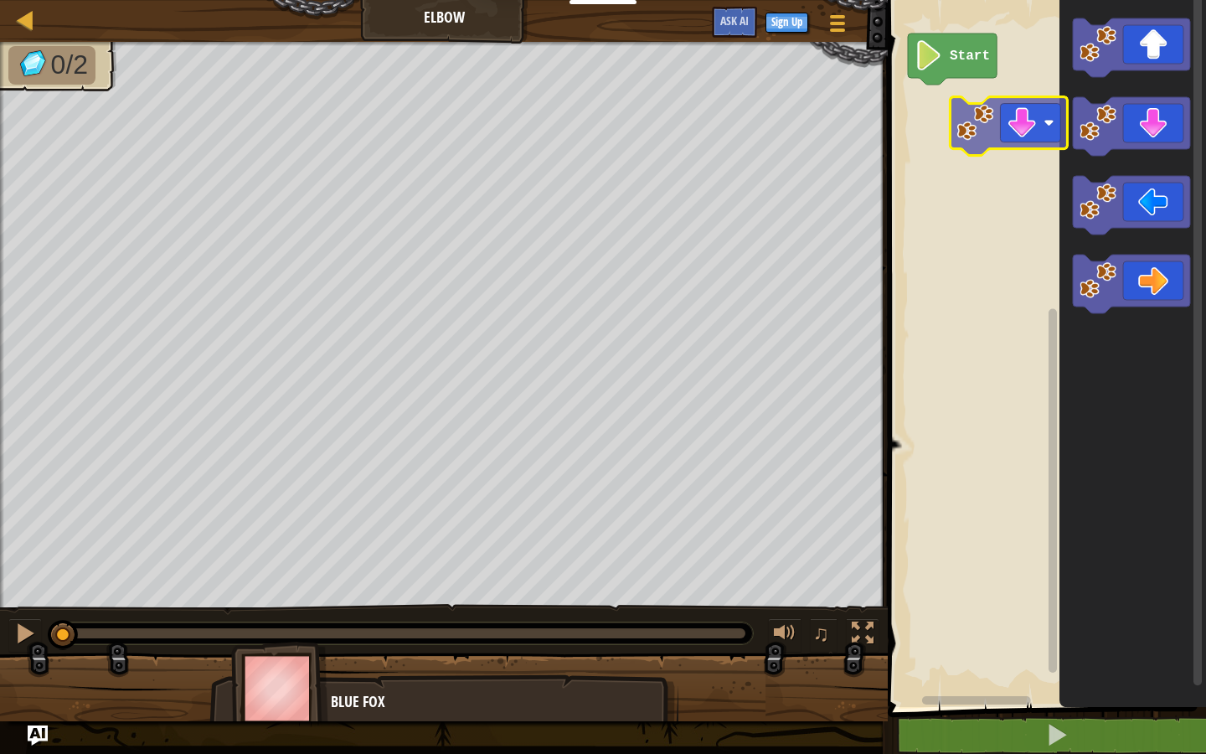
click at [941, 122] on div "Start" at bounding box center [1044, 349] width 323 height 715
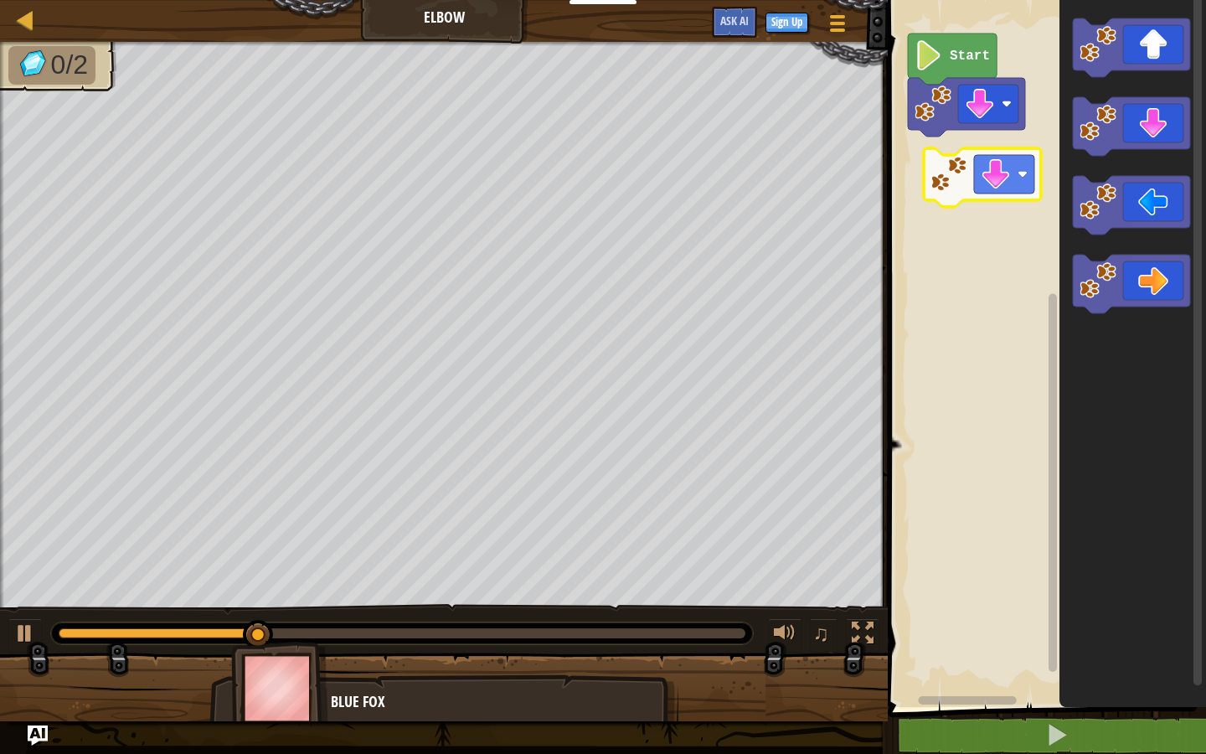
click at [927, 191] on div "Start" at bounding box center [1044, 349] width 323 height 715
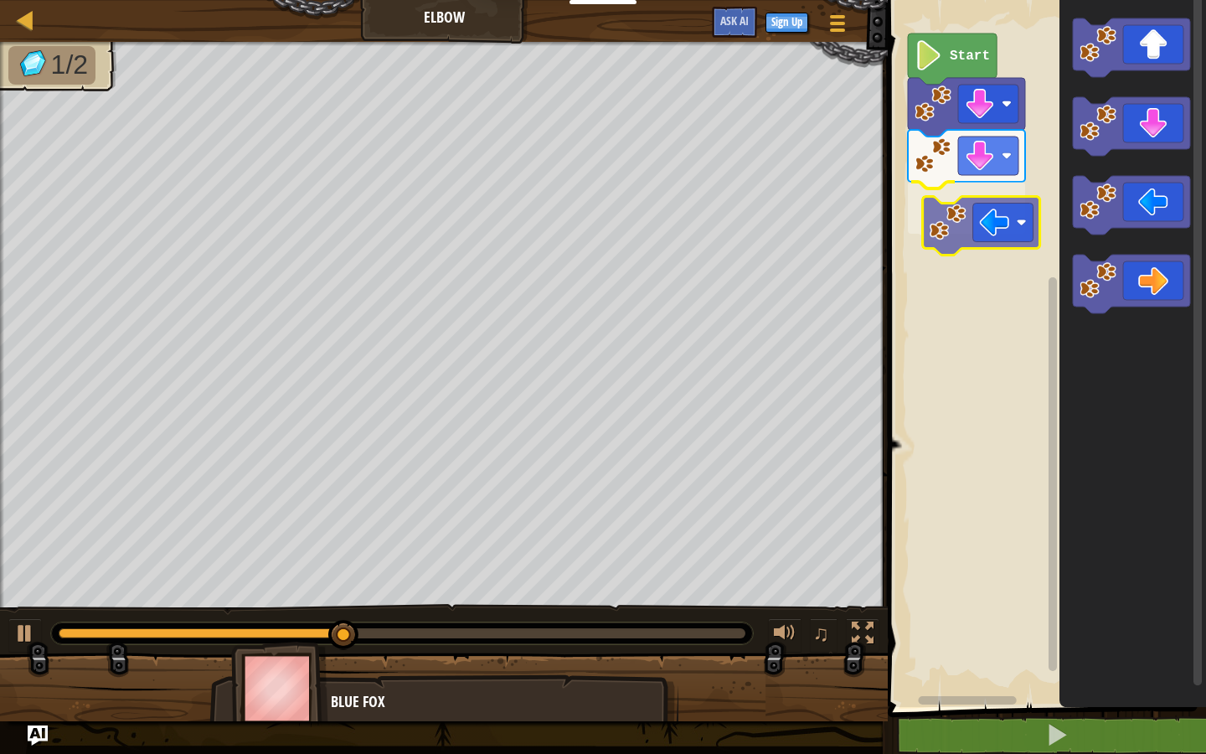
click at [899, 221] on div "Start" at bounding box center [1044, 349] width 323 height 715
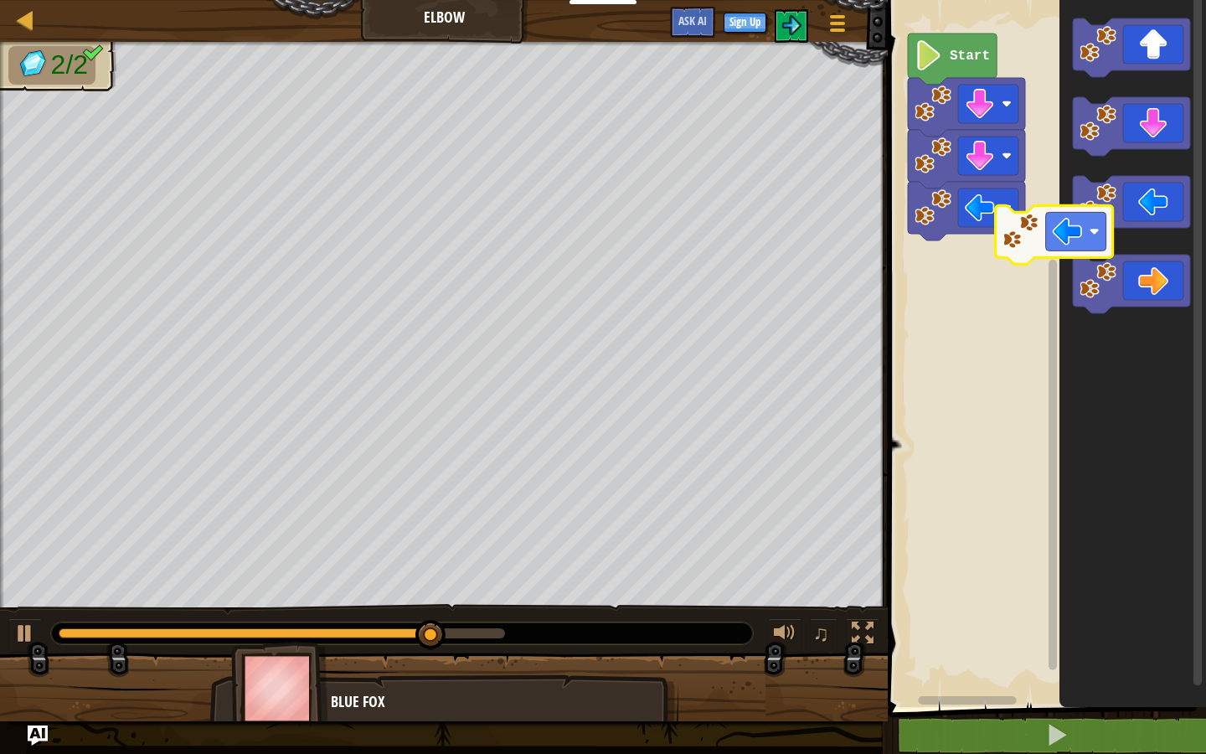
click at [947, 280] on div "Start" at bounding box center [1044, 349] width 323 height 715
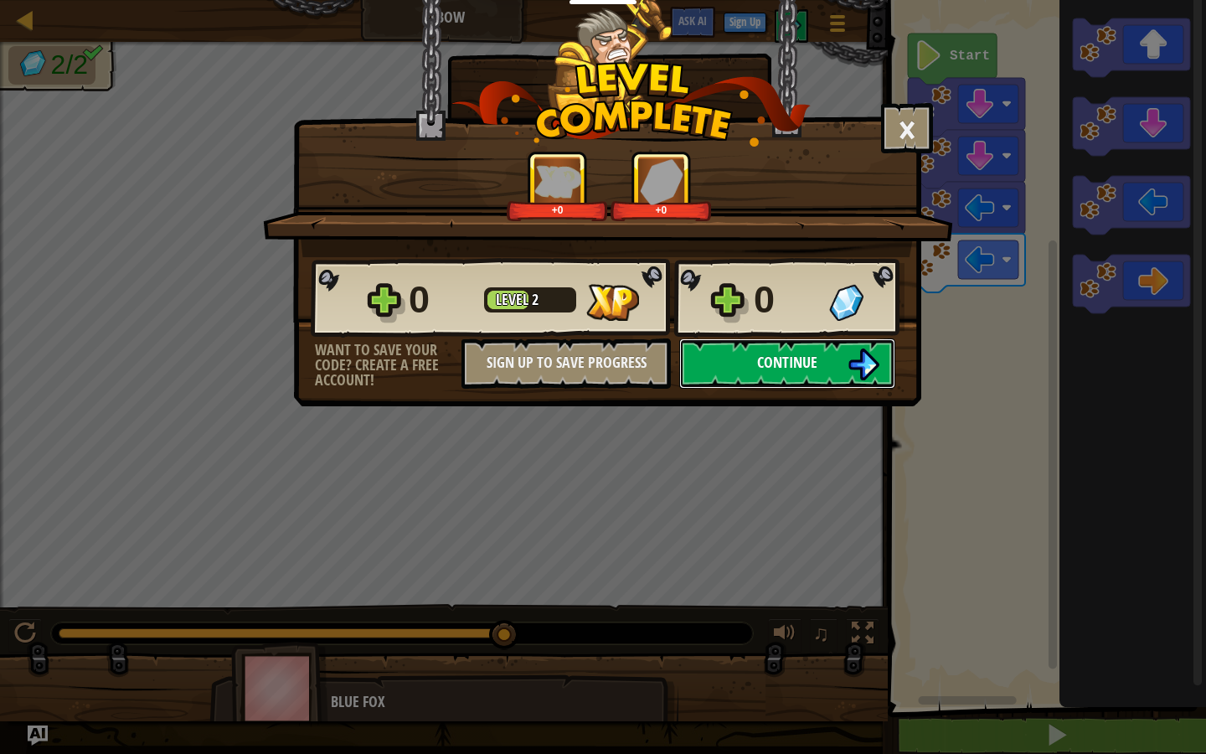
click at [762, 366] on span "Continue" at bounding box center [787, 362] width 60 height 21
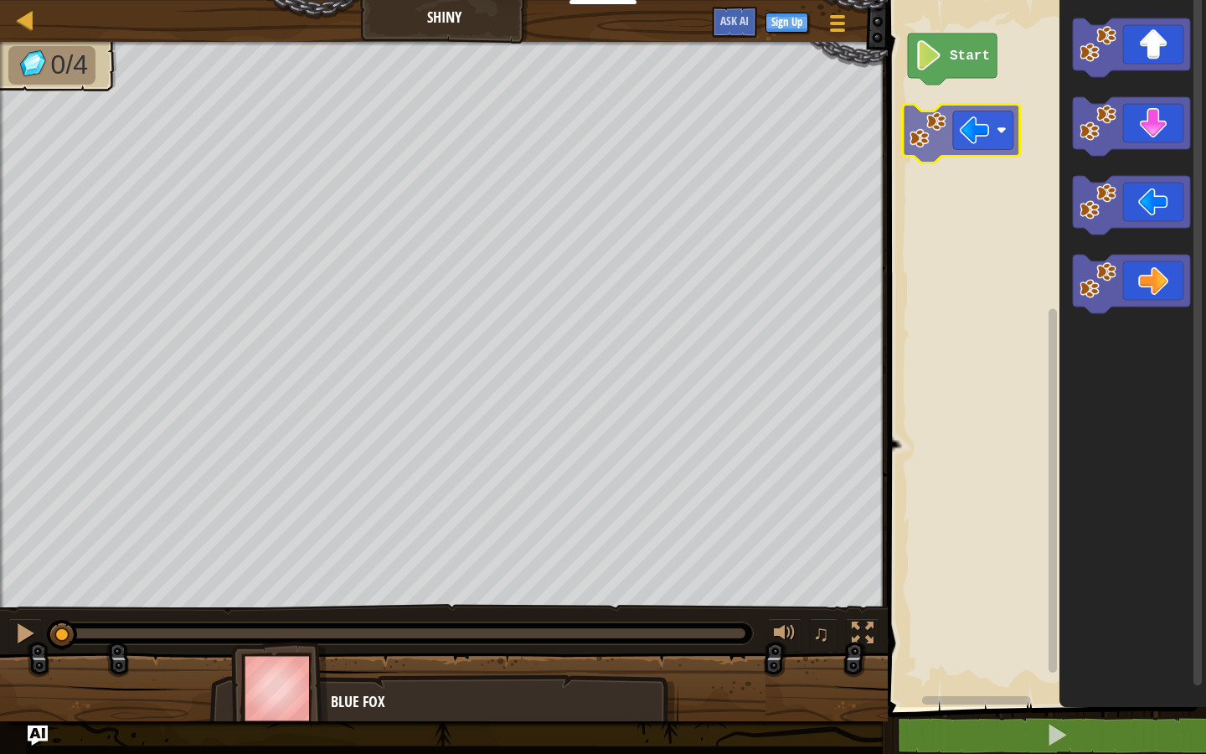
click at [927, 144] on div "Start" at bounding box center [1044, 349] width 323 height 715
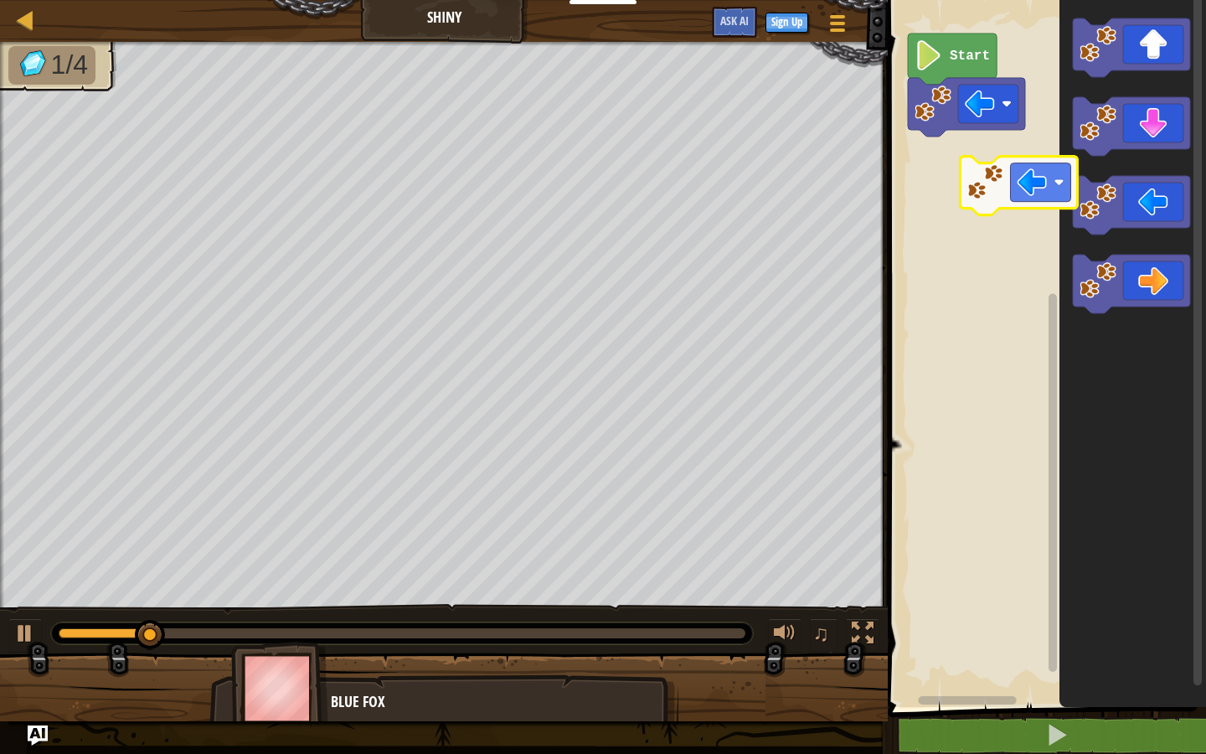
click at [951, 188] on div "Start" at bounding box center [1044, 349] width 323 height 715
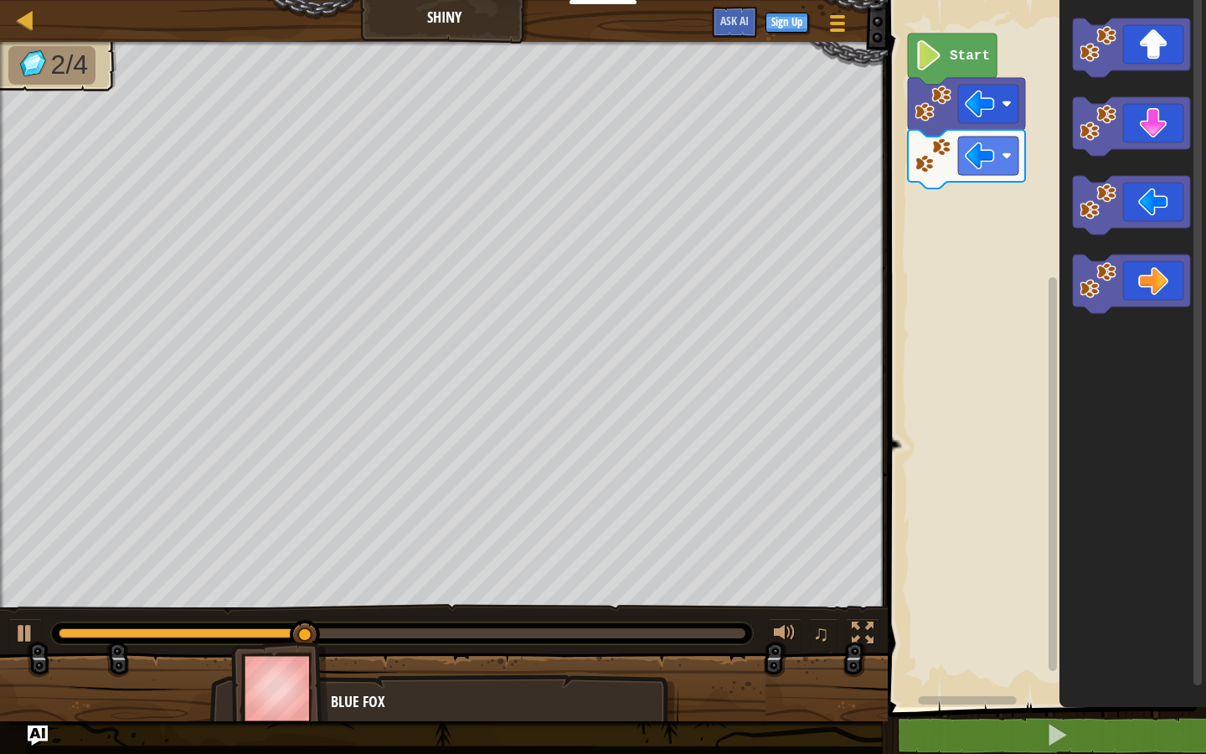
click at [992, 189] on div "Start" at bounding box center [1044, 349] width 323 height 715
click at [938, 208] on div "Start" at bounding box center [1044, 349] width 323 height 715
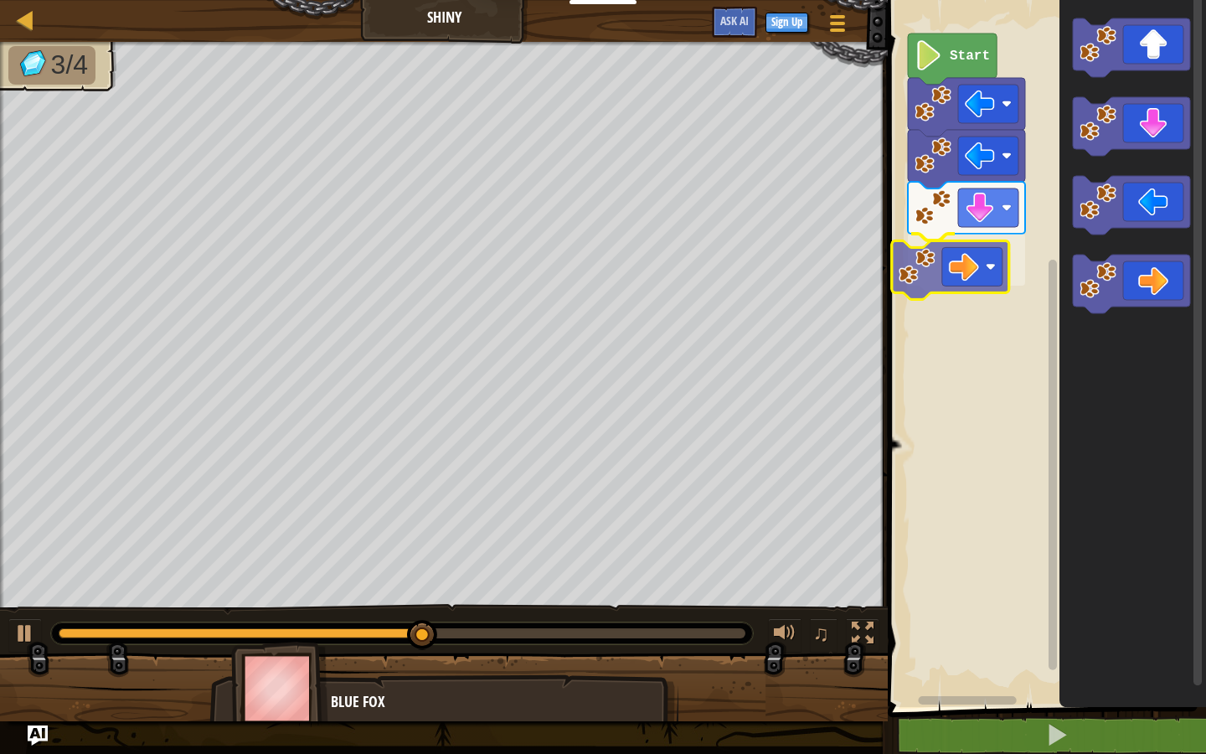
click at [918, 268] on div "Start" at bounding box center [1044, 349] width 323 height 715
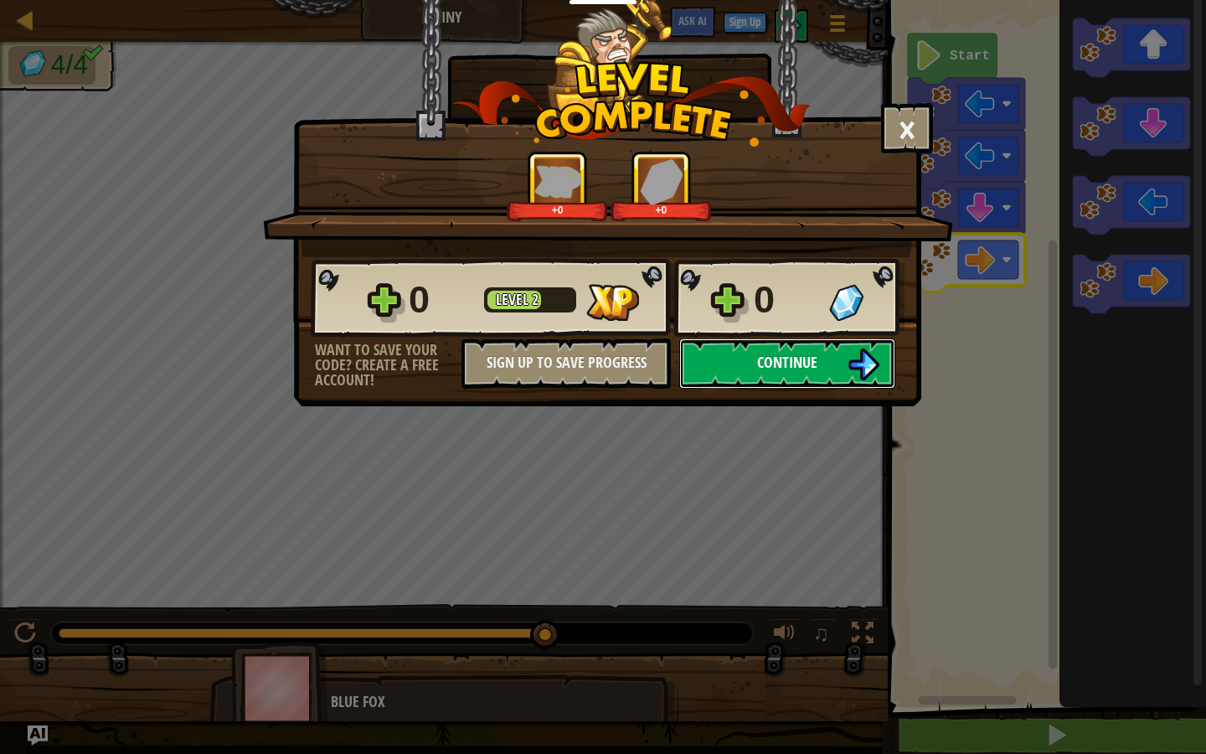
click at [760, 359] on span "Continue" at bounding box center [787, 362] width 60 height 21
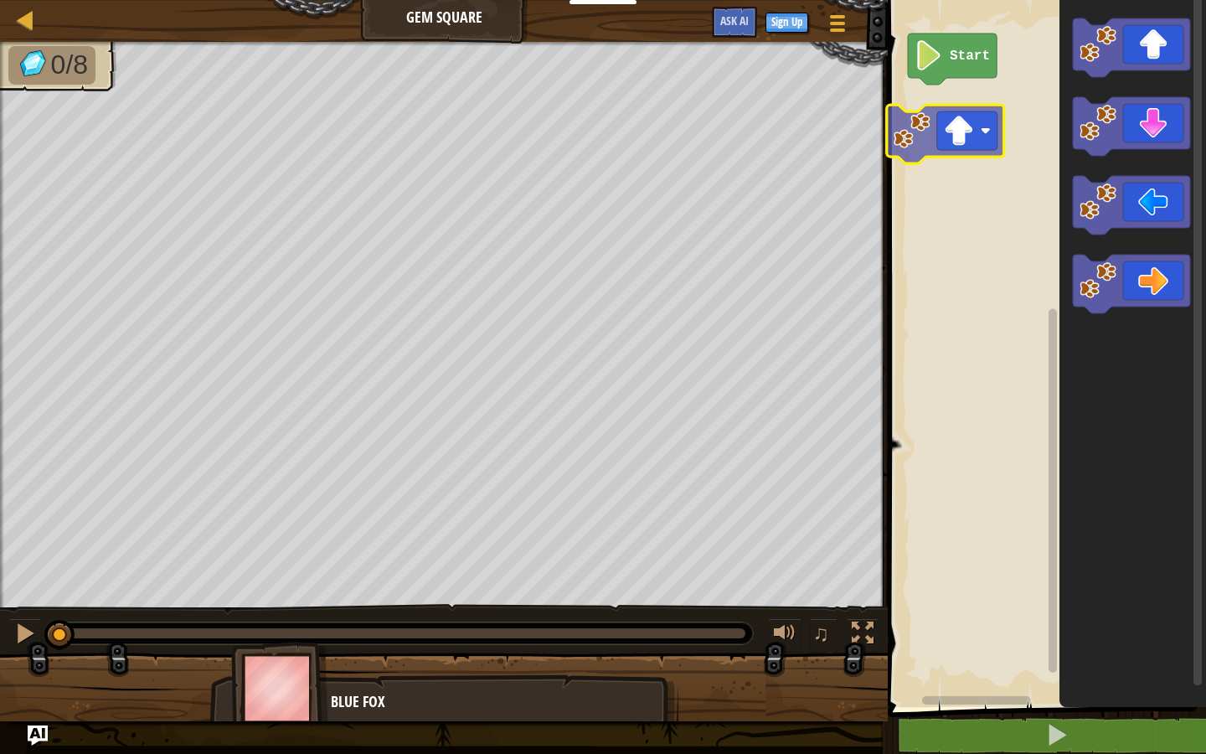
click at [930, 127] on div "Start" at bounding box center [1044, 349] width 323 height 715
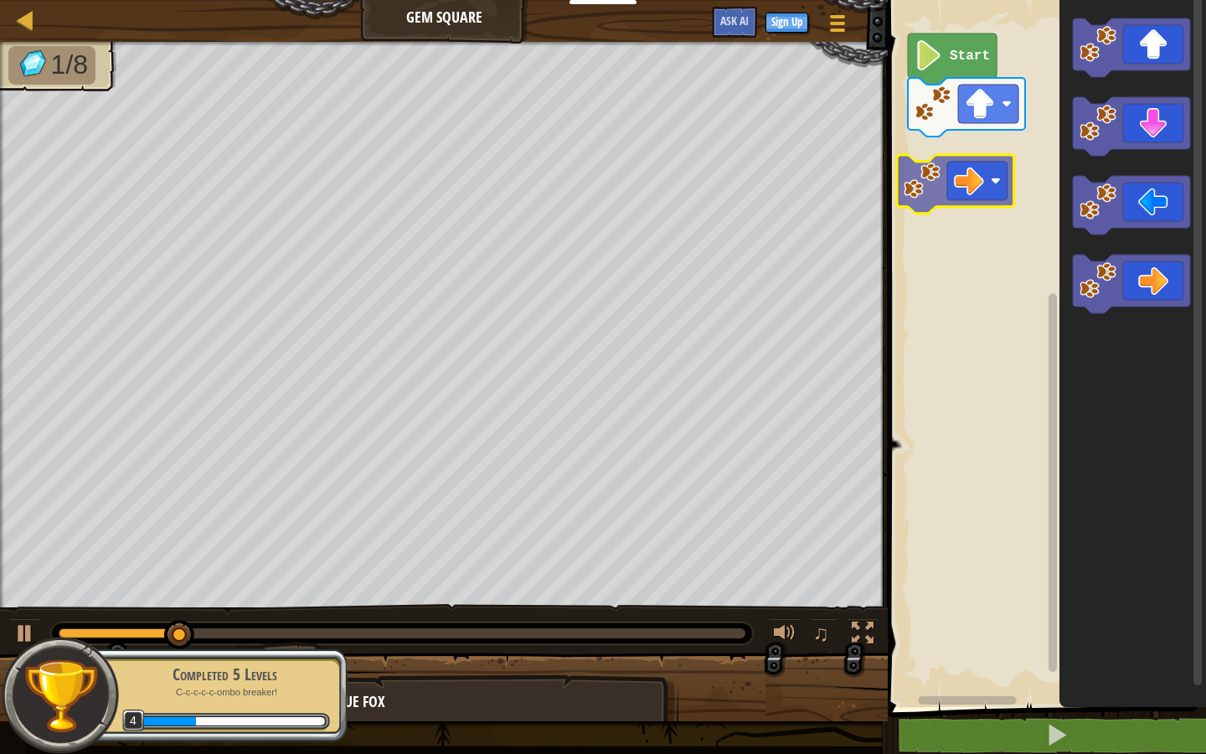
click at [931, 188] on div "Start" at bounding box center [1044, 349] width 323 height 715
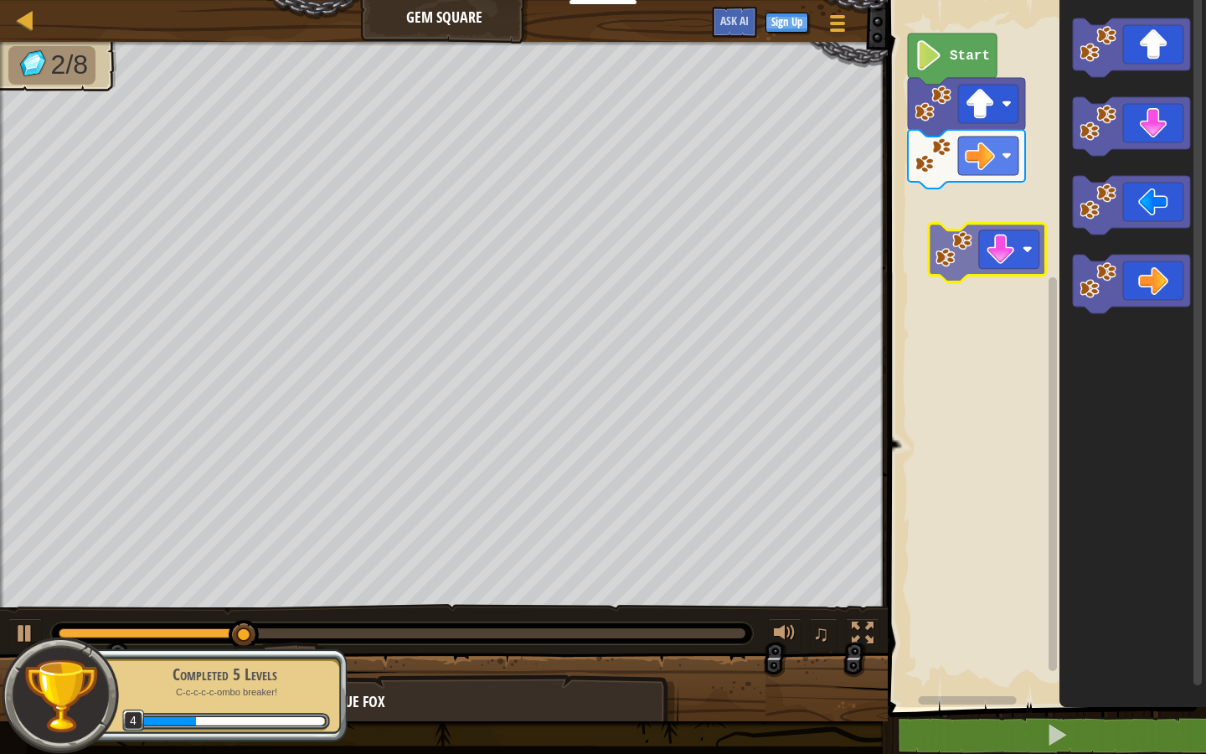
click at [908, 227] on div "Start" at bounding box center [1044, 349] width 323 height 715
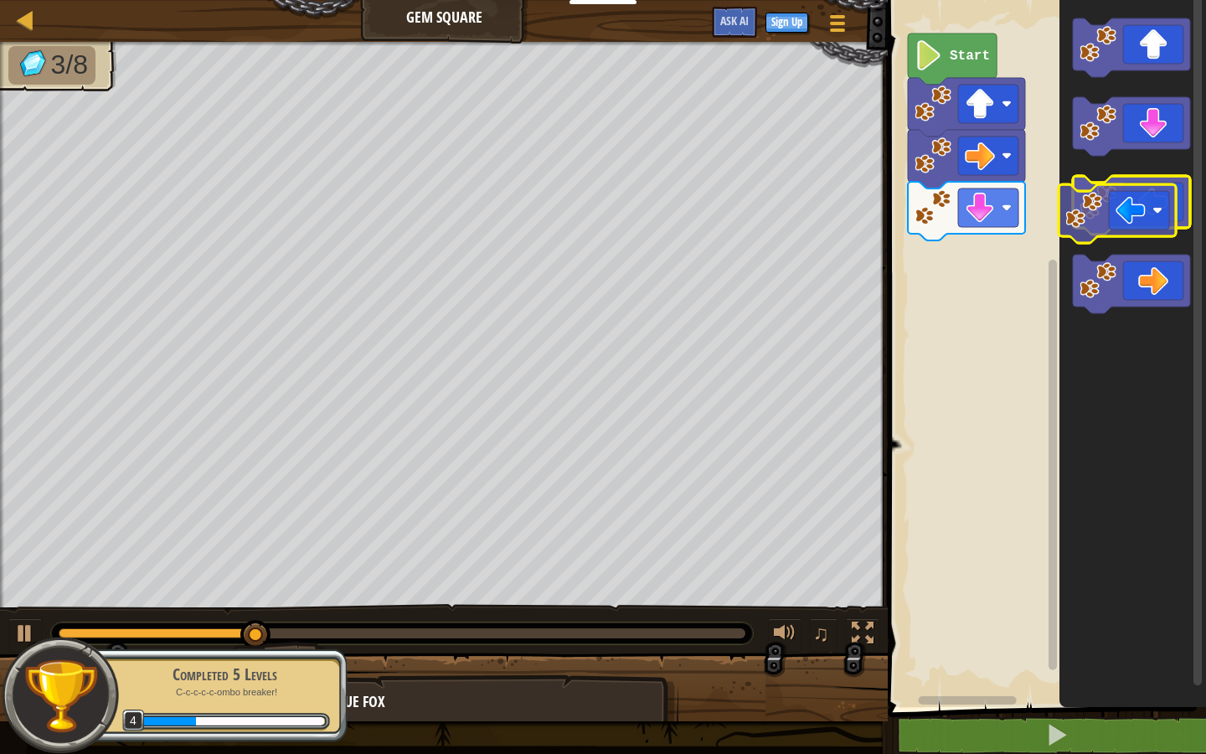
click at [1097, 212] on image "Blockly Workspace" at bounding box center [1097, 201] width 37 height 37
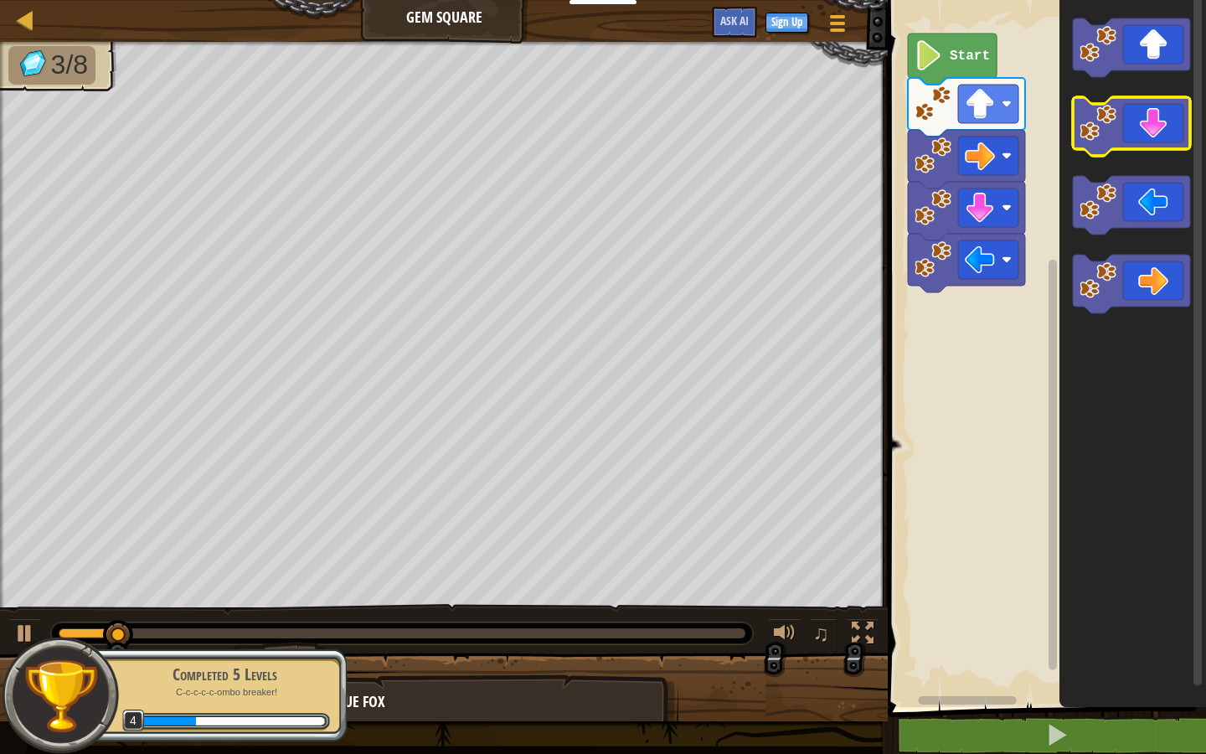
click at [1096, 126] on image "Blockly Workspace" at bounding box center [1097, 123] width 37 height 37
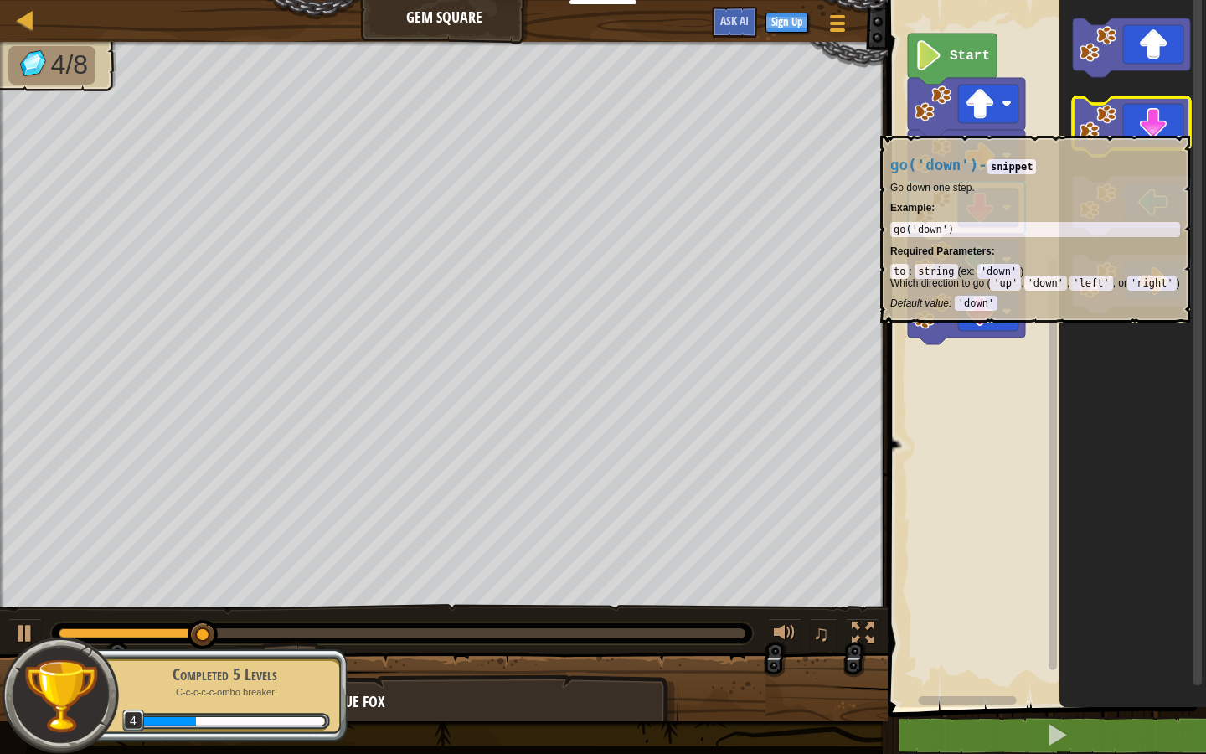
click at [1096, 126] on image "Blockly Workspace" at bounding box center [1097, 123] width 37 height 37
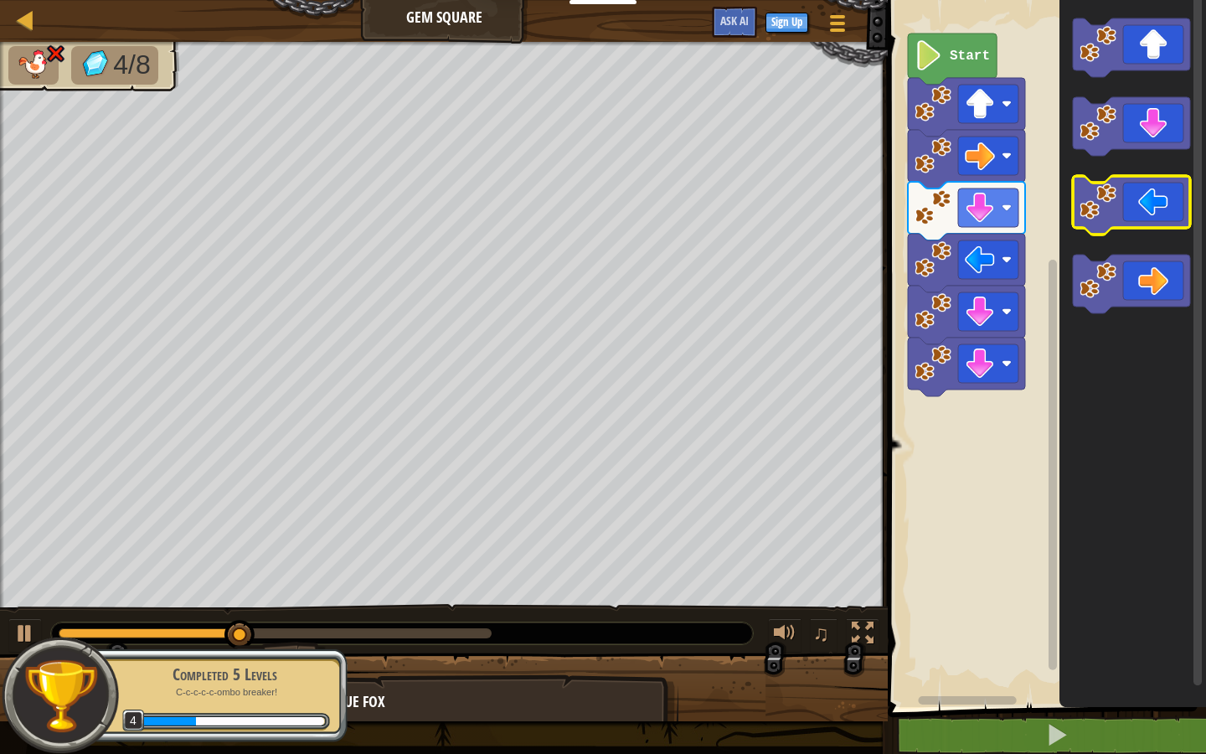
click at [1114, 224] on icon "Blockly Workspace" at bounding box center [1131, 205] width 117 height 59
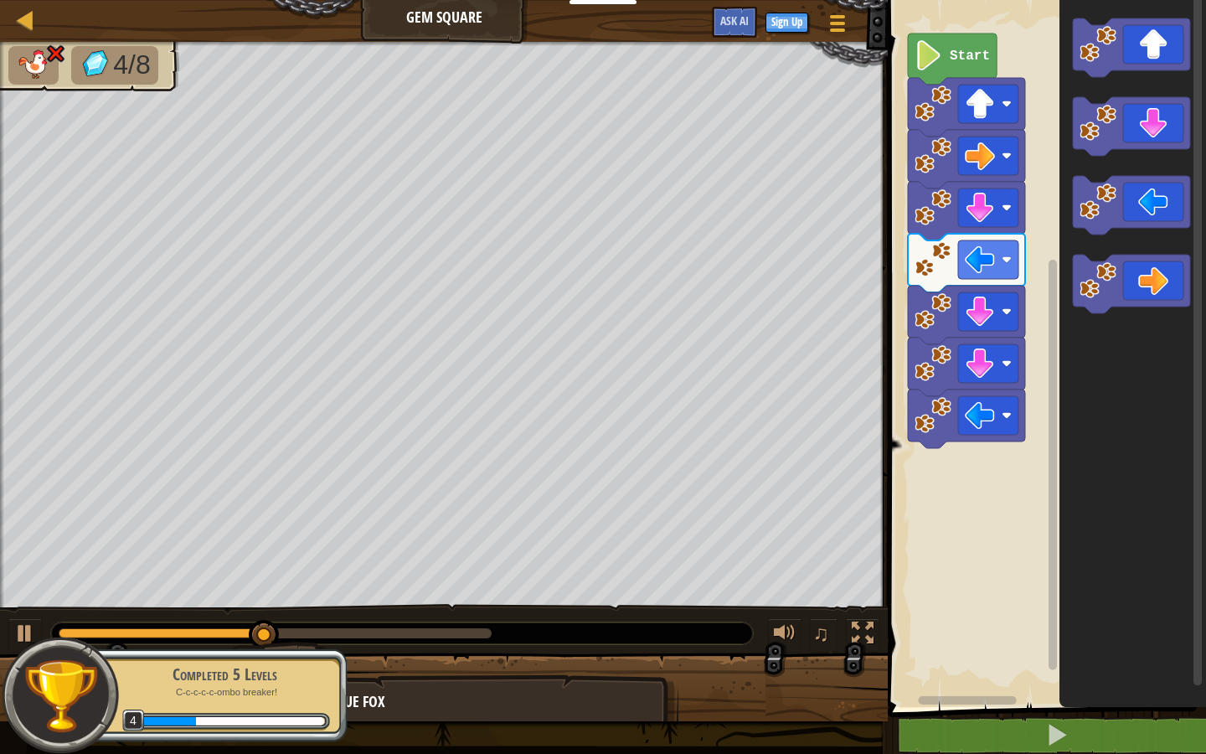
click at [1074, 166] on icon "Blockly Workspace" at bounding box center [1132, 349] width 147 height 715
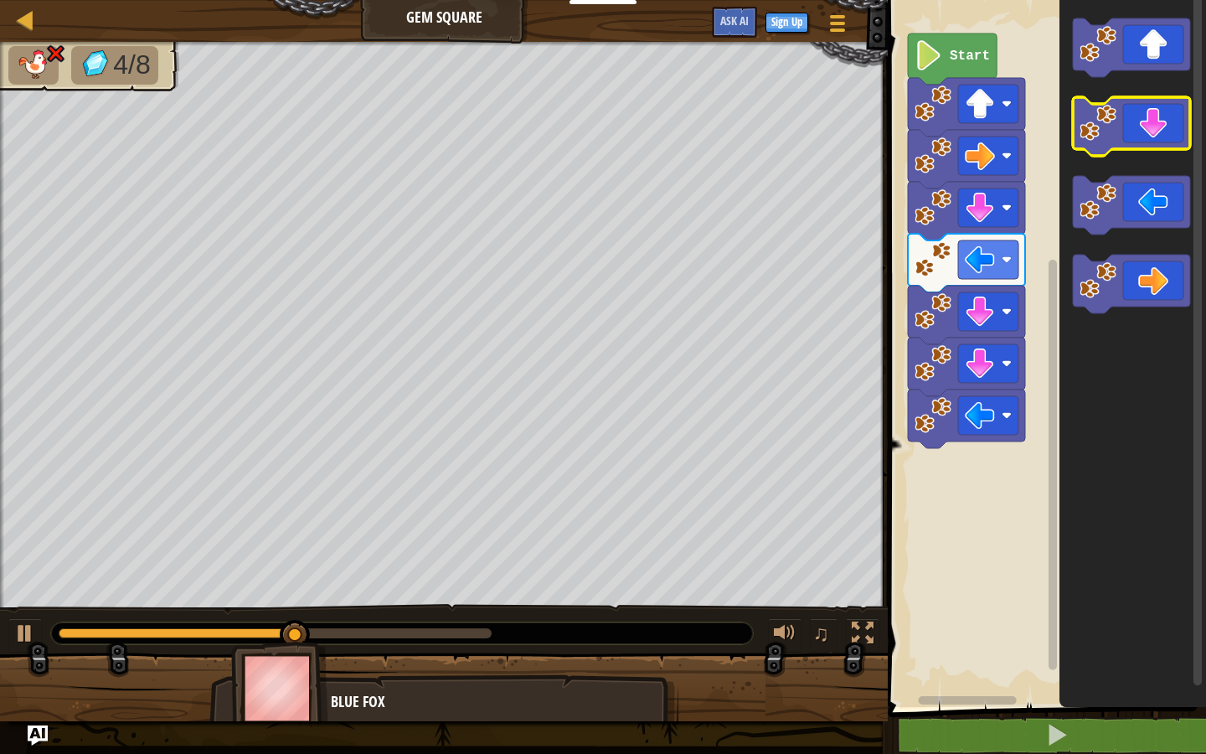
click at [1125, 111] on icon "Blockly Workspace" at bounding box center [1131, 126] width 117 height 59
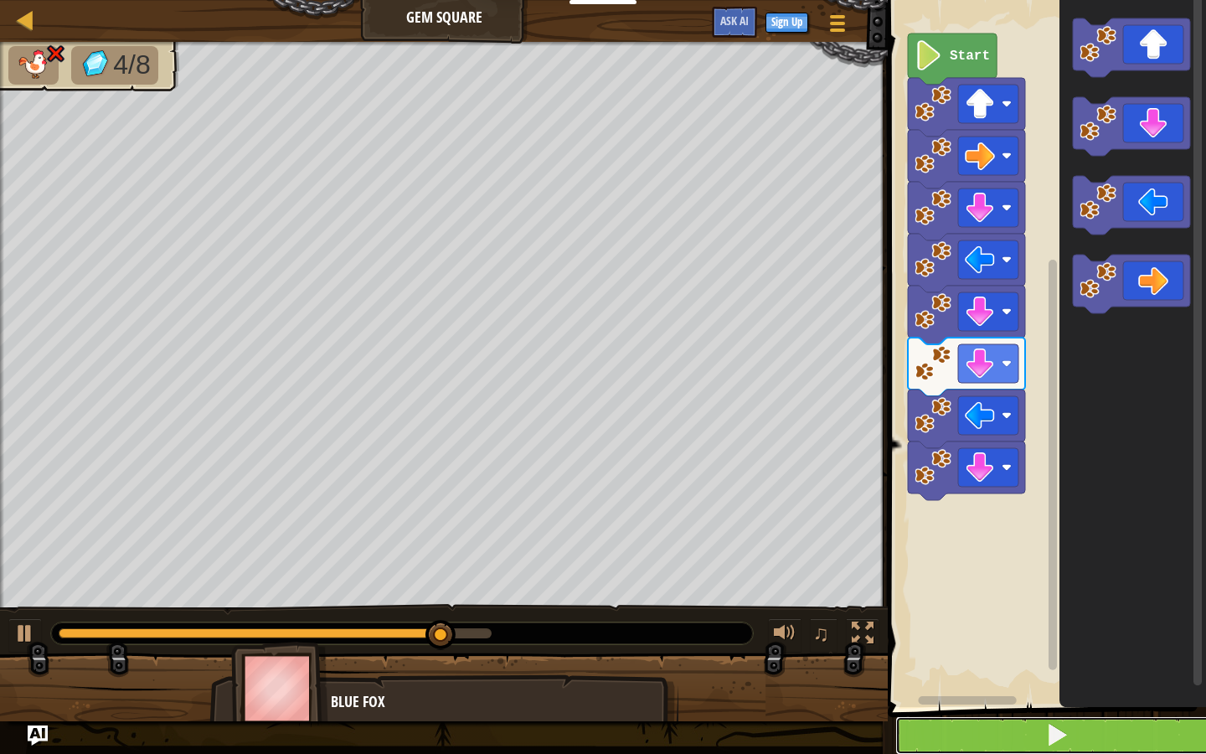
click at [1052, 724] on span at bounding box center [1056, 734] width 23 height 23
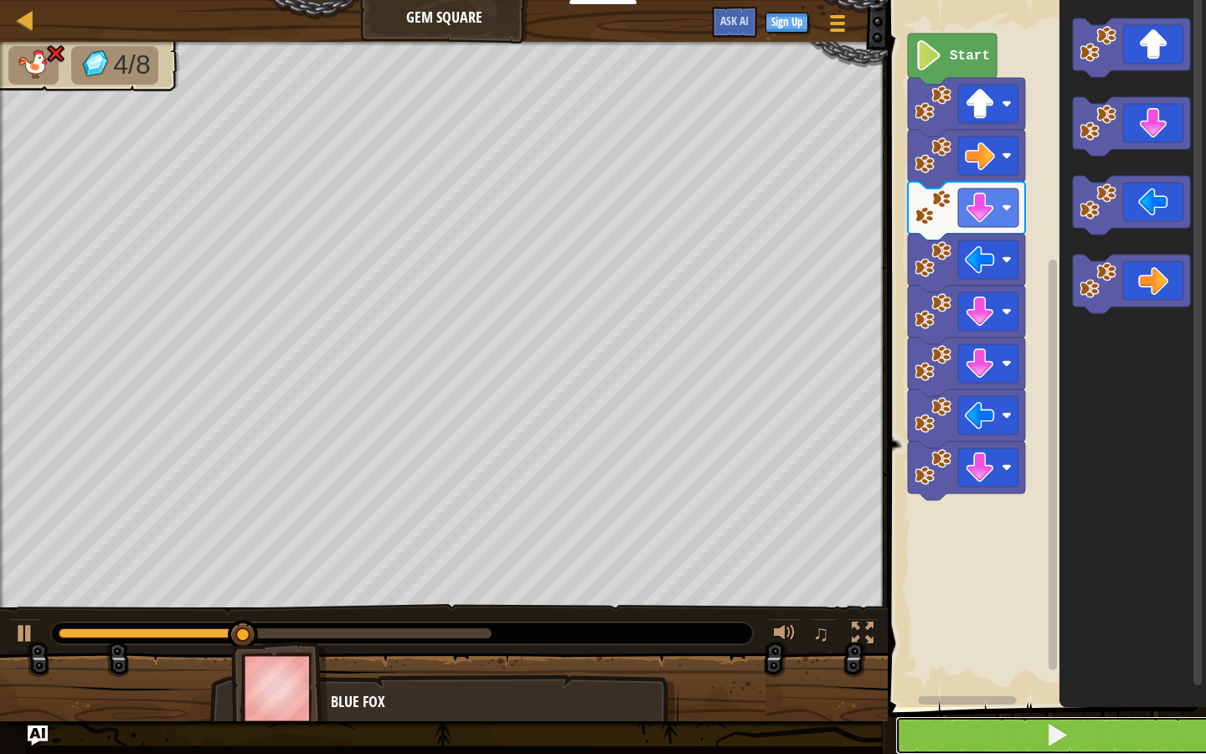
click at [1057, 738] on span at bounding box center [1056, 734] width 23 height 23
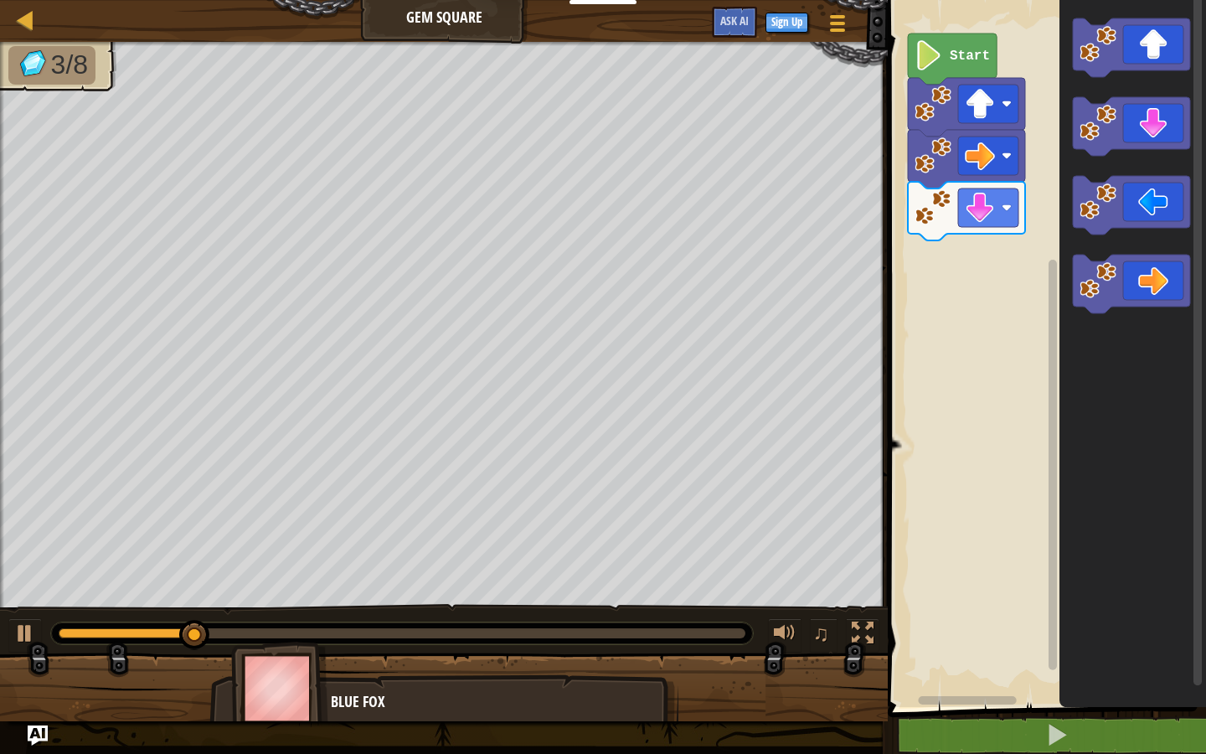
click at [959, 265] on div "Start" at bounding box center [1044, 349] width 323 height 715
click at [1084, 133] on image "Blockly Workspace" at bounding box center [1097, 123] width 37 height 37
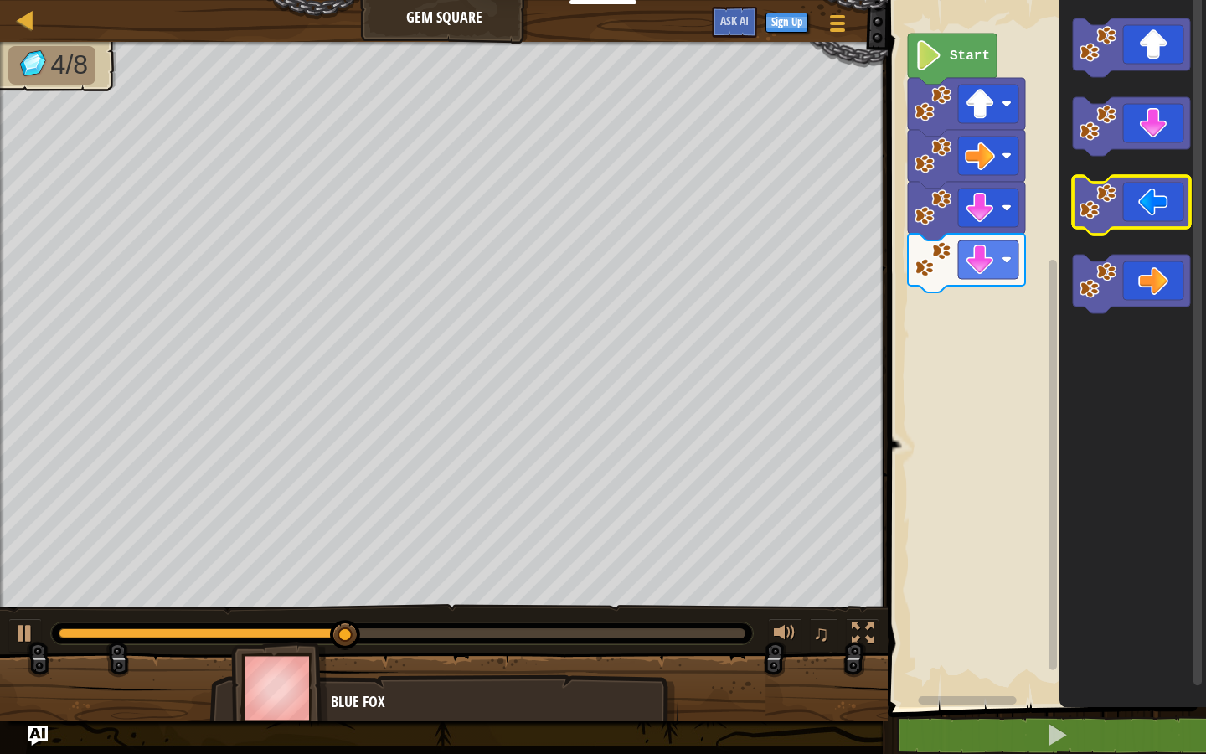
click at [1099, 214] on image "Blockly Workspace" at bounding box center [1097, 201] width 37 height 37
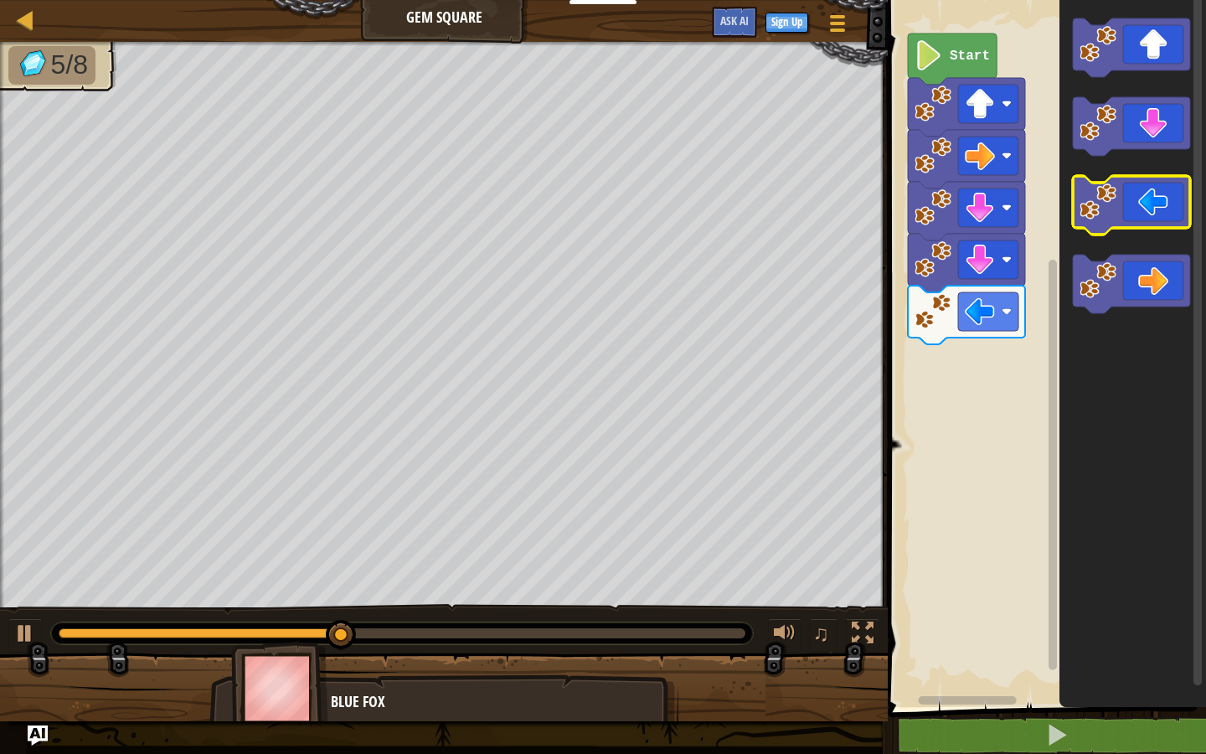
click at [1099, 214] on image "Blockly Workspace" at bounding box center [1097, 201] width 37 height 37
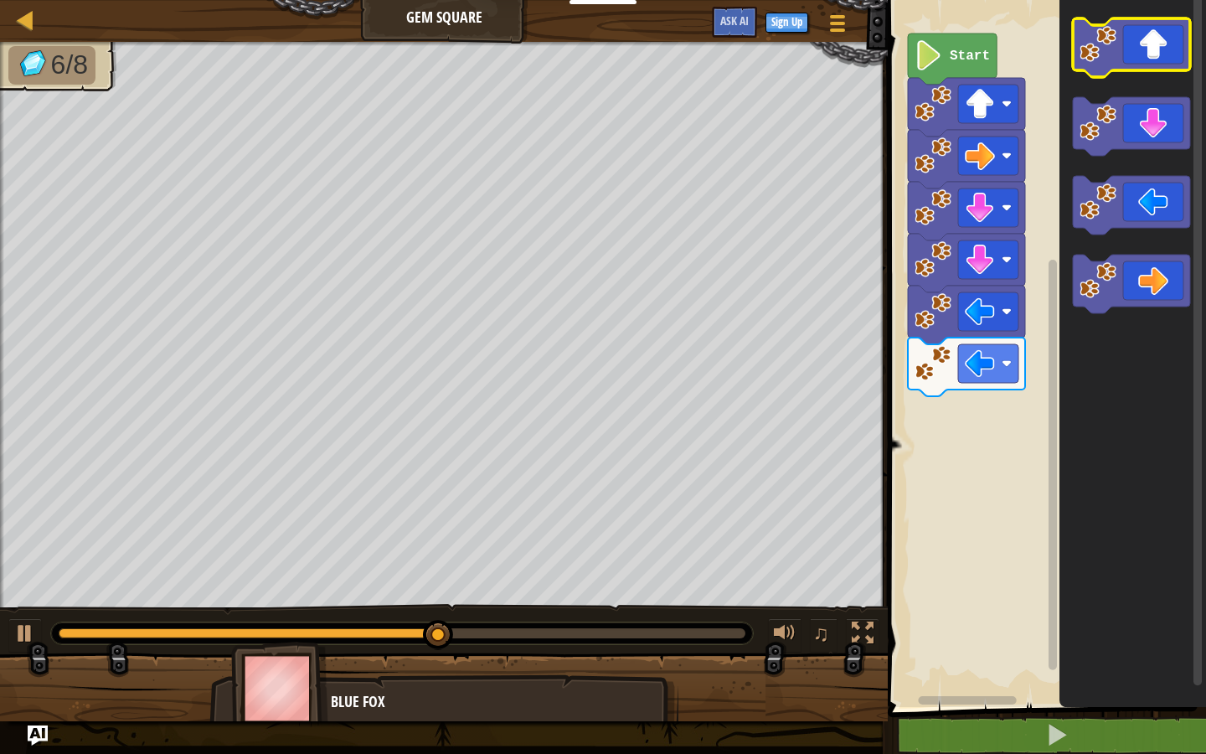
click at [1095, 49] on image "Blockly Workspace" at bounding box center [1097, 44] width 37 height 37
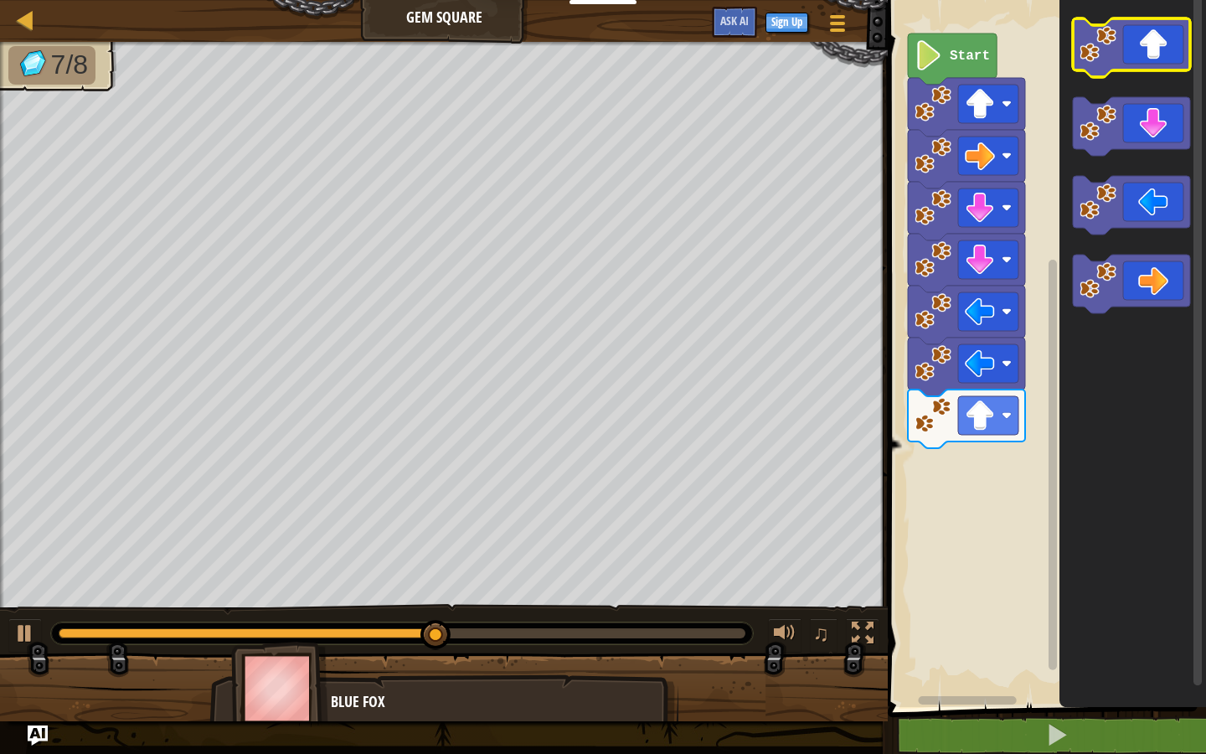
click at [1095, 49] on image "Blockly Workspace" at bounding box center [1097, 44] width 37 height 37
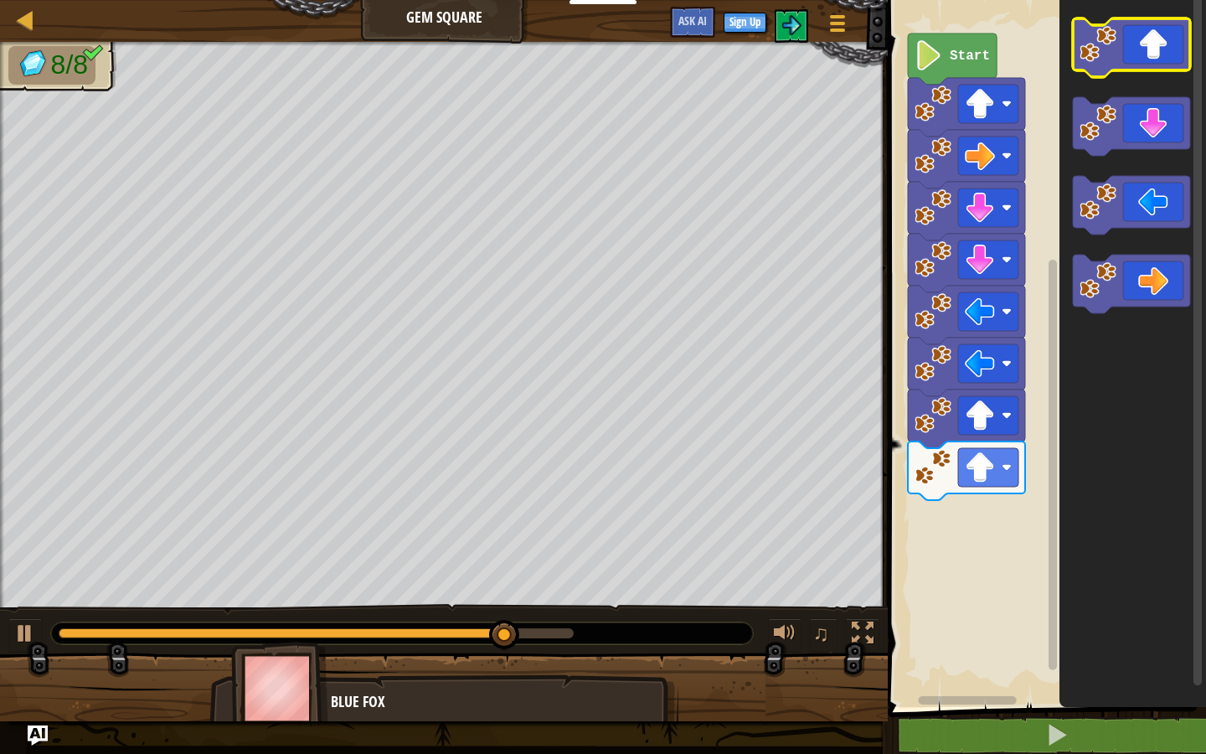
click at [1095, 49] on image "Blockly Workspace" at bounding box center [1097, 44] width 37 height 37
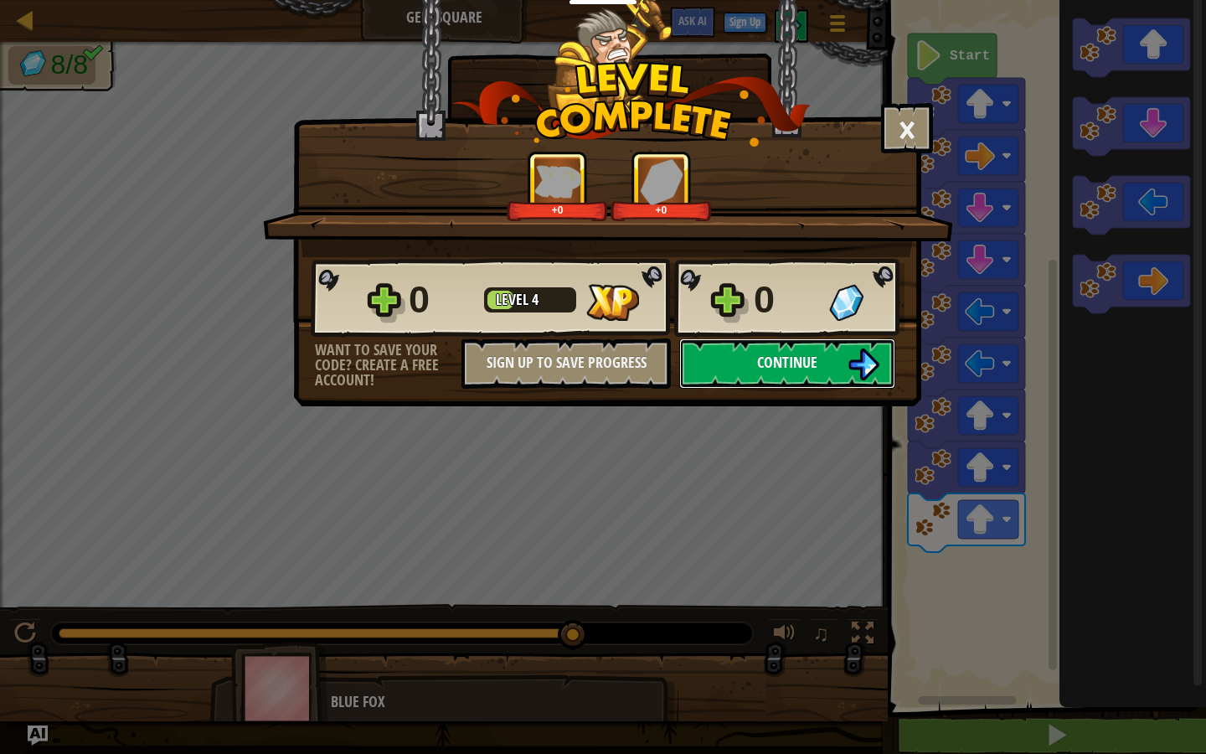
click at [824, 367] on button "Continue" at bounding box center [787, 363] width 216 height 50
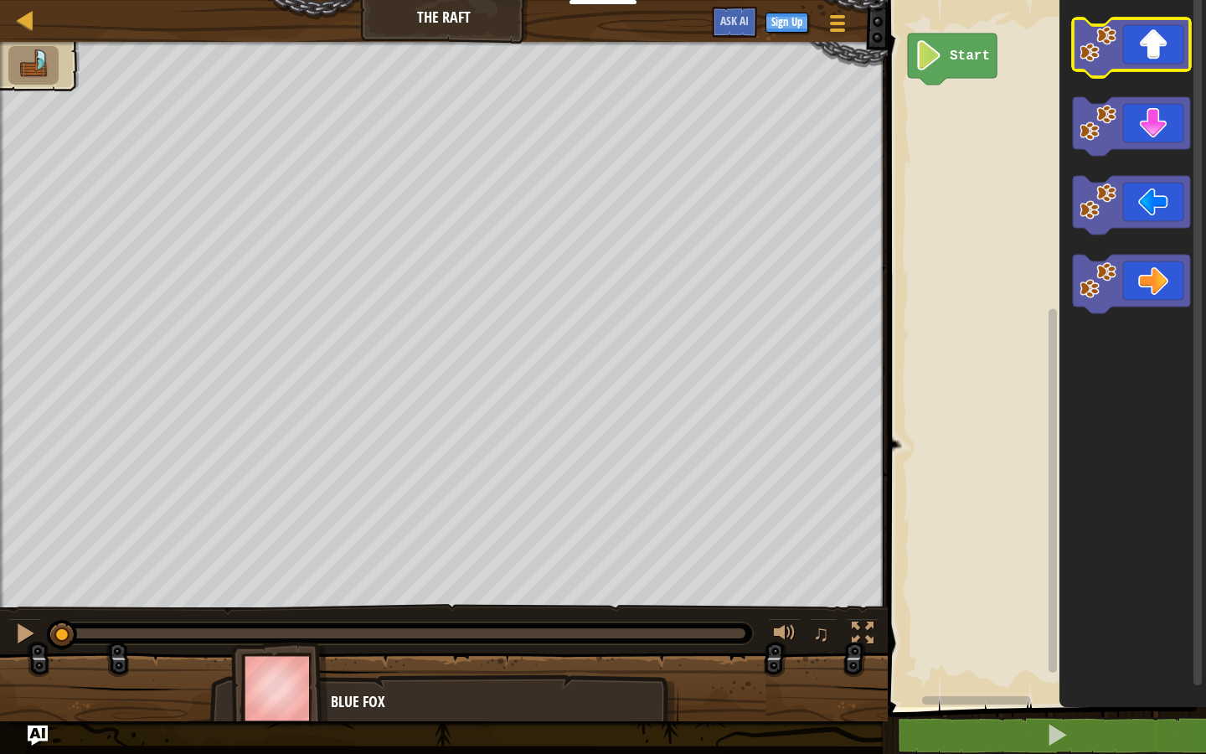
click at [1087, 48] on image "Blockly Workspace" at bounding box center [1097, 44] width 37 height 37
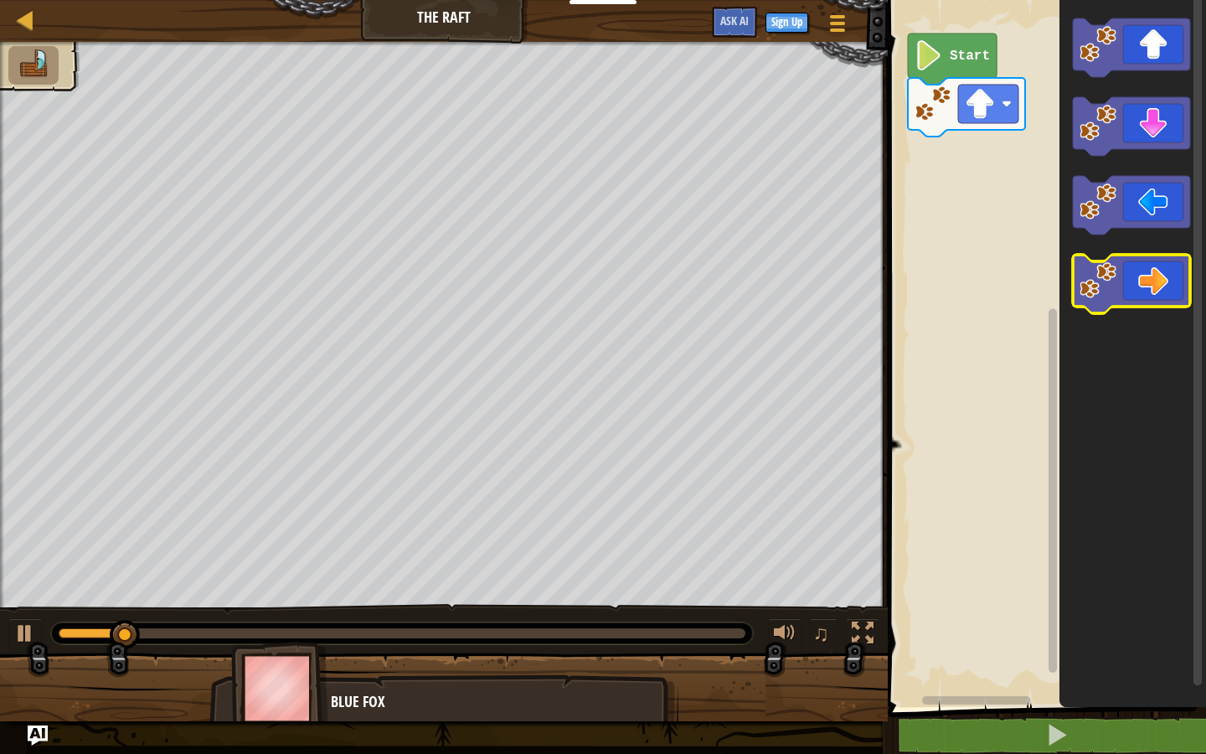
click at [1108, 276] on image "Blockly Workspace" at bounding box center [1097, 280] width 37 height 37
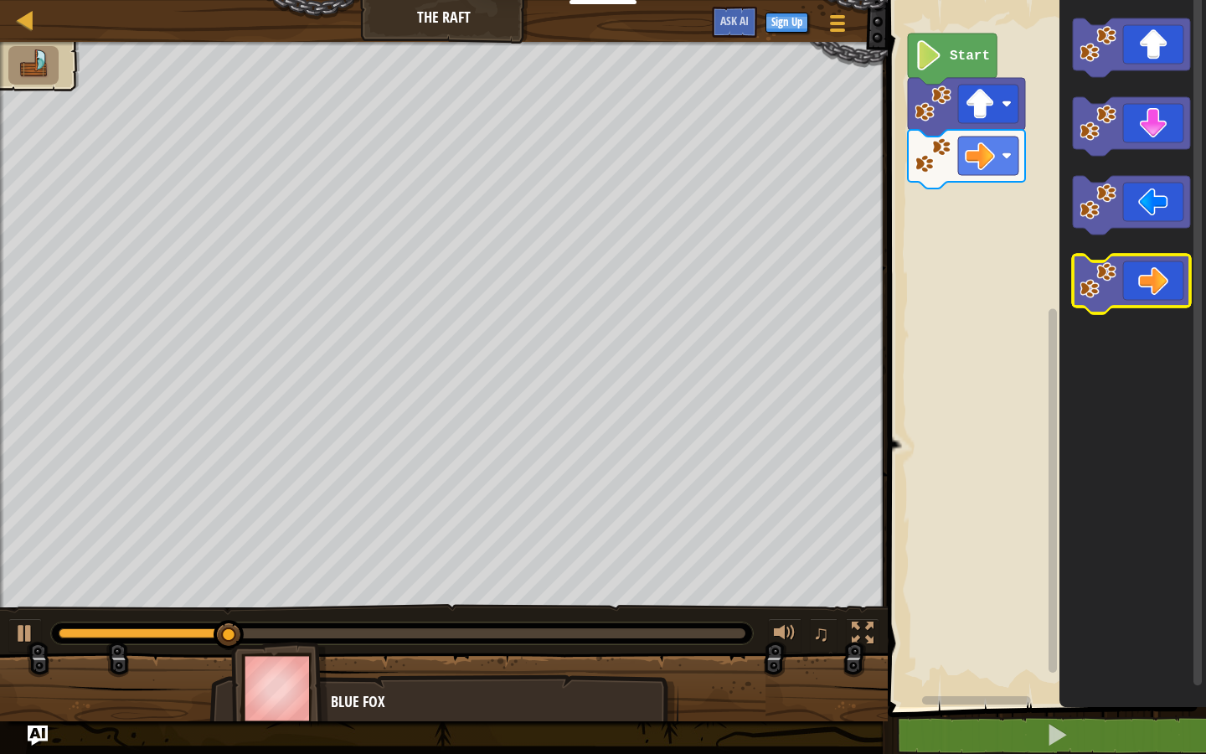
click at [1108, 276] on image "Blockly Workspace" at bounding box center [1097, 280] width 37 height 37
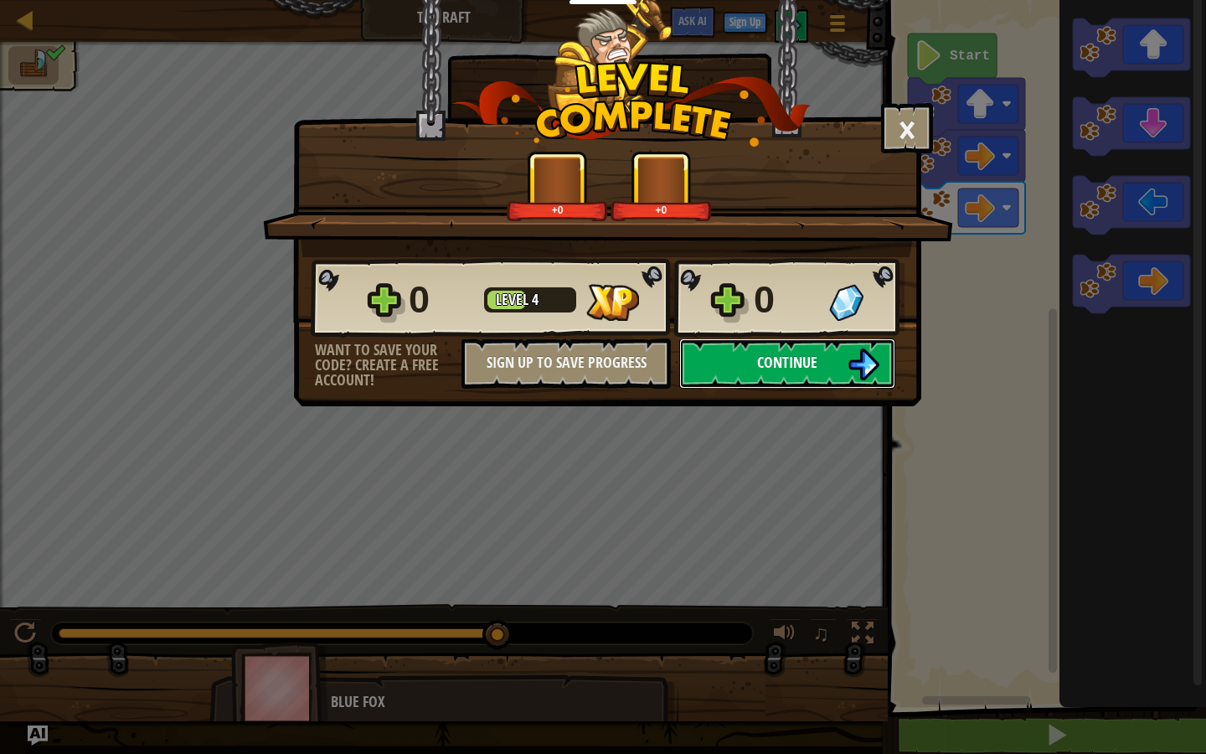
click at [767, 353] on span "Continue" at bounding box center [787, 362] width 60 height 21
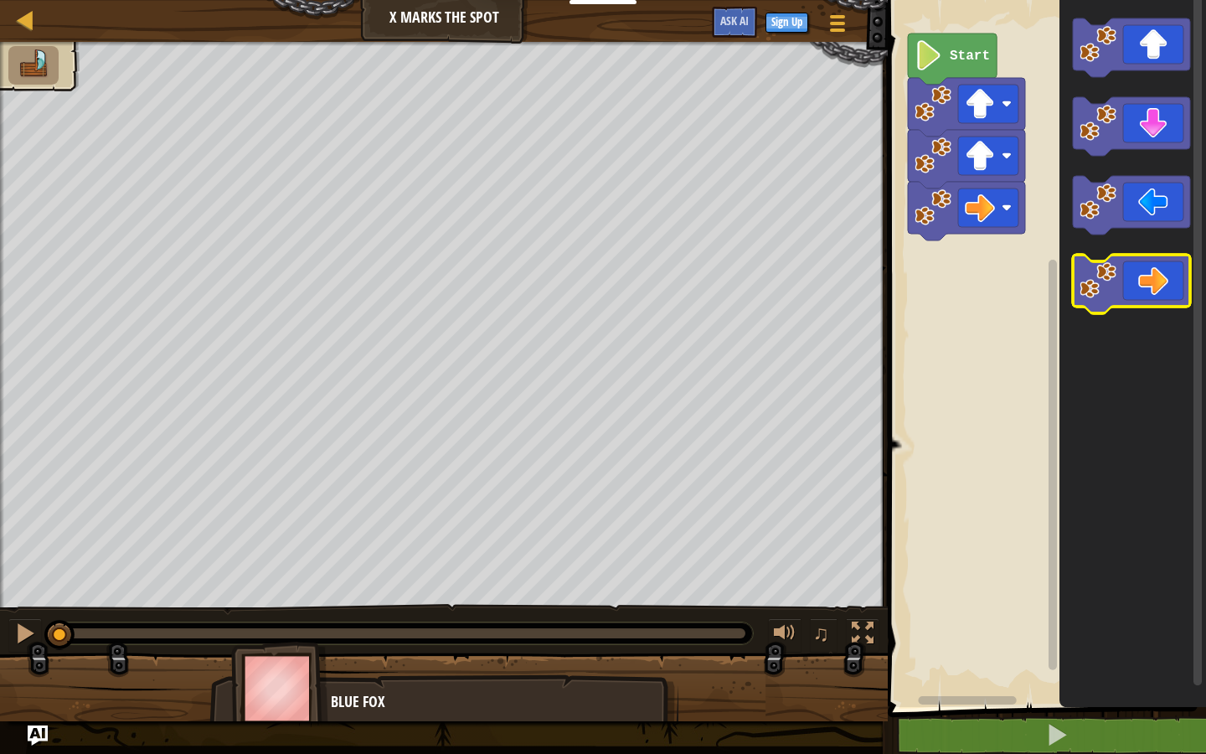
click at [1114, 285] on image "Blockly Workspace" at bounding box center [1097, 280] width 37 height 37
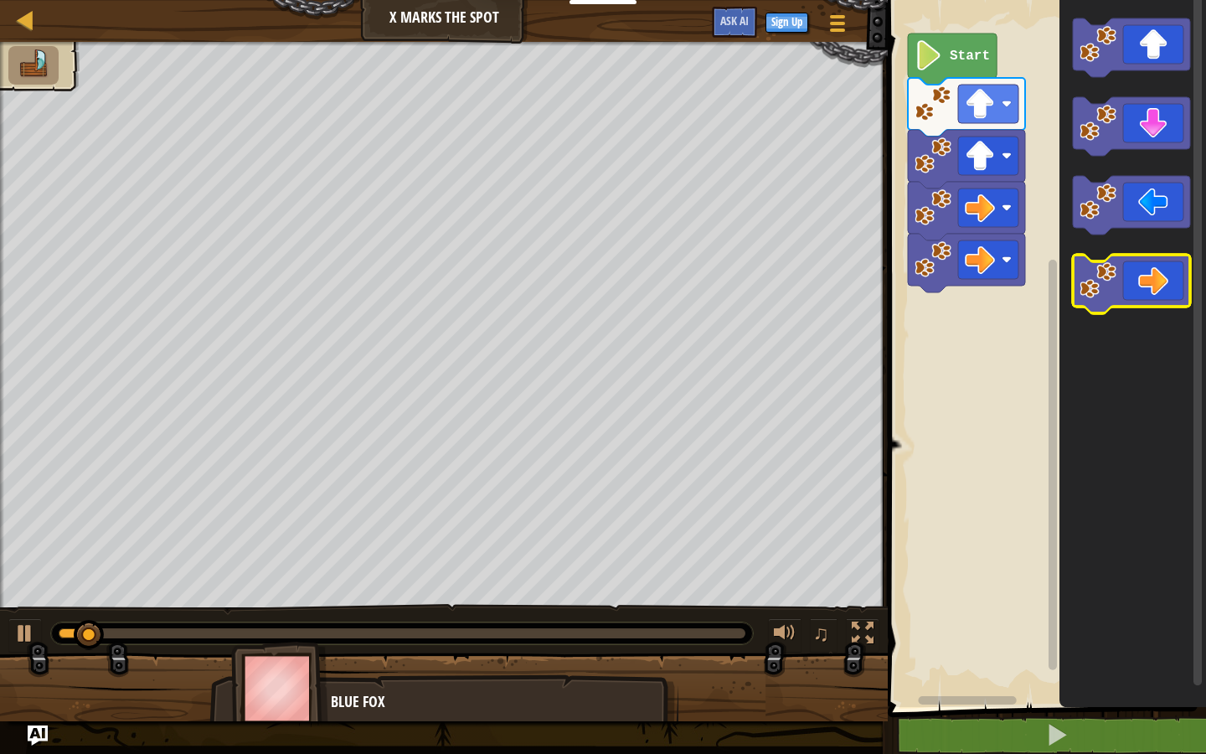
click at [1114, 285] on image "Blockly Workspace" at bounding box center [1097, 280] width 37 height 37
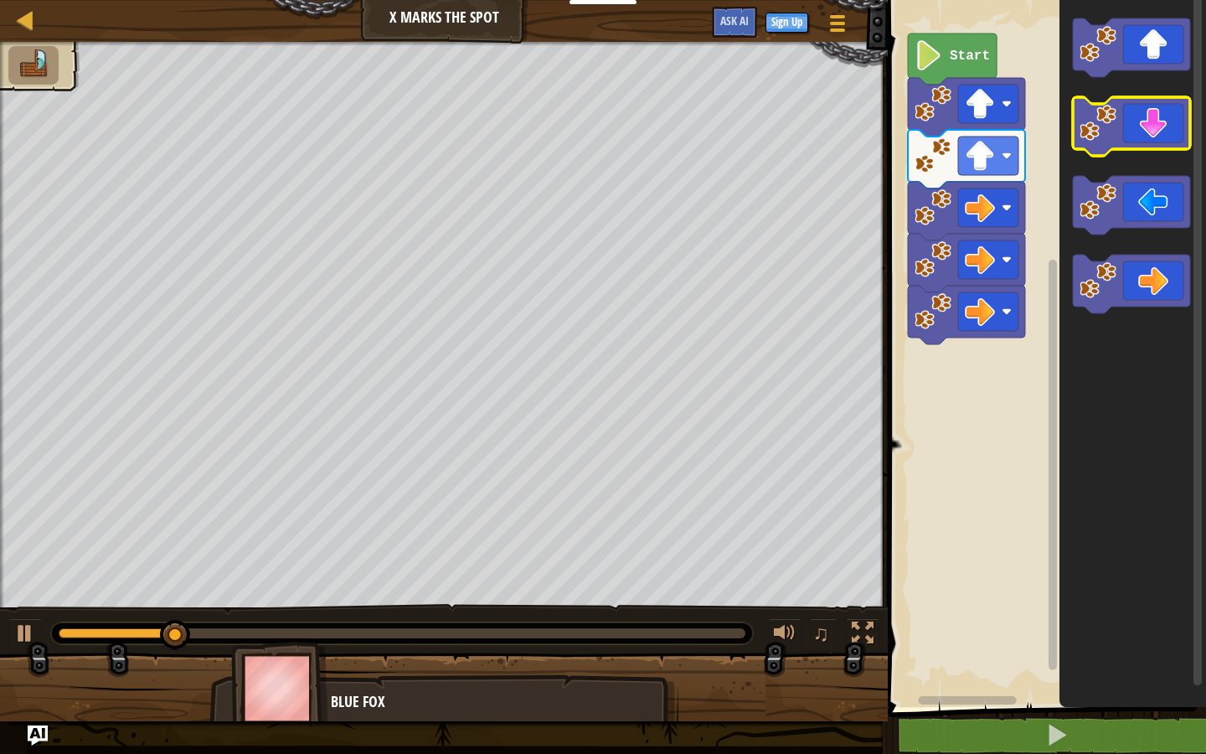
click at [1096, 131] on image "Blockly Workspace" at bounding box center [1097, 123] width 37 height 37
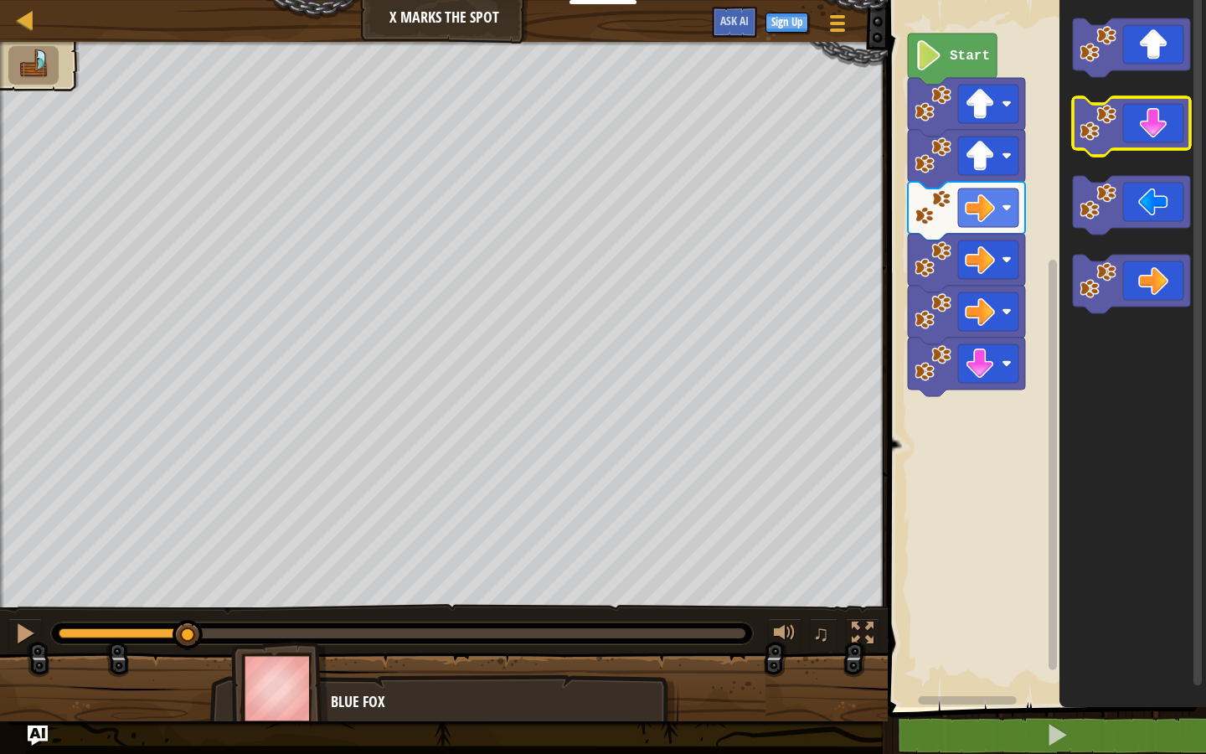
click at [1096, 131] on image "Blockly Workspace" at bounding box center [1097, 123] width 37 height 37
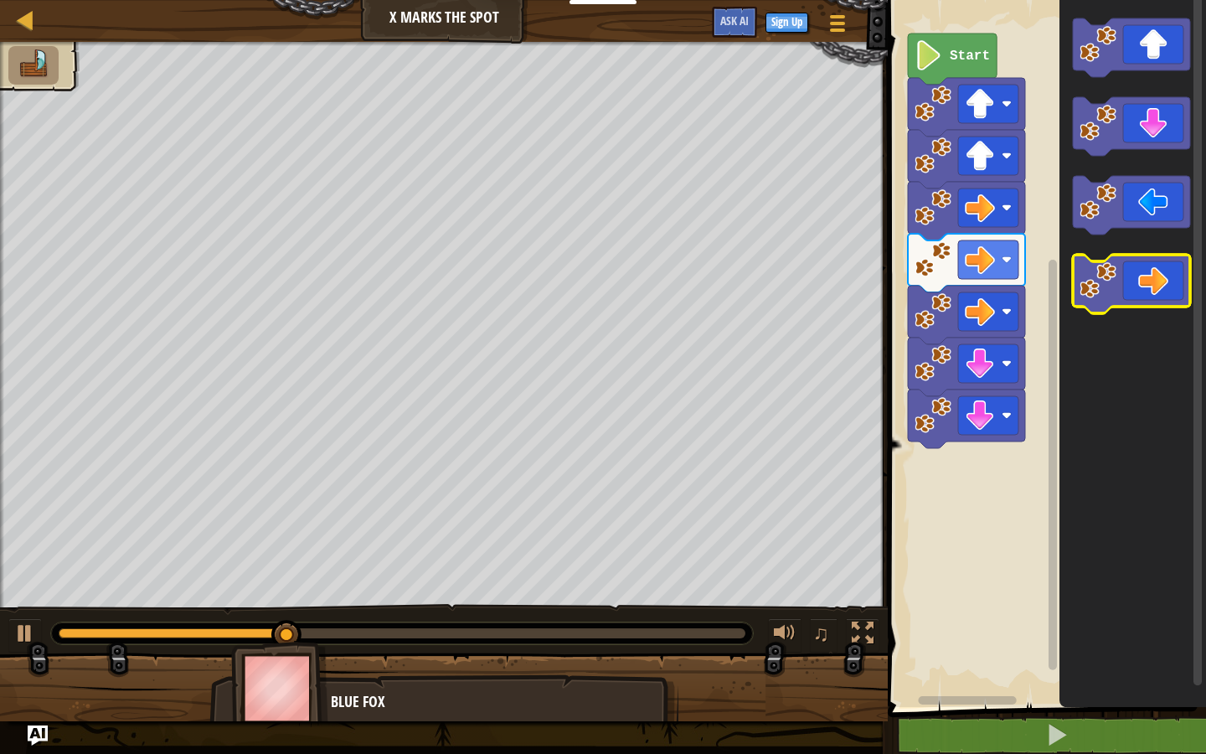
click at [1109, 282] on image "Blockly Workspace" at bounding box center [1097, 280] width 37 height 37
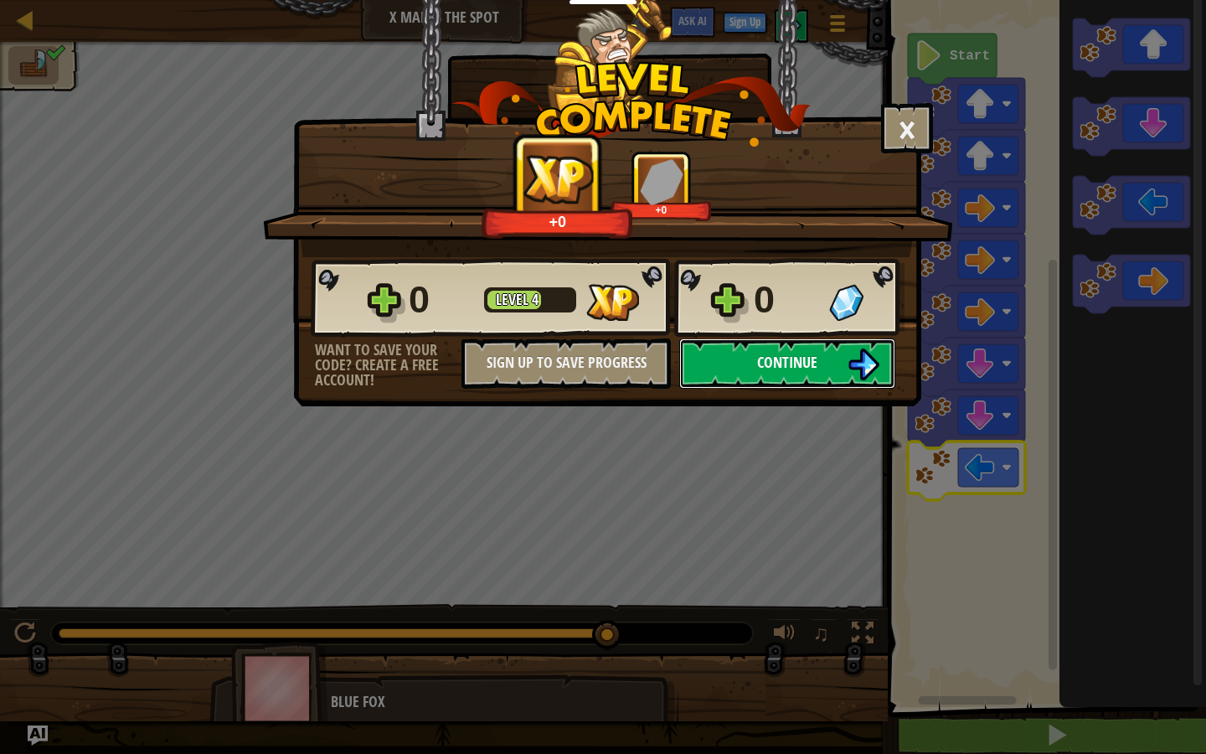
click at [827, 376] on button "Continue" at bounding box center [787, 363] width 216 height 50
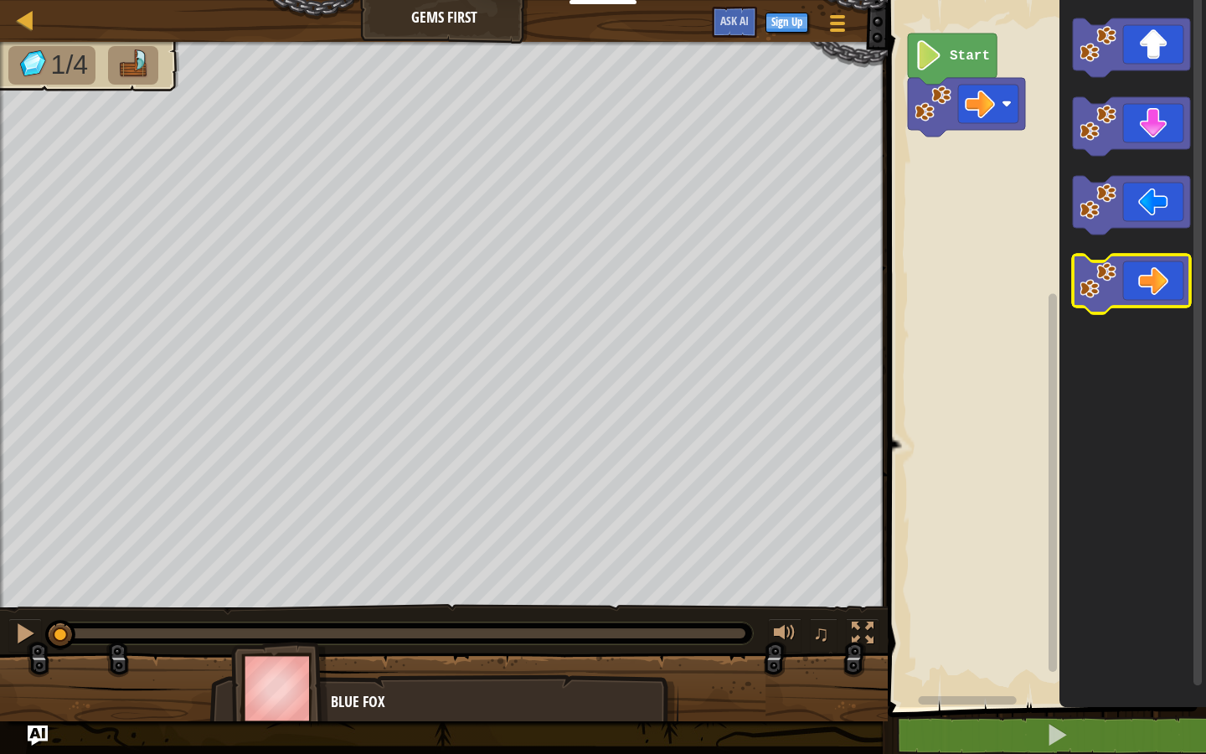
click at [1106, 281] on image "Blockly Workspace" at bounding box center [1097, 280] width 37 height 37
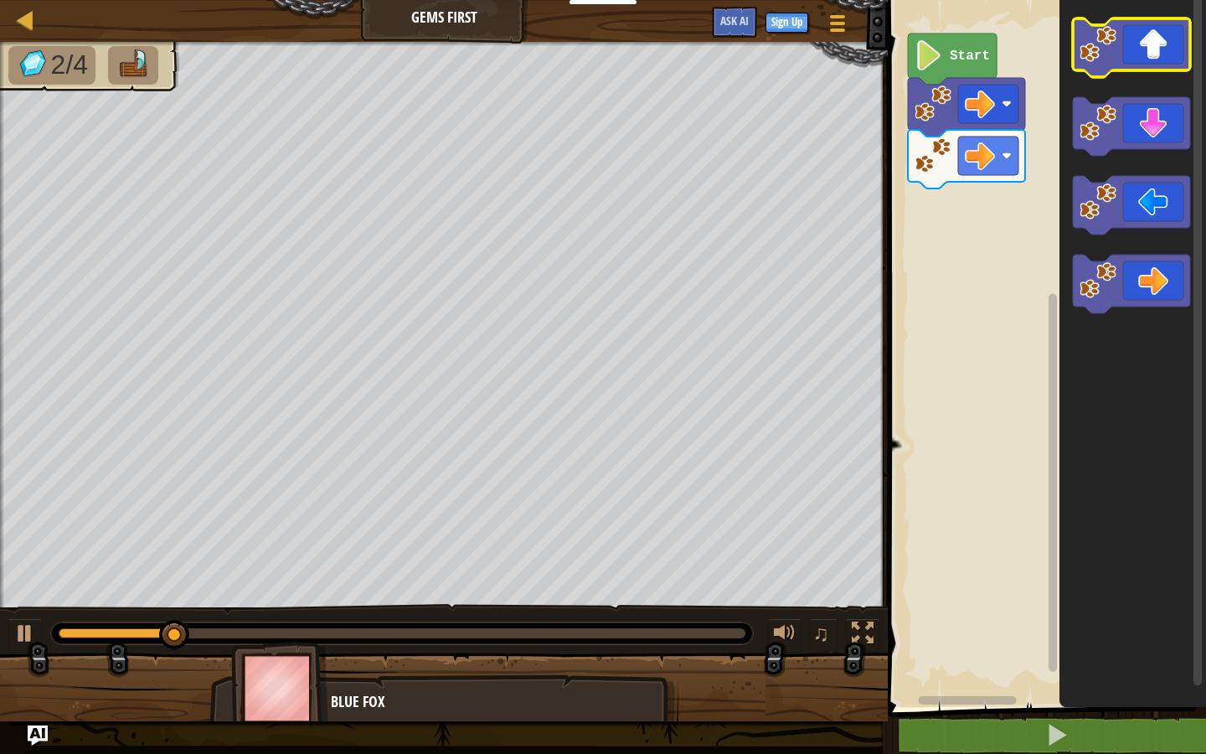
click at [1100, 63] on icon "Blockly Workspace" at bounding box center [1131, 47] width 117 height 59
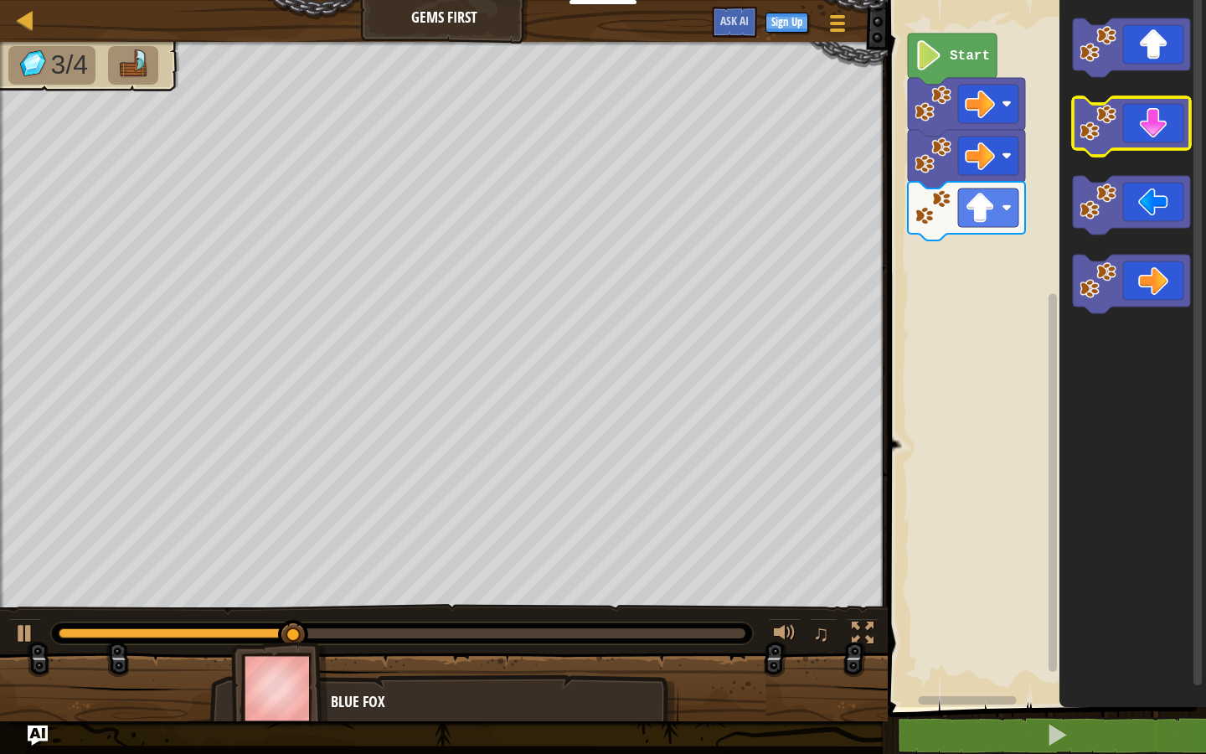
click at [1100, 139] on image "Blockly Workspace" at bounding box center [1097, 123] width 37 height 37
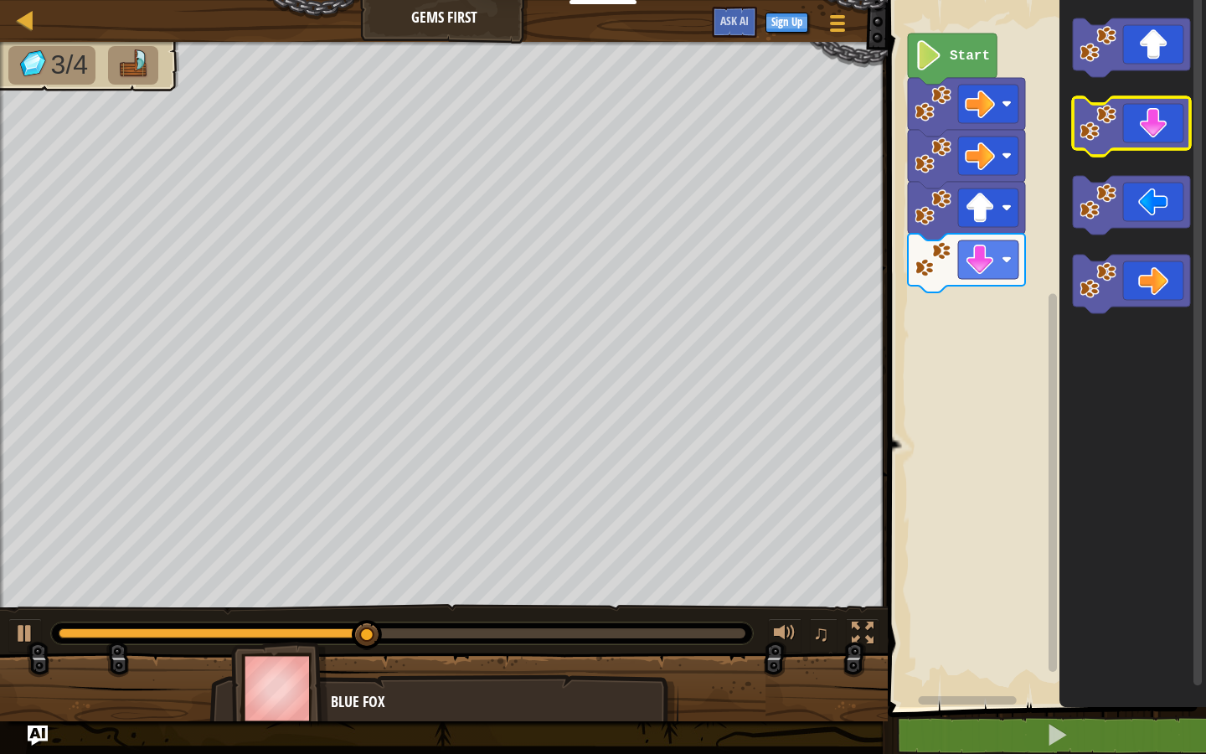
click at [1100, 139] on image "Blockly Workspace" at bounding box center [1097, 123] width 37 height 37
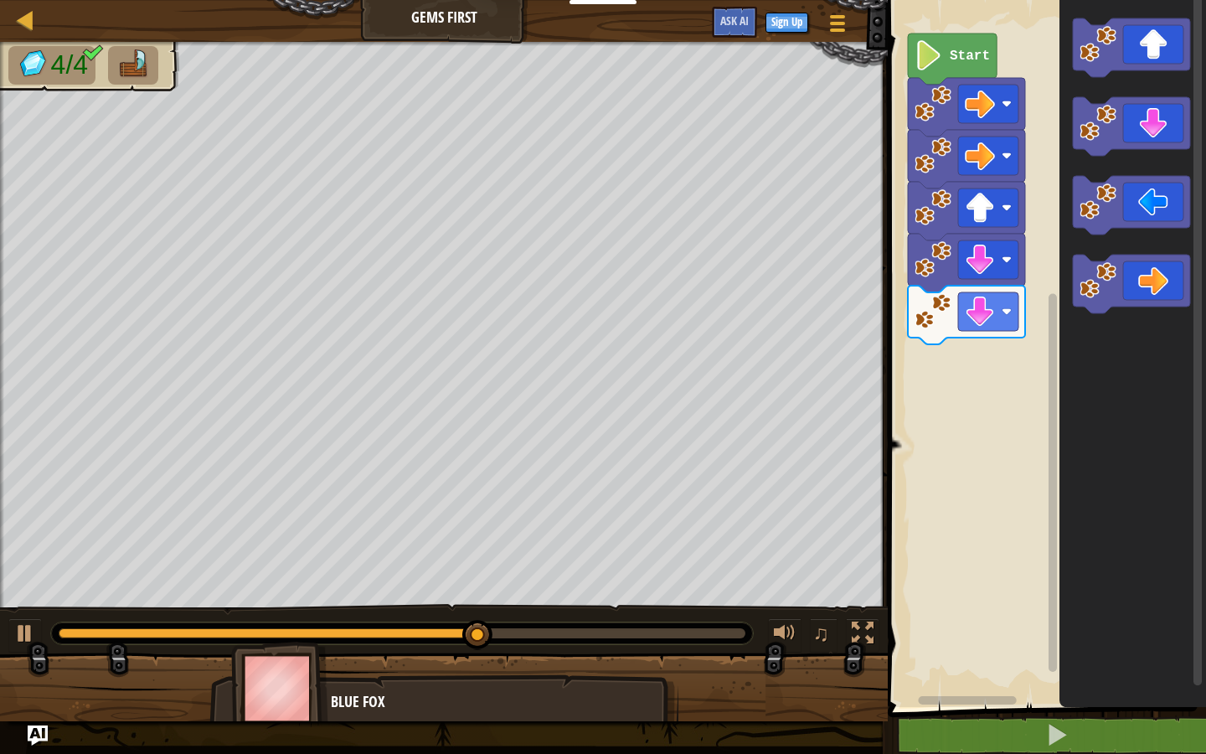
click at [1101, 64] on icon "Blockly Workspace" at bounding box center [1131, 47] width 117 height 59
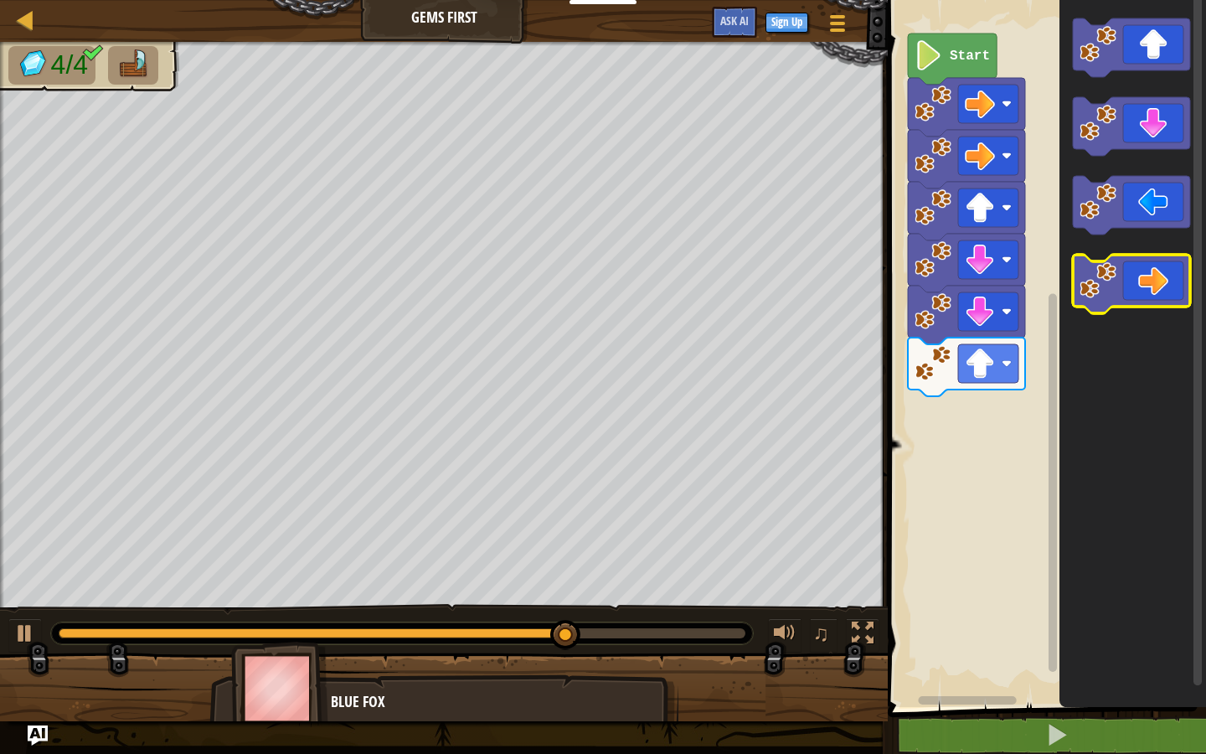
click at [1105, 289] on image "Blockly Workspace" at bounding box center [1097, 280] width 37 height 37
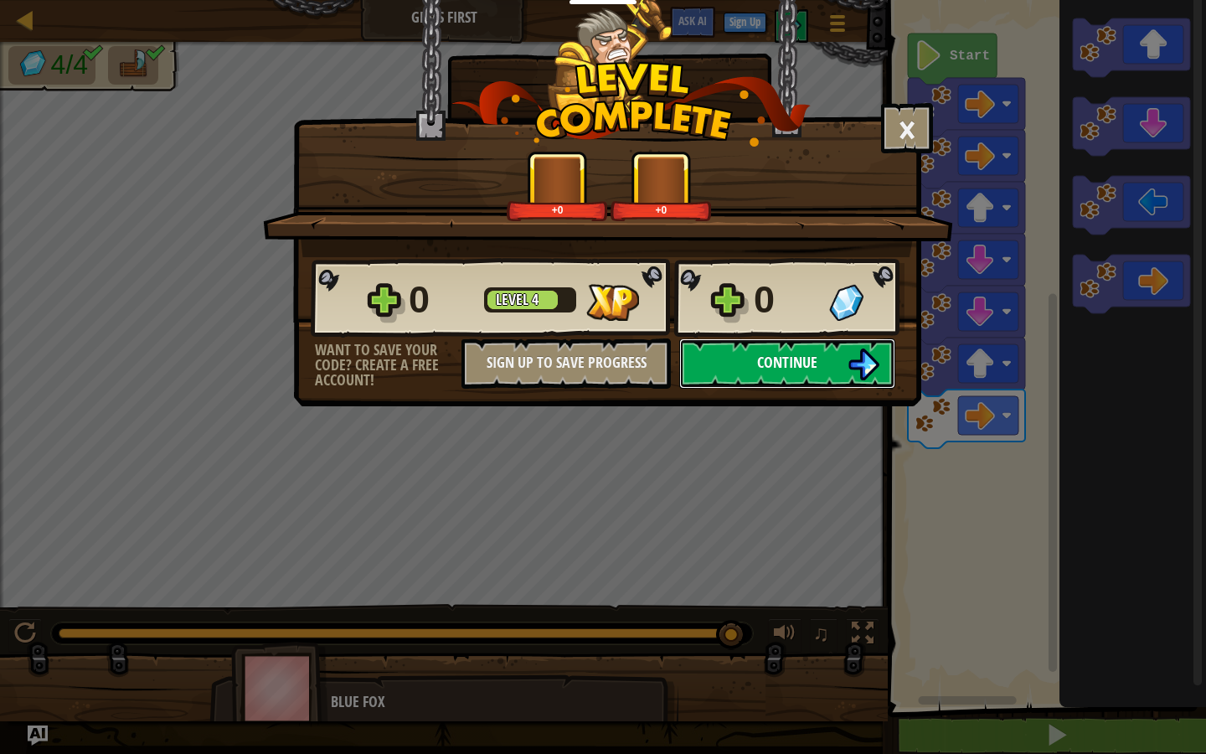
click at [799, 361] on span "Continue" at bounding box center [787, 362] width 60 height 21
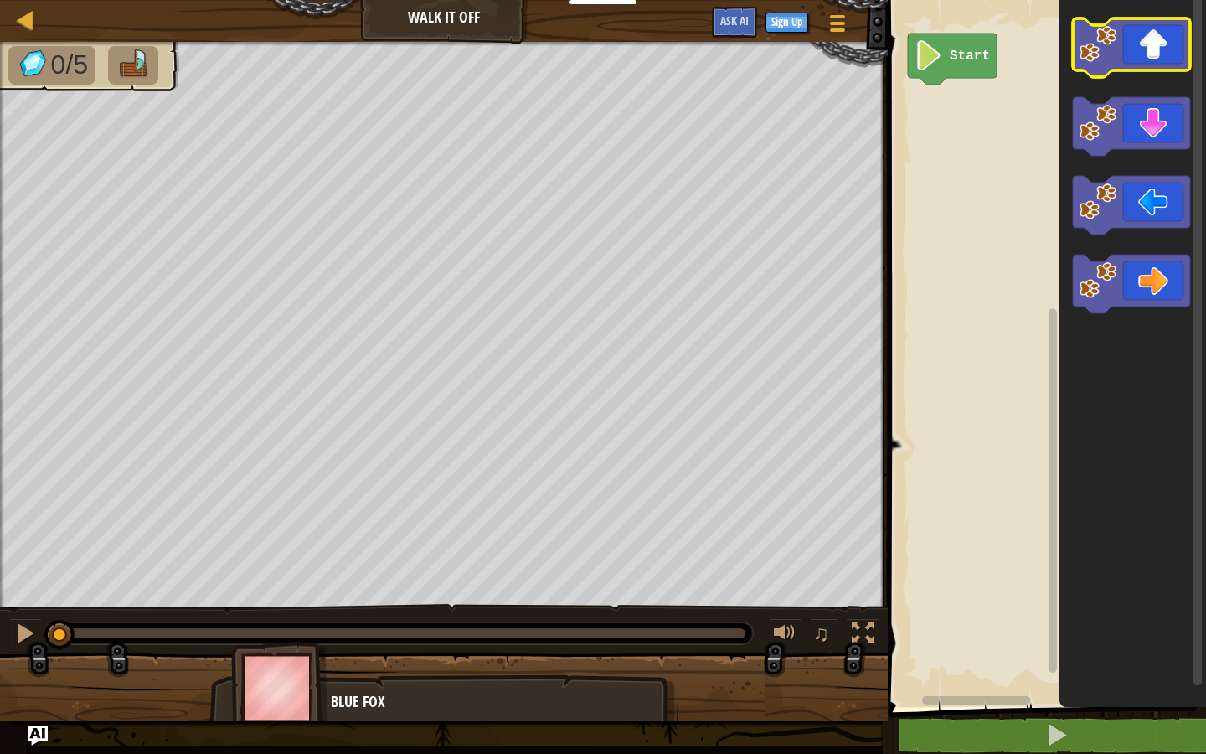
click at [1101, 59] on image "Blockly Workspace" at bounding box center [1097, 44] width 37 height 37
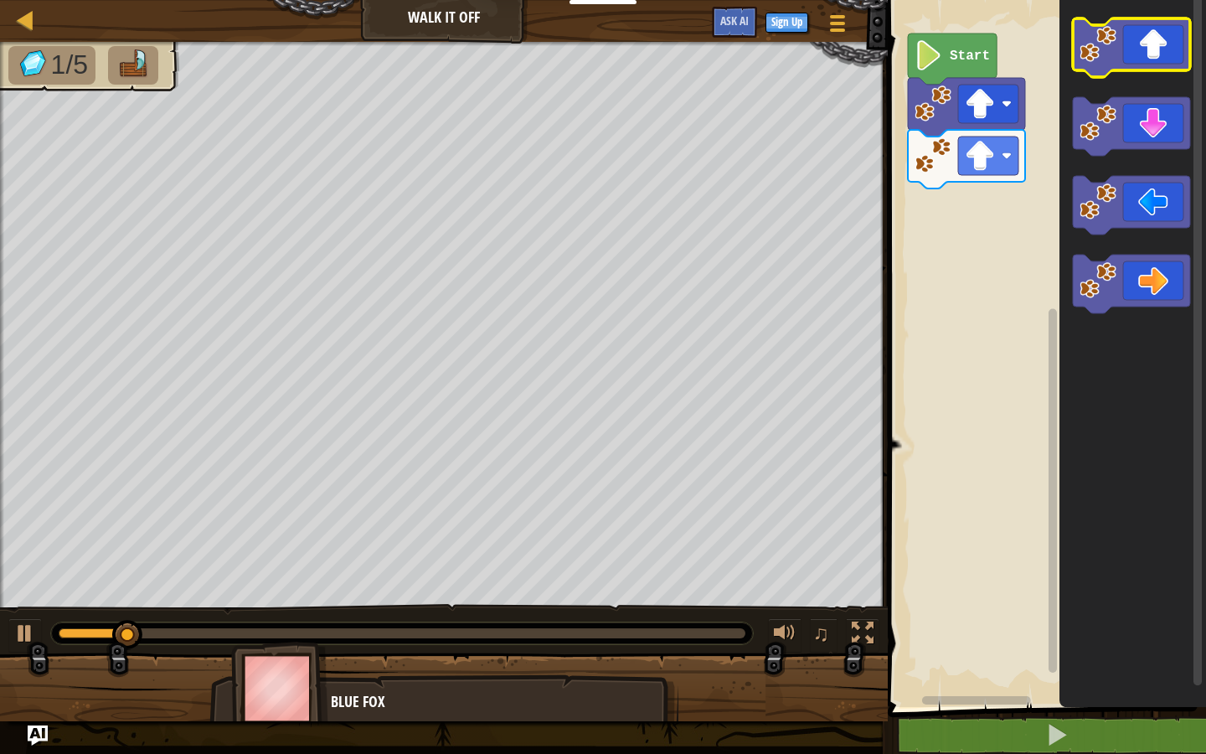
click at [1101, 59] on image "Blockly Workspace" at bounding box center [1097, 44] width 37 height 37
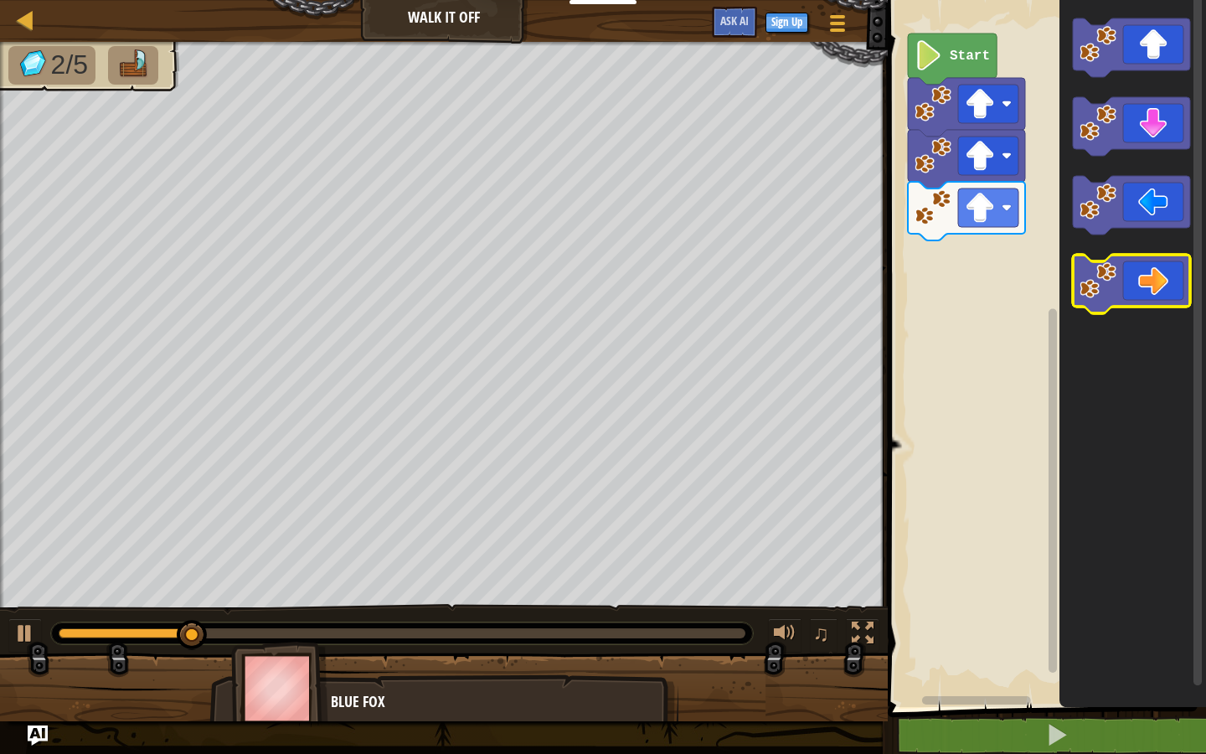
click at [1091, 275] on image "Blockly Workspace" at bounding box center [1097, 280] width 37 height 37
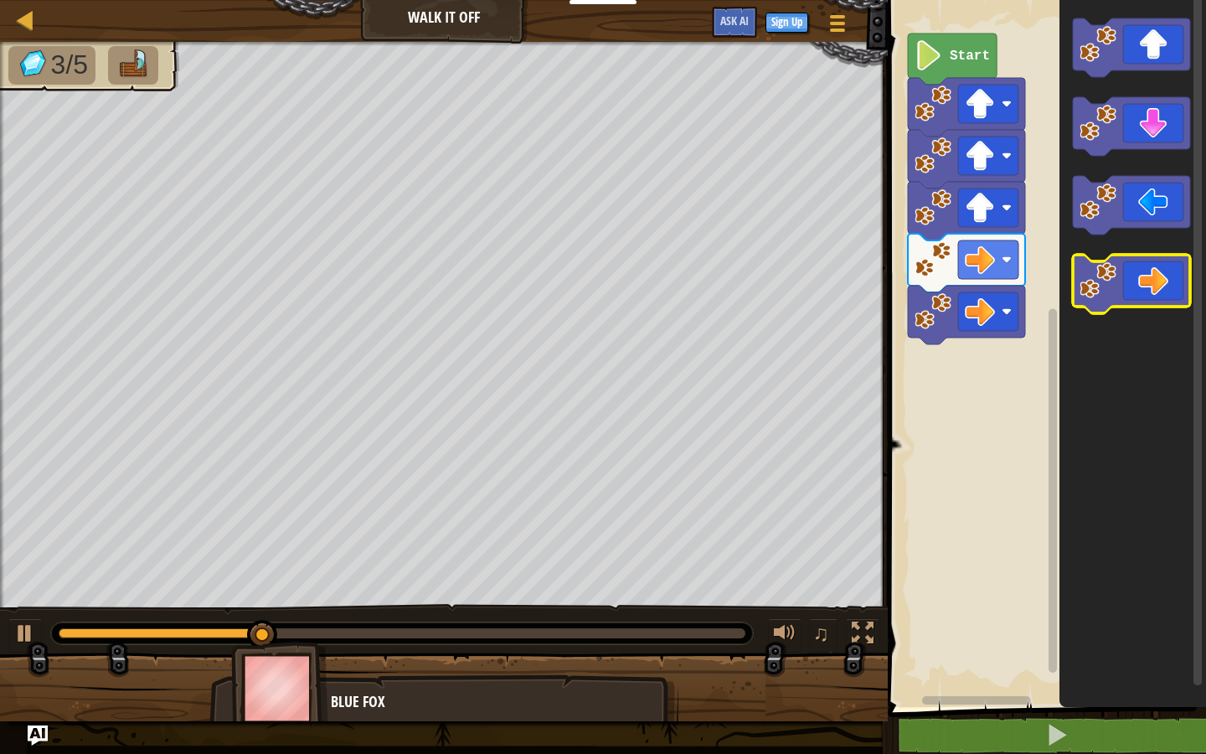
click at [1091, 275] on image "Blockly Workspace" at bounding box center [1097, 280] width 37 height 37
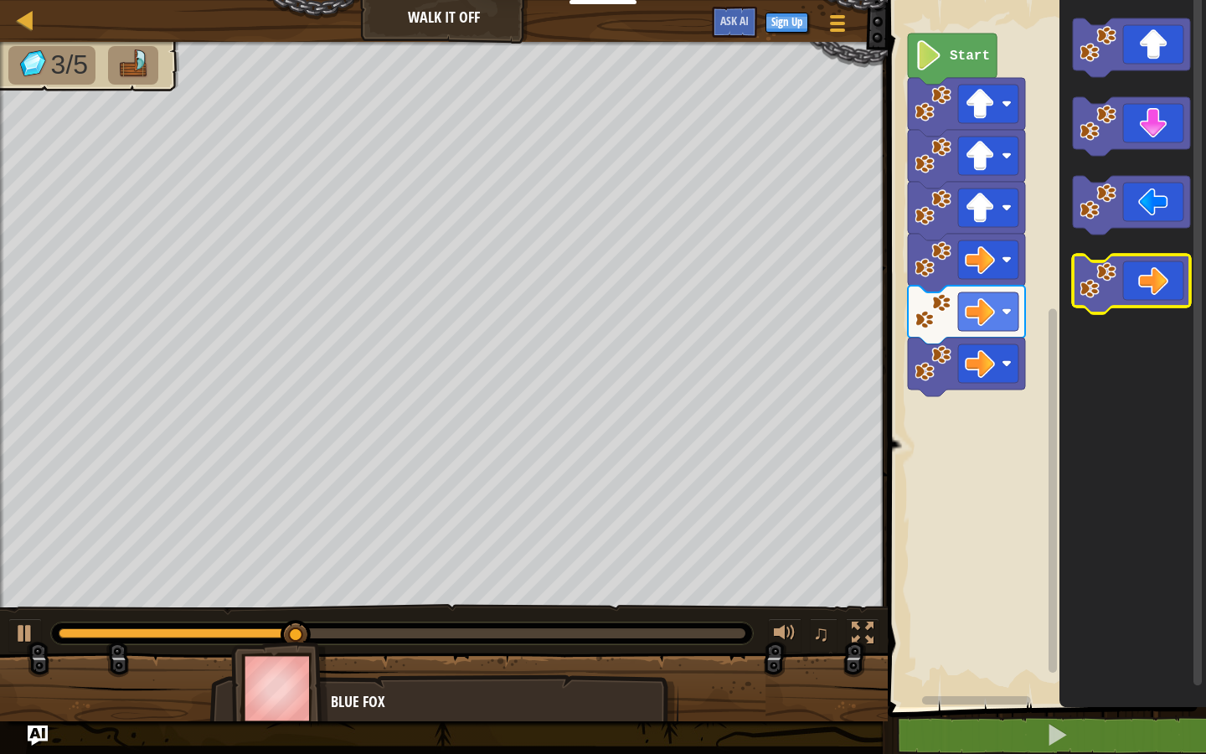
click at [1091, 275] on image "Blockly Workspace" at bounding box center [1097, 280] width 37 height 37
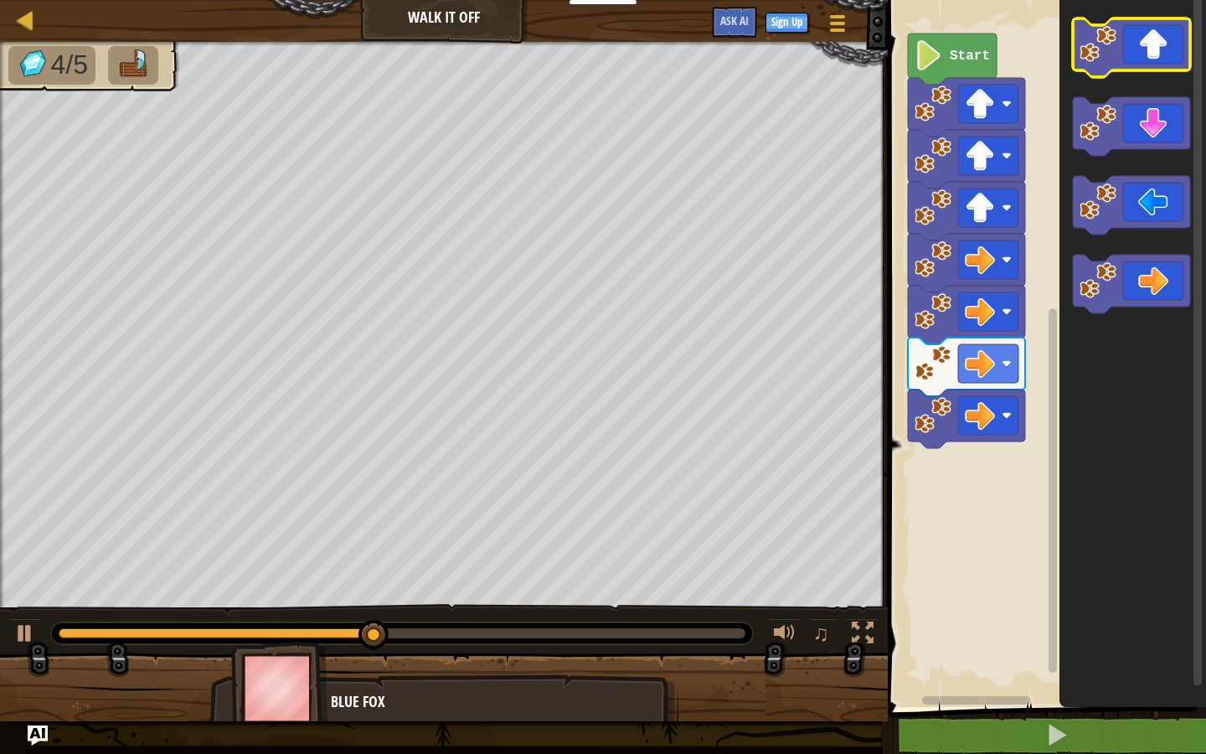
click at [1105, 63] on icon "Blockly Workspace" at bounding box center [1131, 47] width 117 height 59
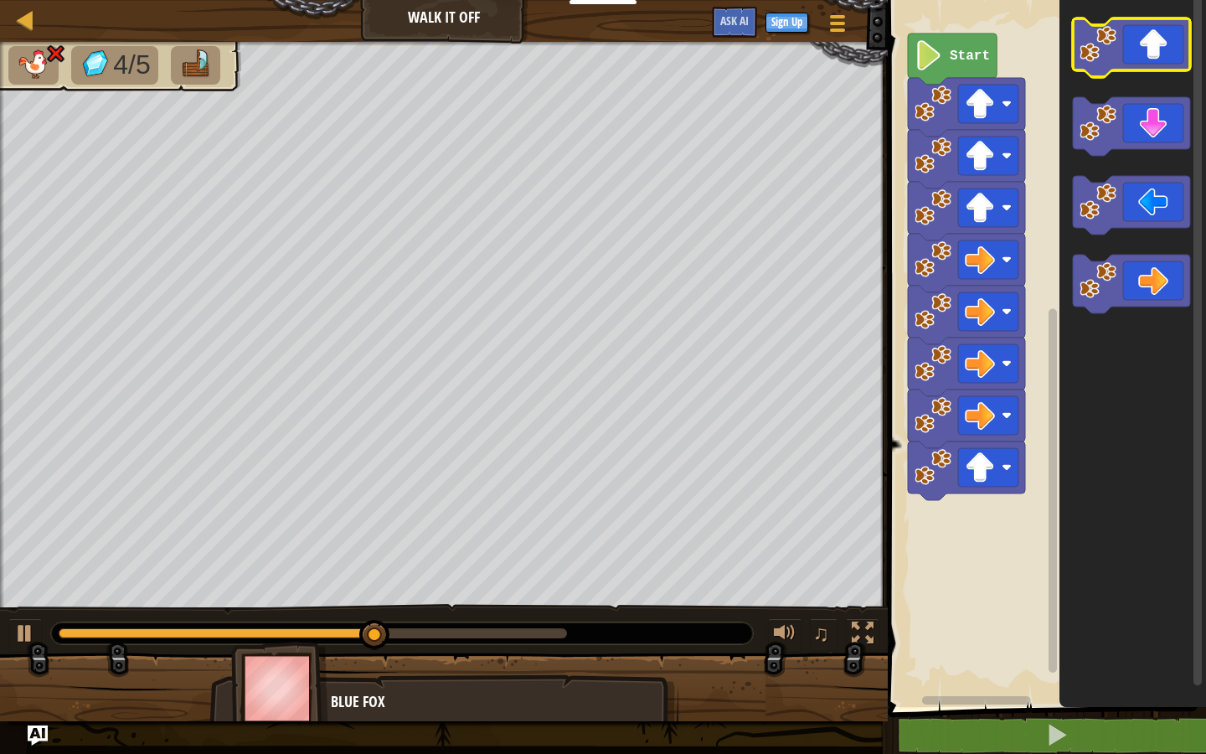
click at [1105, 63] on icon "Blockly Workspace" at bounding box center [1131, 47] width 117 height 59
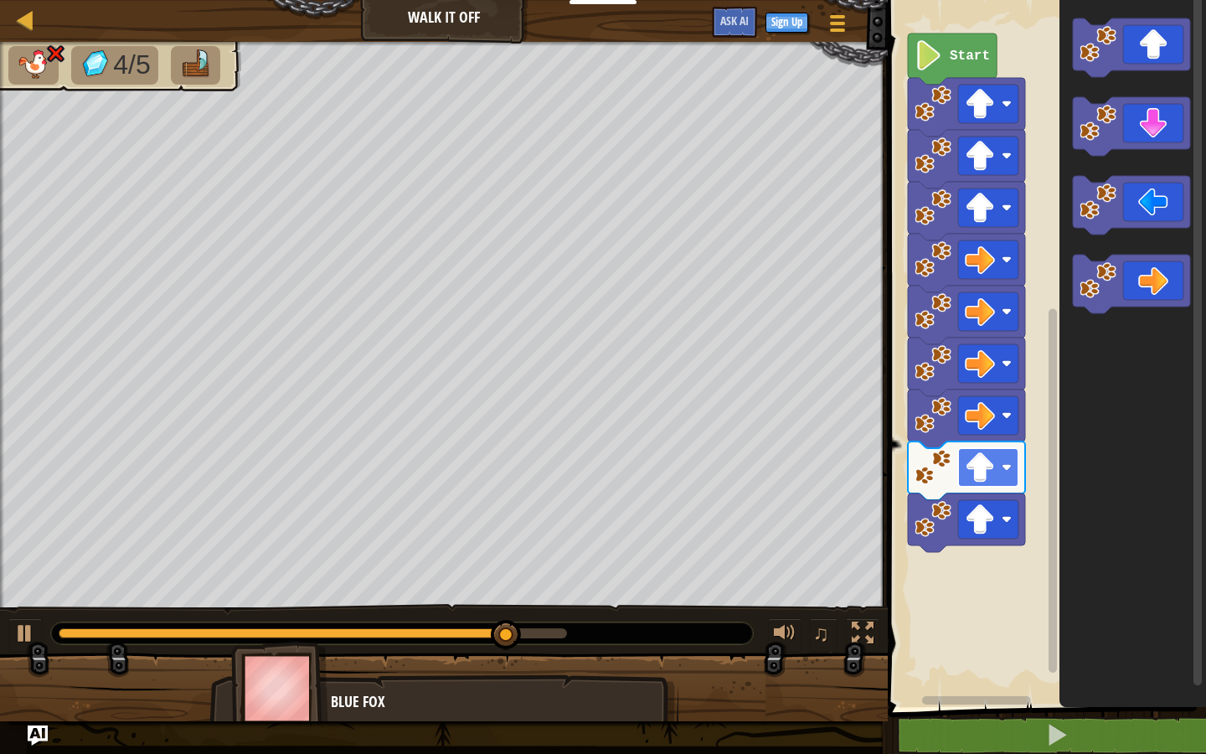
click at [999, 476] on rect "Blockly Workspace" at bounding box center [988, 467] width 60 height 39
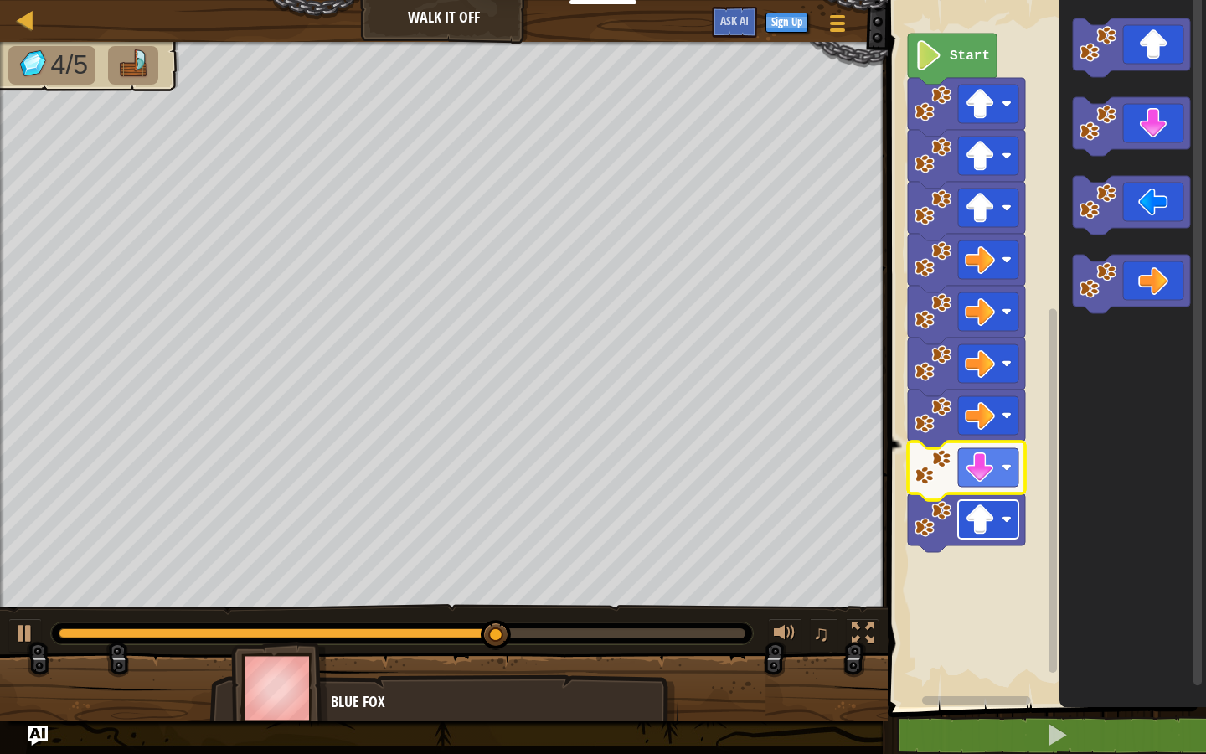
click at [976, 520] on image "Blockly Workspace" at bounding box center [980, 519] width 30 height 30
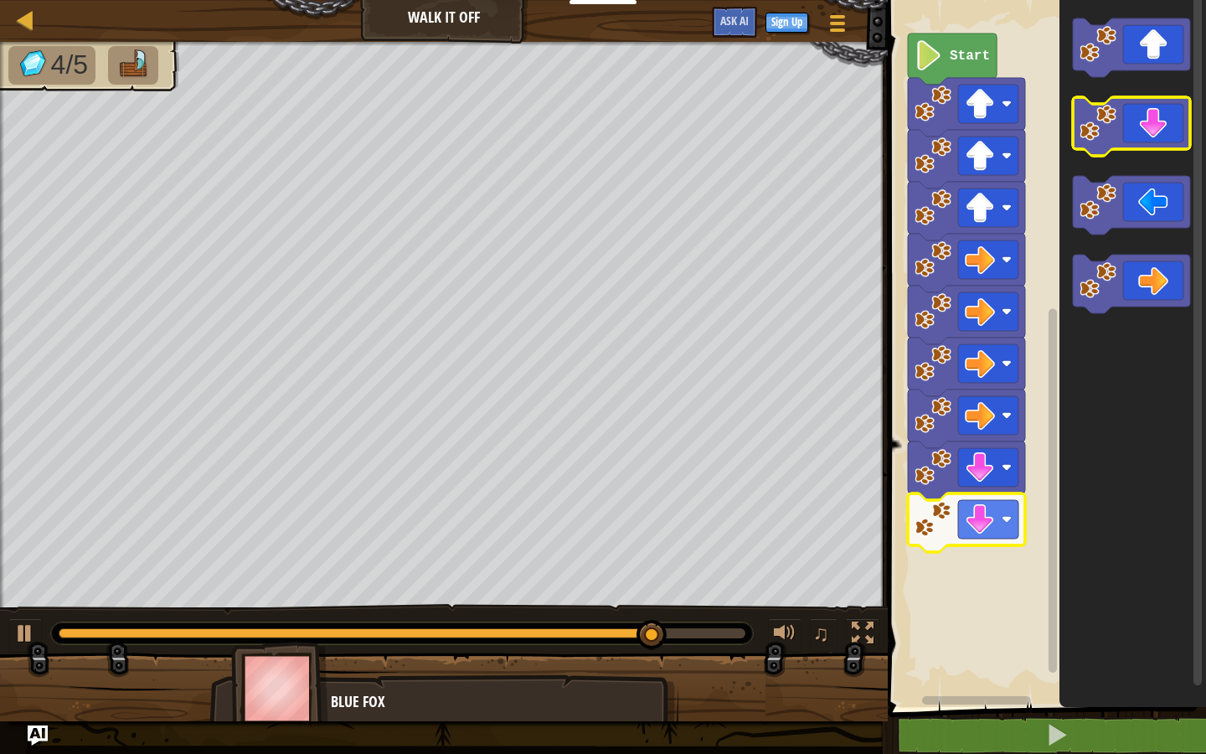
click at [1100, 131] on image "Blockly Workspace" at bounding box center [1097, 123] width 37 height 37
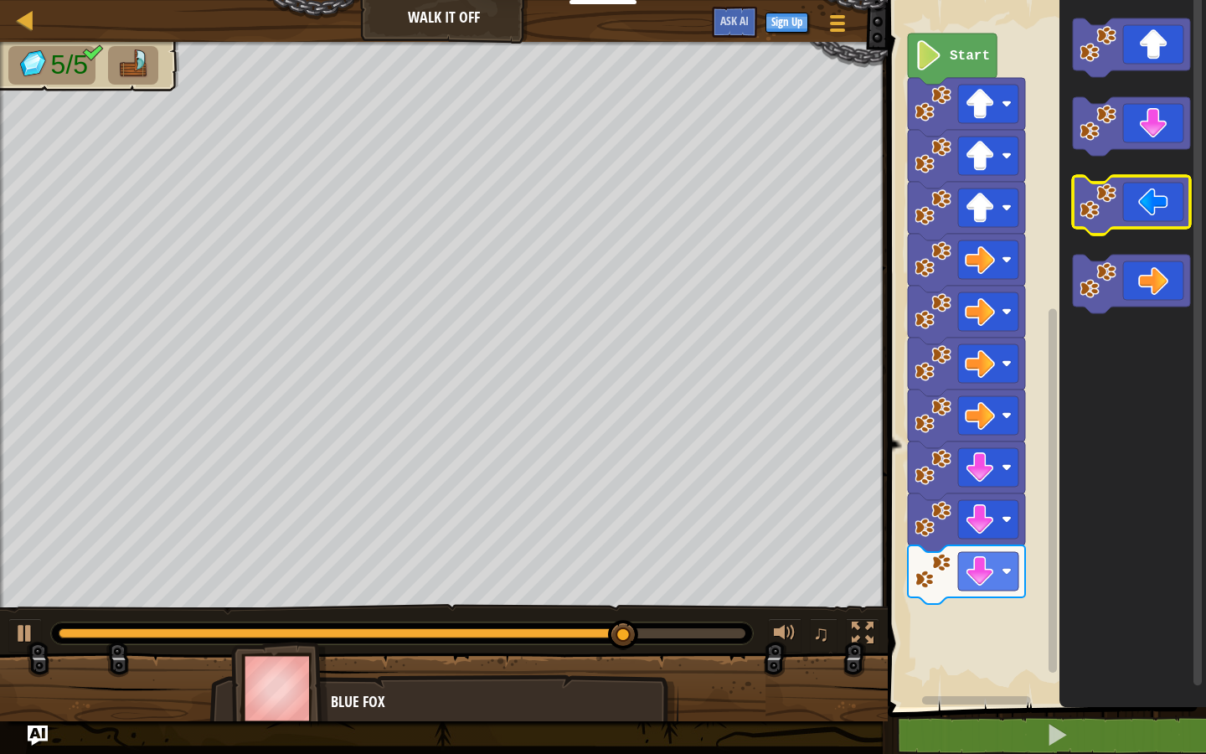
click at [1085, 221] on icon "Blockly Workspace" at bounding box center [1131, 205] width 117 height 59
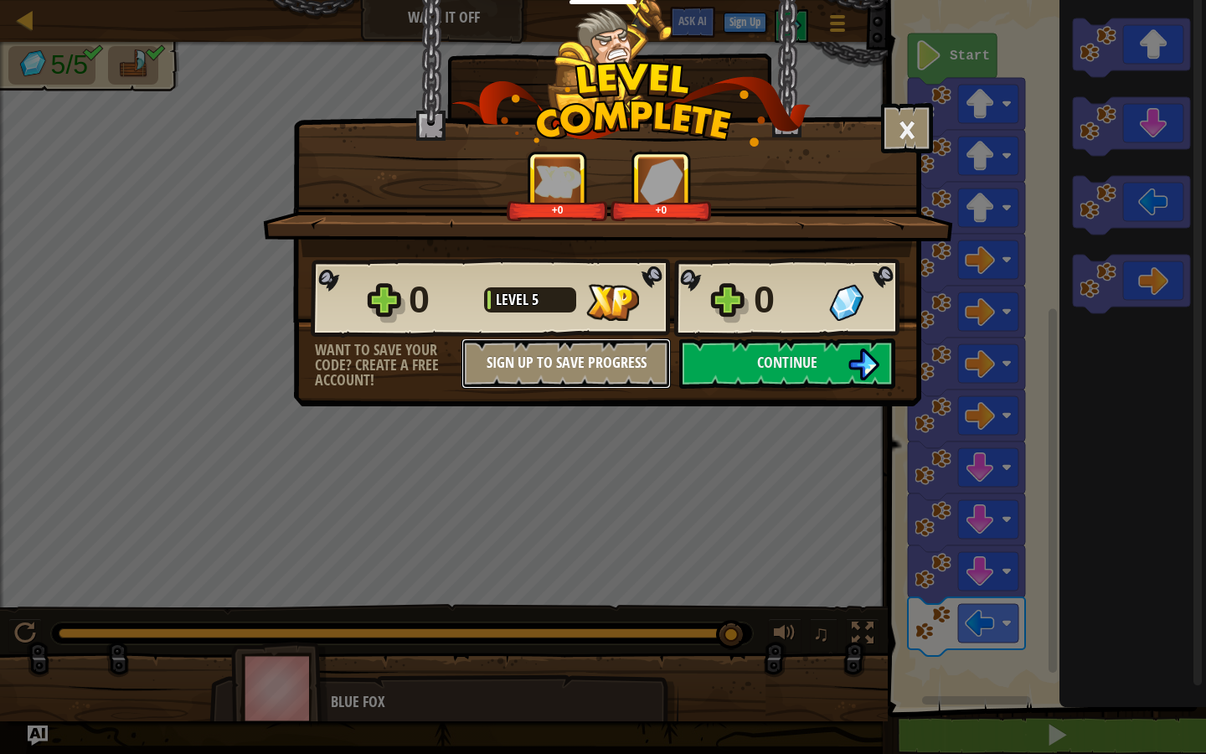
click at [569, 351] on button "Sign Up to Save Progress" at bounding box center [565, 363] width 209 height 50
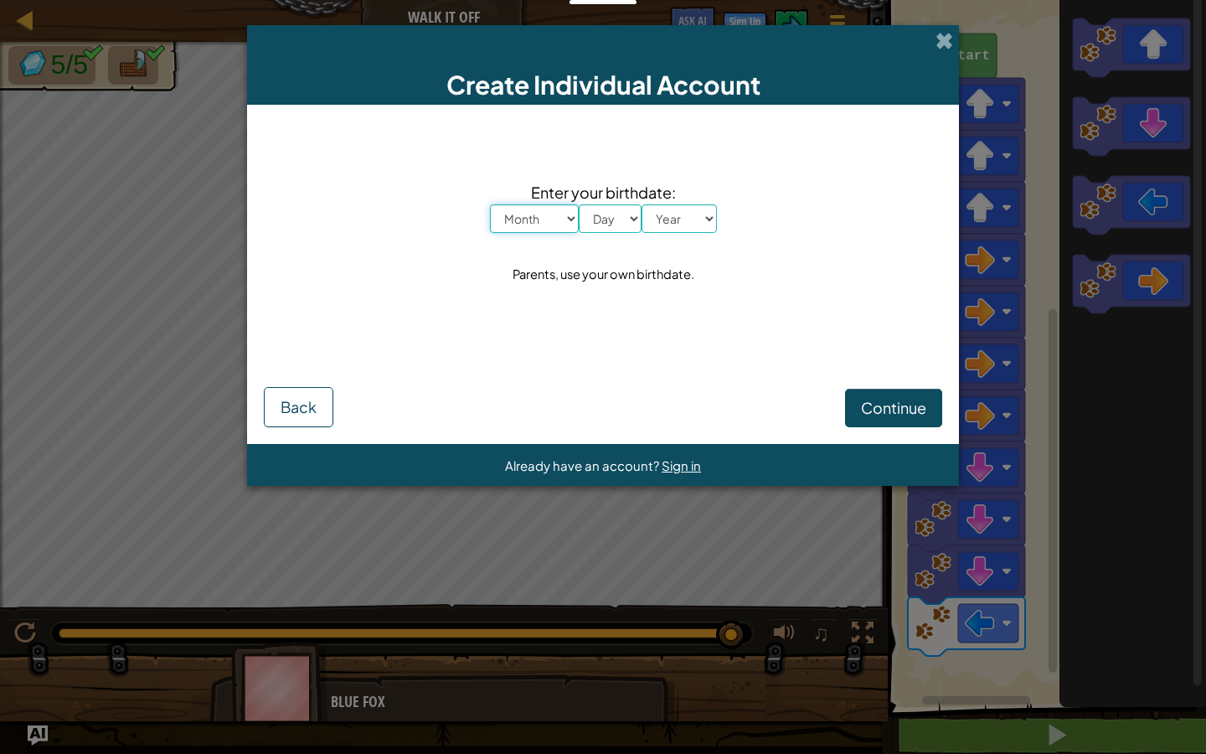
click at [537, 204] on select "Month January February March April May June July August September October Novem…" at bounding box center [534, 218] width 89 height 28
select select "1"
click at [490, 204] on select "Month January February March April May June July August September October Novem…" at bounding box center [534, 218] width 89 height 28
click at [627, 211] on select "Day 1 2 3 4 5 6 7 8 9 10 11 12 13 14 15 16 17 18 19 20 21 22 23 24 25 26 27 28 …" at bounding box center [610, 218] width 63 height 28
select select "12"
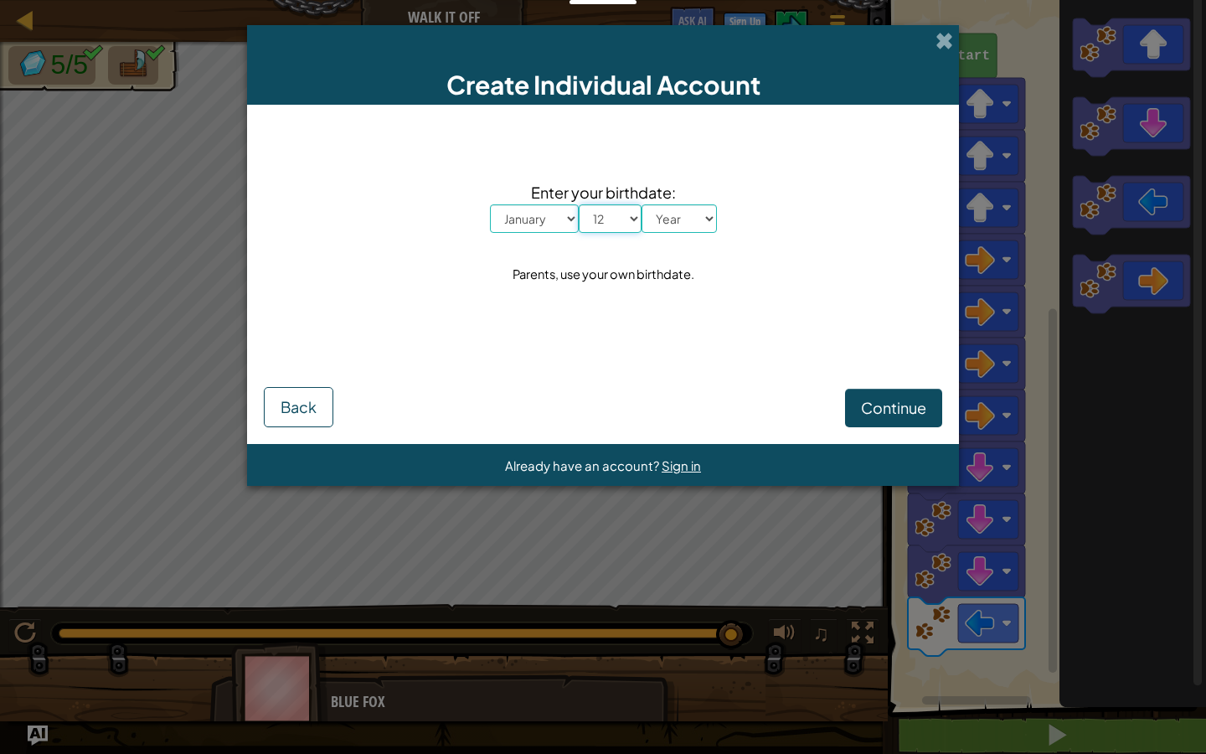
click at [579, 204] on select "Day 1 2 3 4 5 6 7 8 9 10 11 12 13 14 15 16 17 18 19 20 21 22 23 24 25 26 27 28 …" at bounding box center [610, 218] width 63 height 28
click at [683, 219] on select "Year [DATE] 2024 2023 2022 2021 2020 2019 2018 2017 2016 2015 2014 2013 2012 20…" at bounding box center [679, 218] width 75 height 28
select select "2014"
click at [642, 204] on select "Year [DATE] 2024 2023 2022 2021 2020 2019 2018 2017 2016 2015 2014 2013 2012 20…" at bounding box center [679, 218] width 75 height 28
click at [935, 410] on button "Continue" at bounding box center [893, 408] width 97 height 39
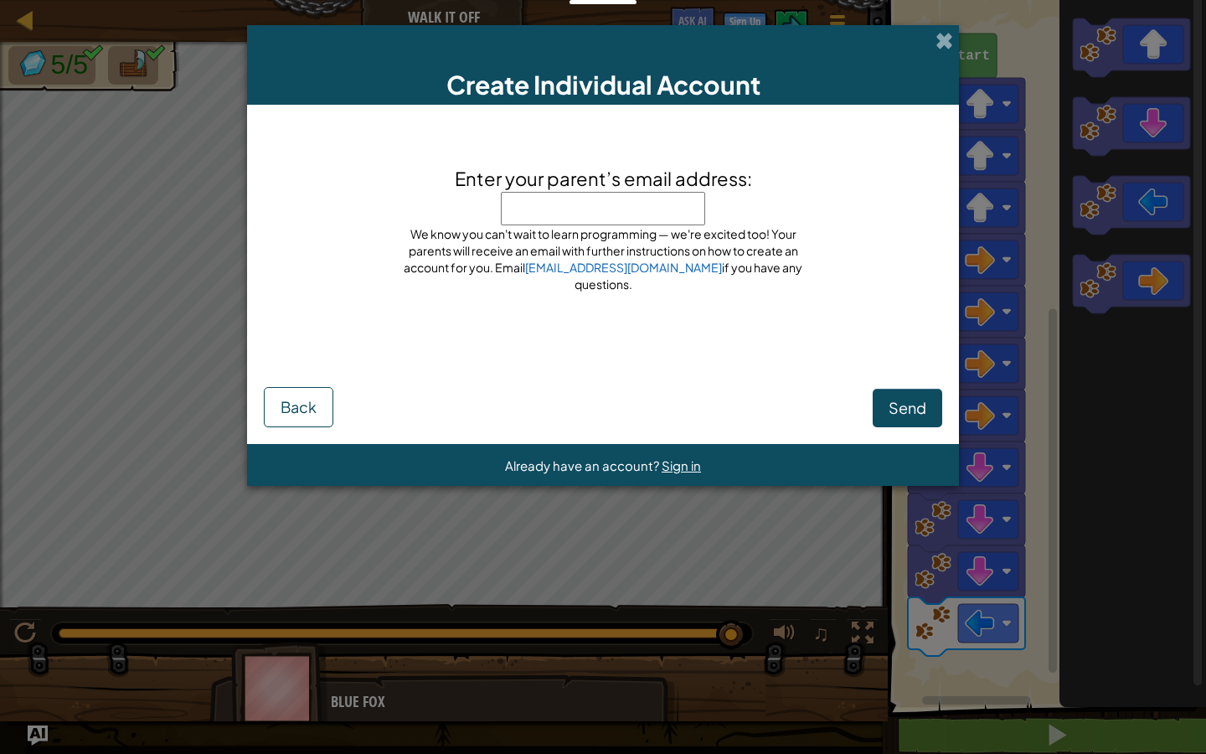
type input "i"
type input "[EMAIL_ADDRESS][DOMAIN_NAME]"
click at [912, 406] on span "Send" at bounding box center [908, 407] width 38 height 19
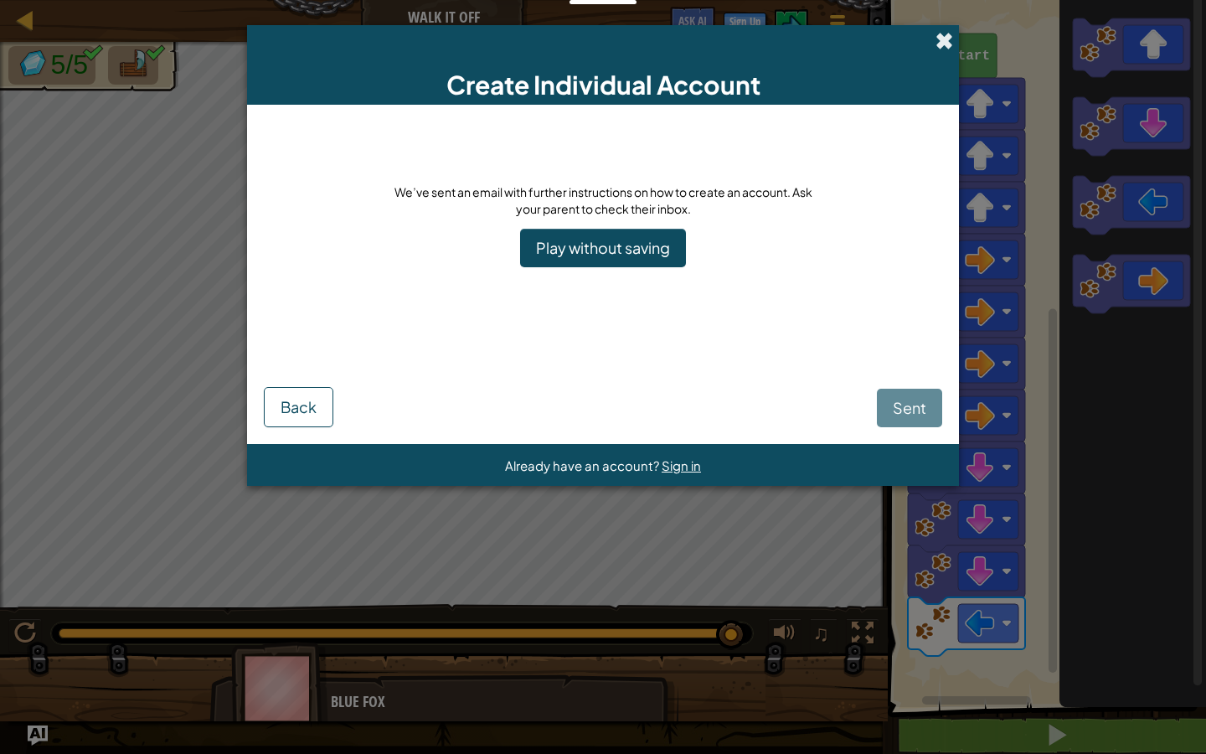
click at [944, 43] on span at bounding box center [944, 41] width 18 height 18
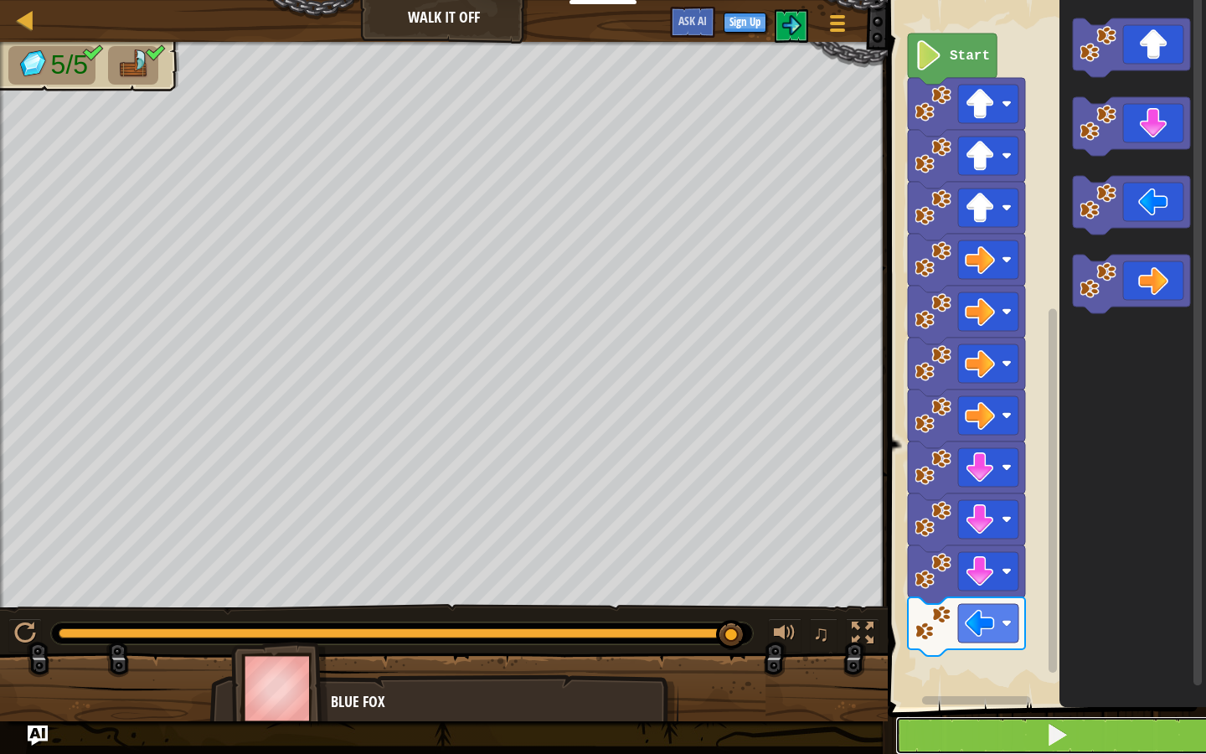
click at [981, 735] on button at bounding box center [1056, 735] width 323 height 39
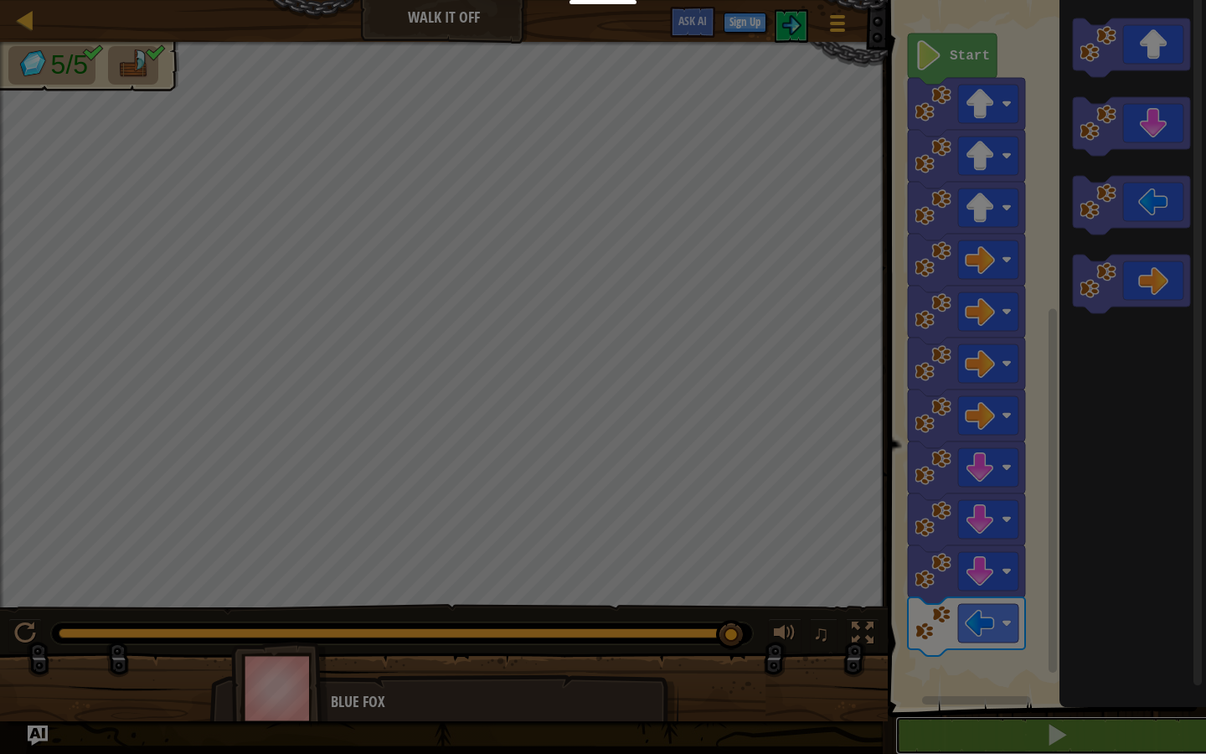
scroll to position [1, 0]
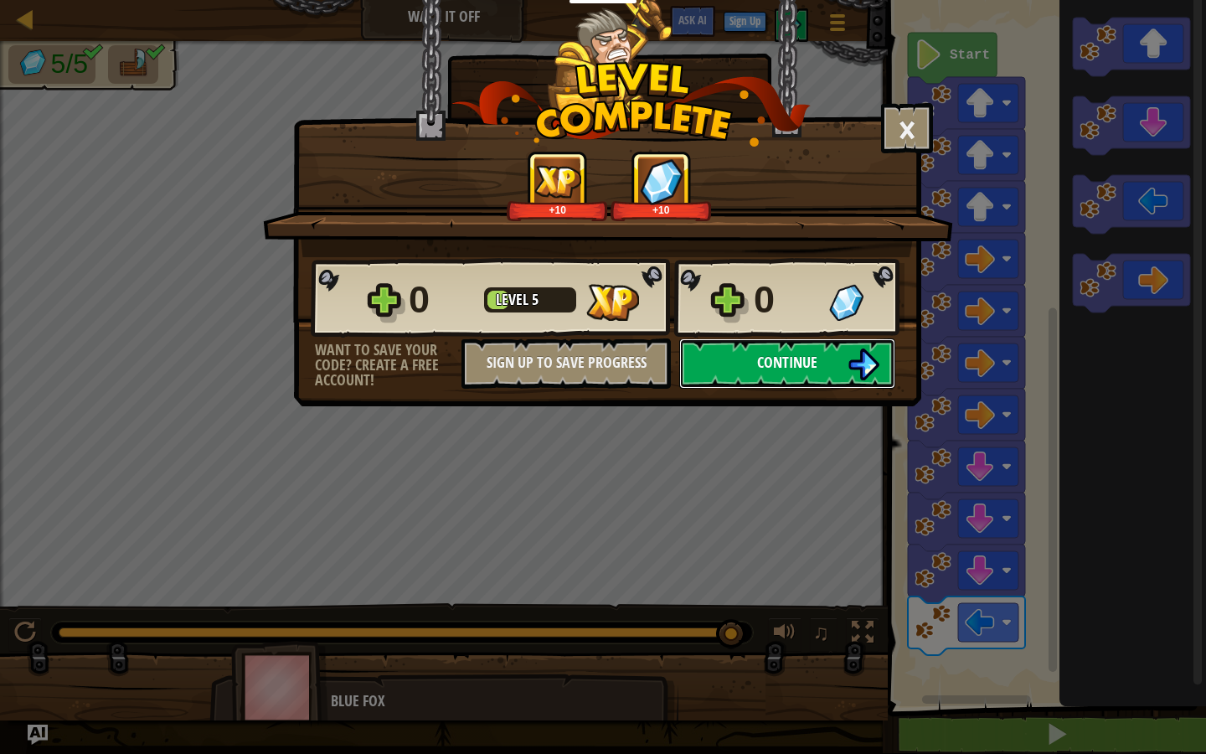
click at [802, 375] on button "Continue" at bounding box center [787, 363] width 216 height 50
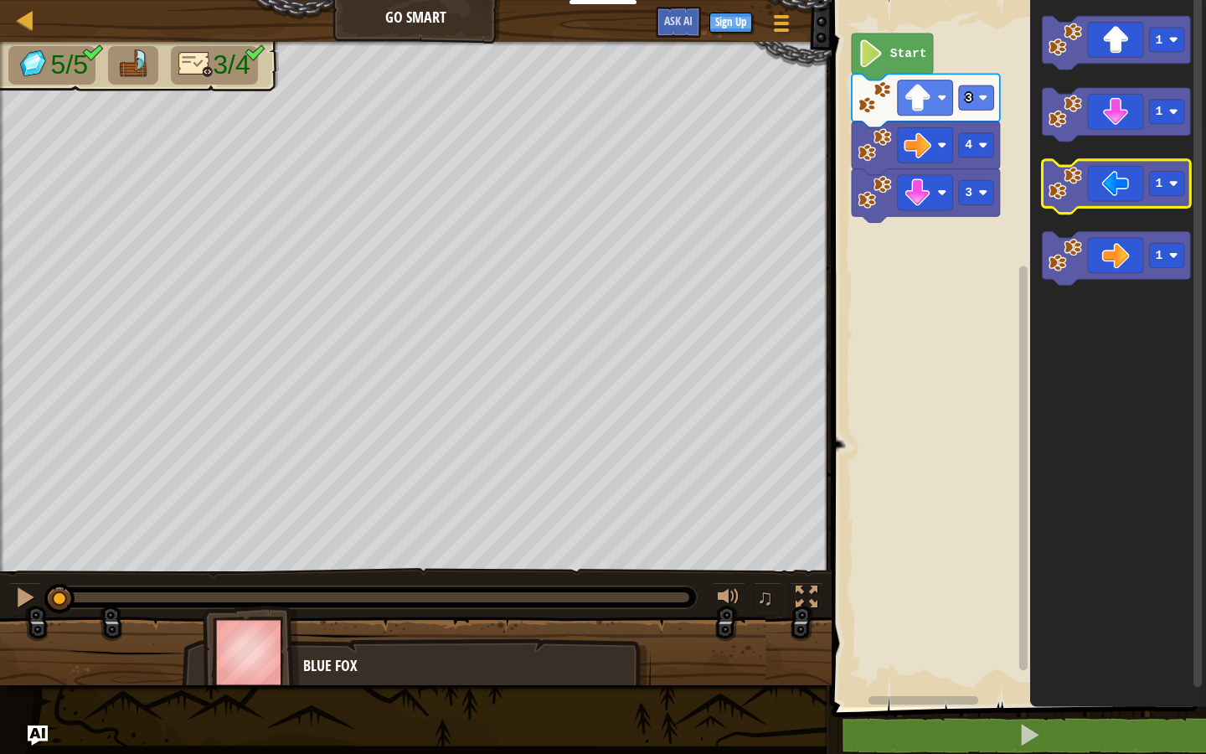
click at [1077, 203] on icon "Blockly Workspace" at bounding box center [1117, 187] width 148 height 54
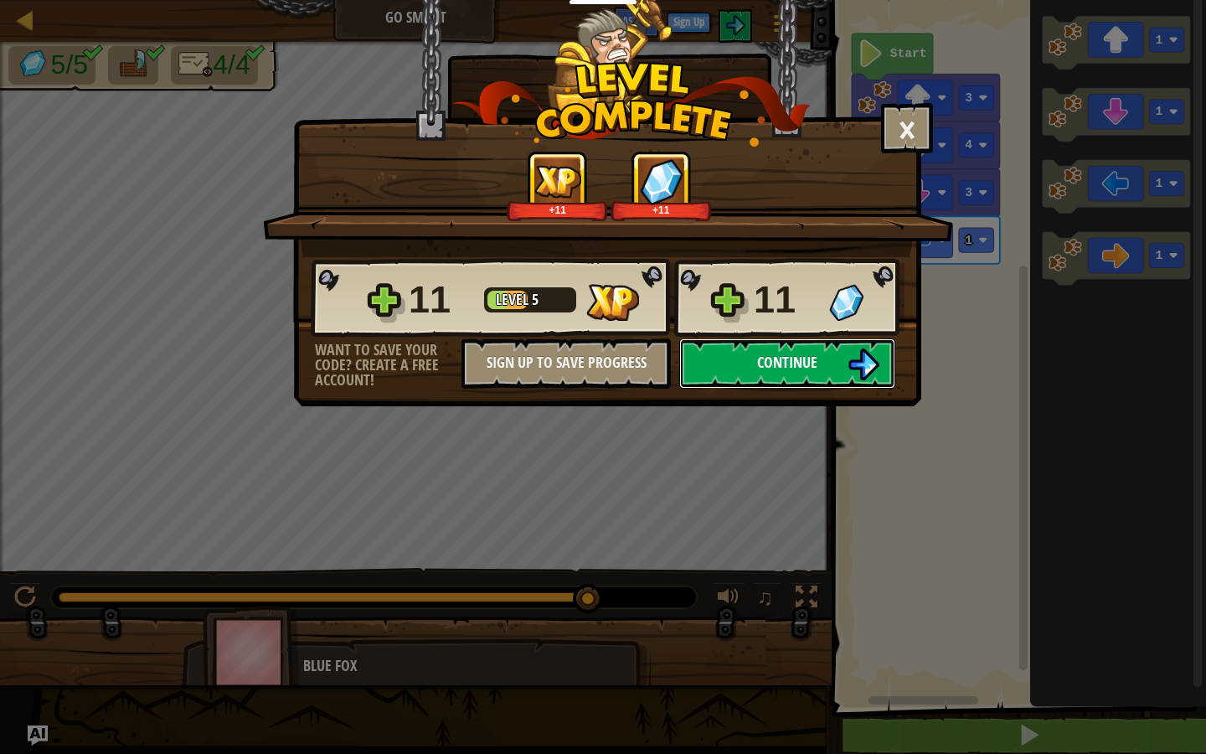
click at [816, 361] on span "Continue" at bounding box center [787, 362] width 60 height 21
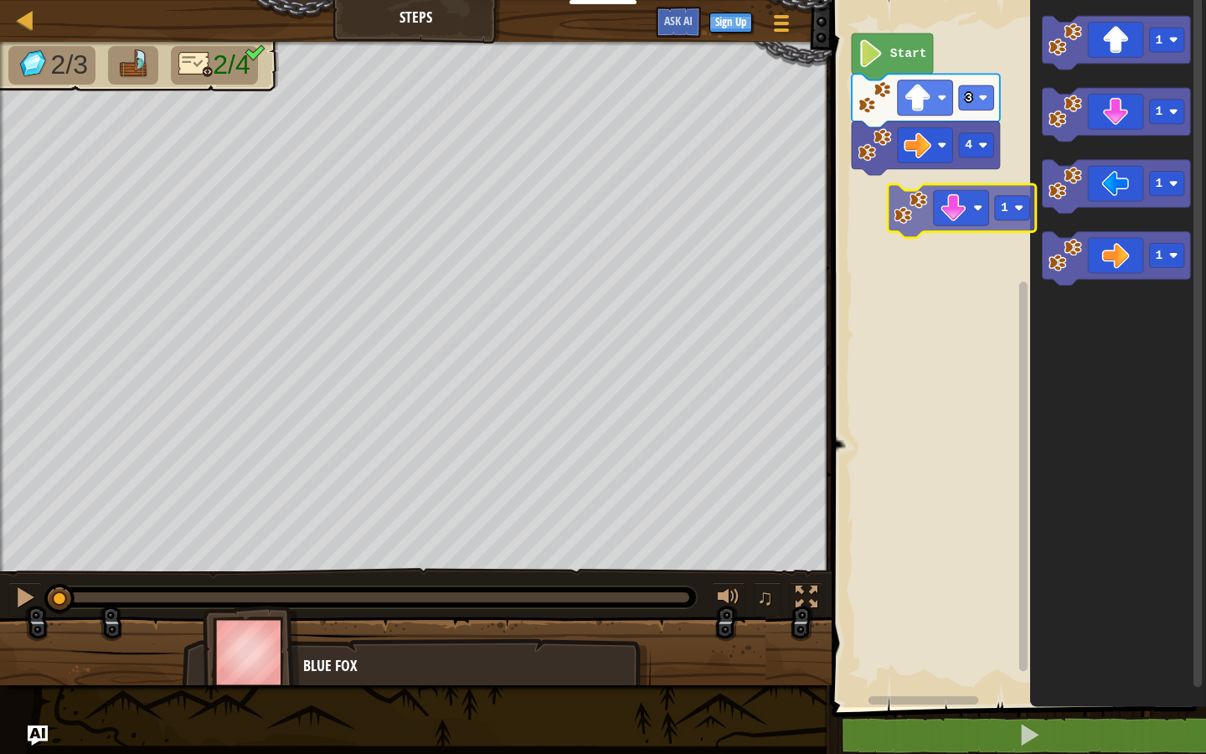
click at [911, 219] on div "4 3 Start 1 1 1 1 1" at bounding box center [1016, 349] width 379 height 715
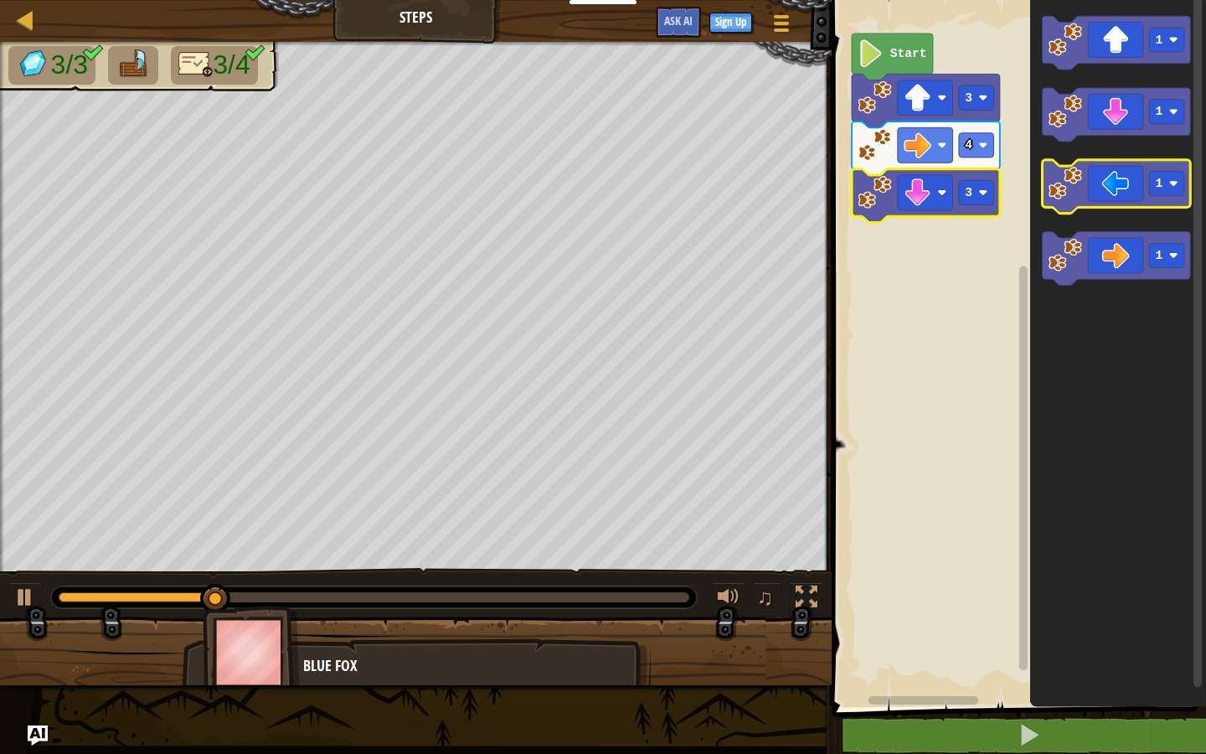
click at [1074, 210] on rect "Blockly Workspace" at bounding box center [1117, 187] width 148 height 54
click at [1062, 191] on image "Blockly Workspace" at bounding box center [1065, 183] width 33 height 33
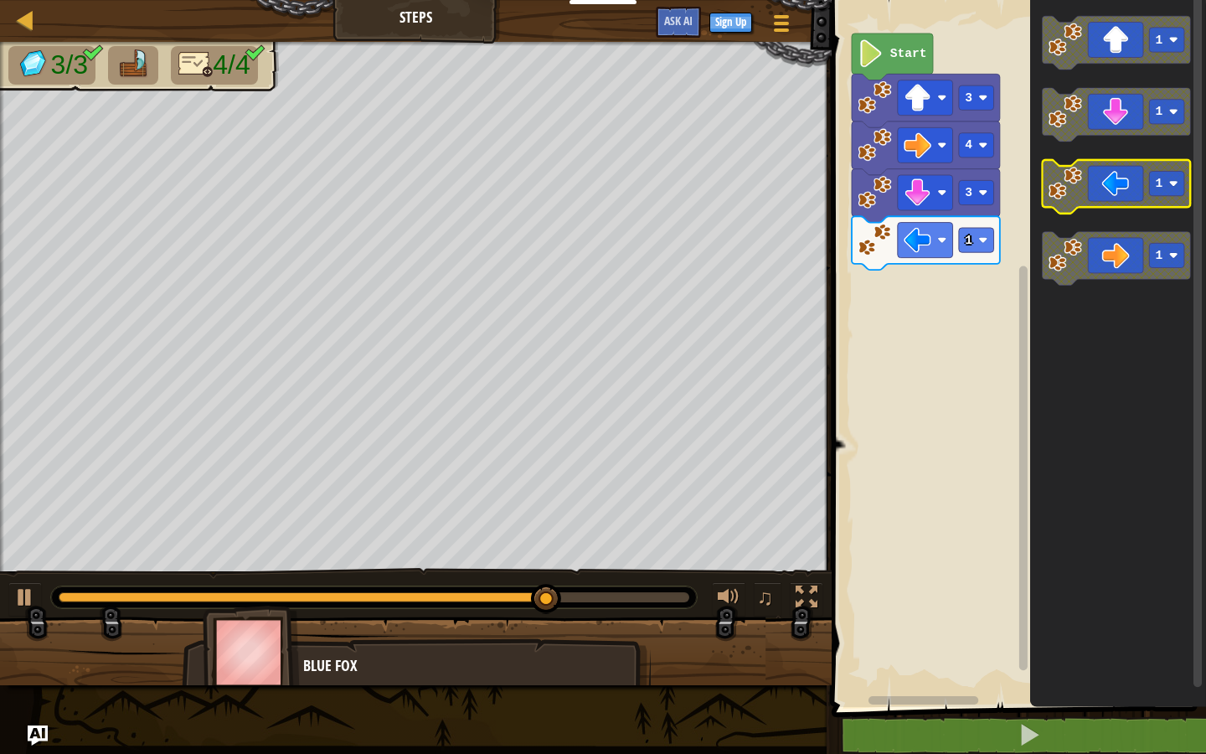
click at [1064, 190] on image "Blockly Workspace" at bounding box center [1065, 183] width 33 height 33
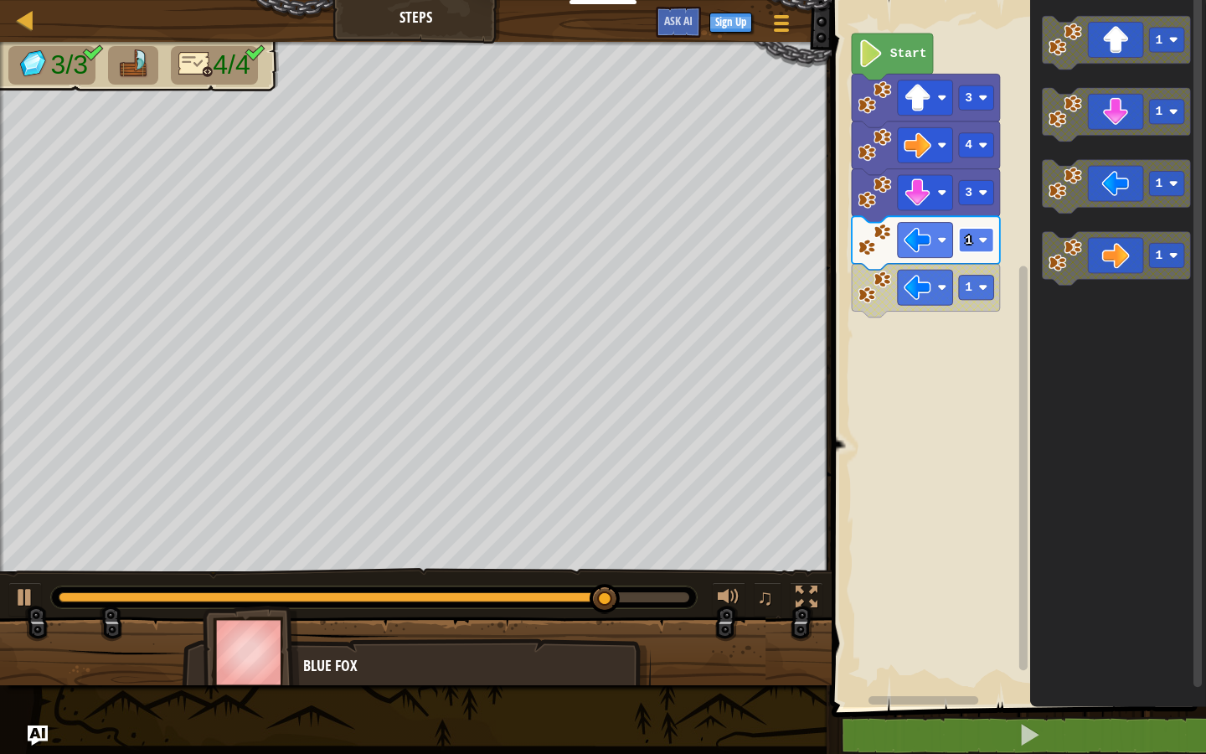
click at [974, 241] on rect "Blockly Workspace" at bounding box center [976, 240] width 35 height 24
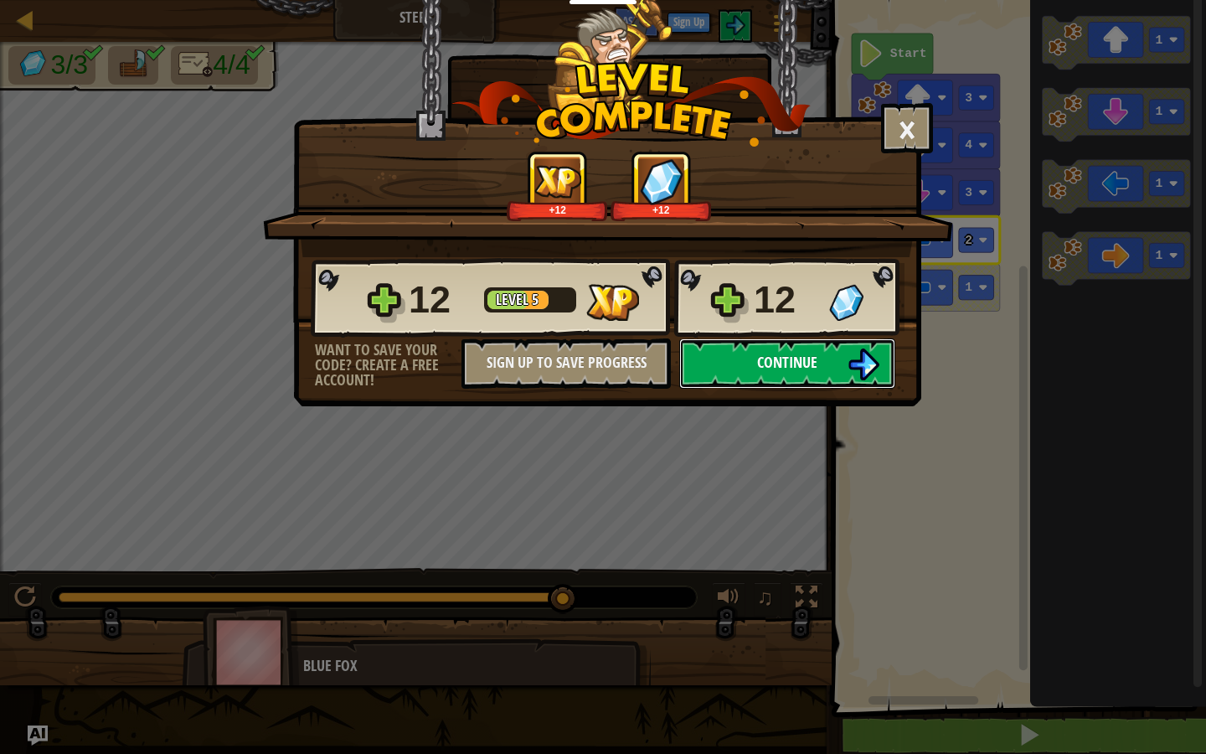
click at [806, 348] on button "Continue" at bounding box center [787, 363] width 216 height 50
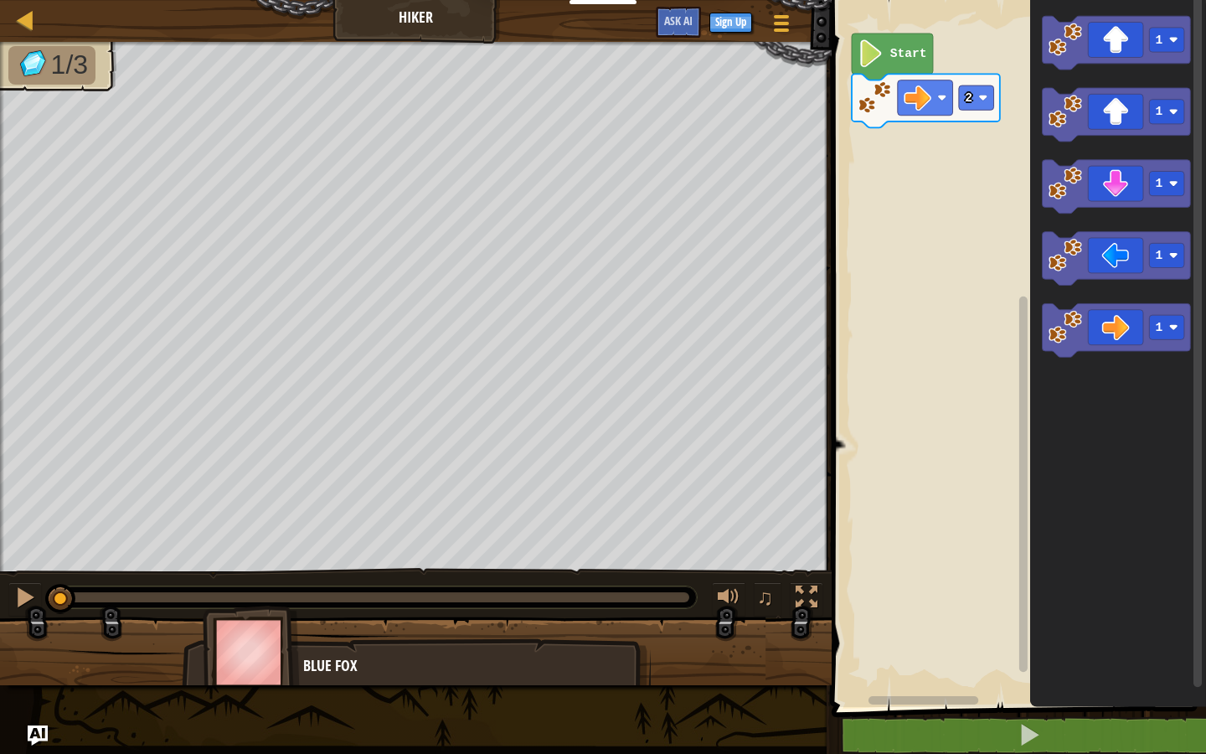
click at [890, 65] on icon "Blockly Workspace" at bounding box center [892, 56] width 81 height 47
